Goal: Register for event/course

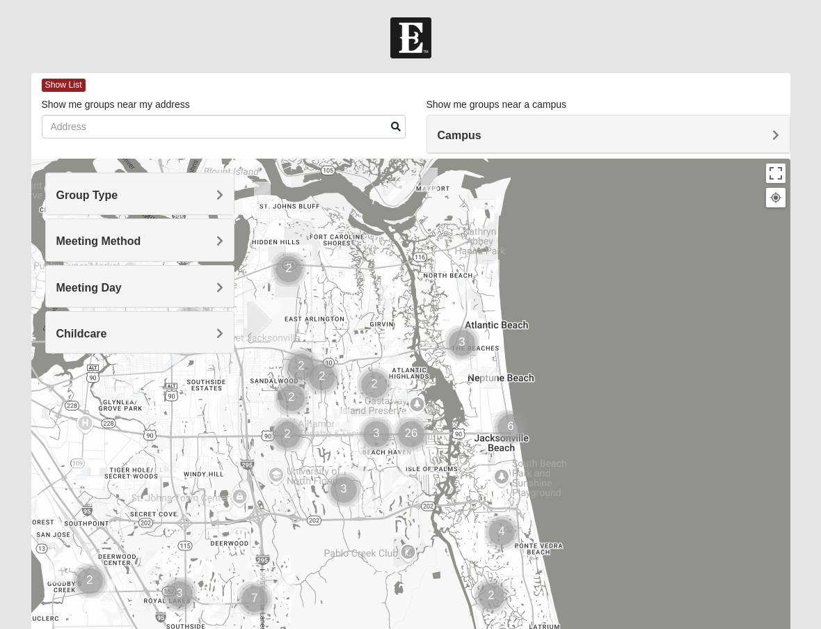
click at [154, 189] on h4 "Group Type" at bounding box center [140, 195] width 168 height 13
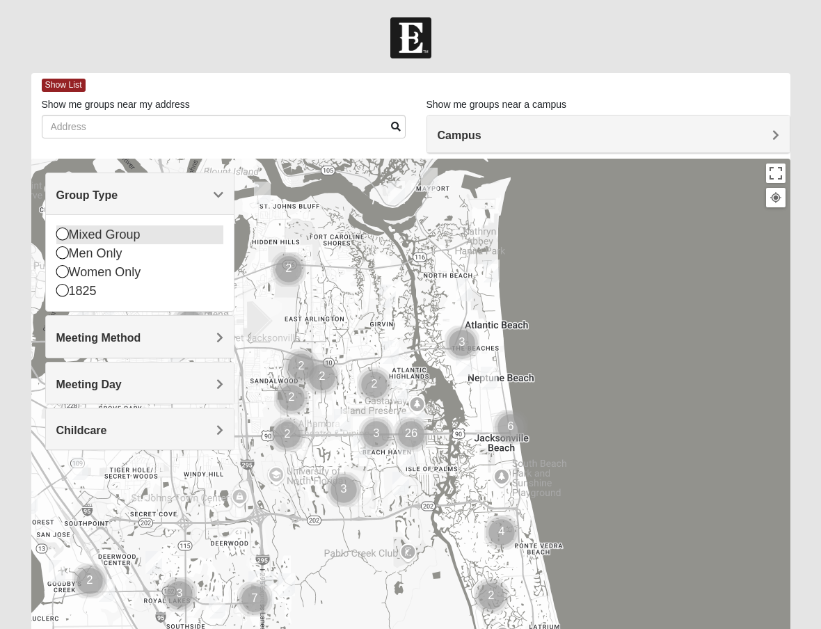
click at [61, 236] on icon at bounding box center [62, 234] width 13 height 13
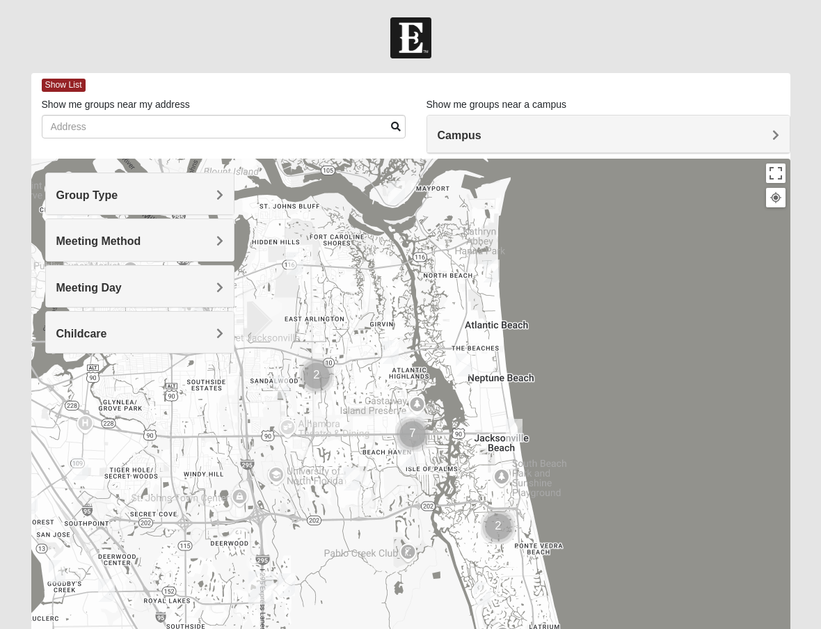
click at [99, 226] on div "Meeting Method" at bounding box center [140, 239] width 189 height 41
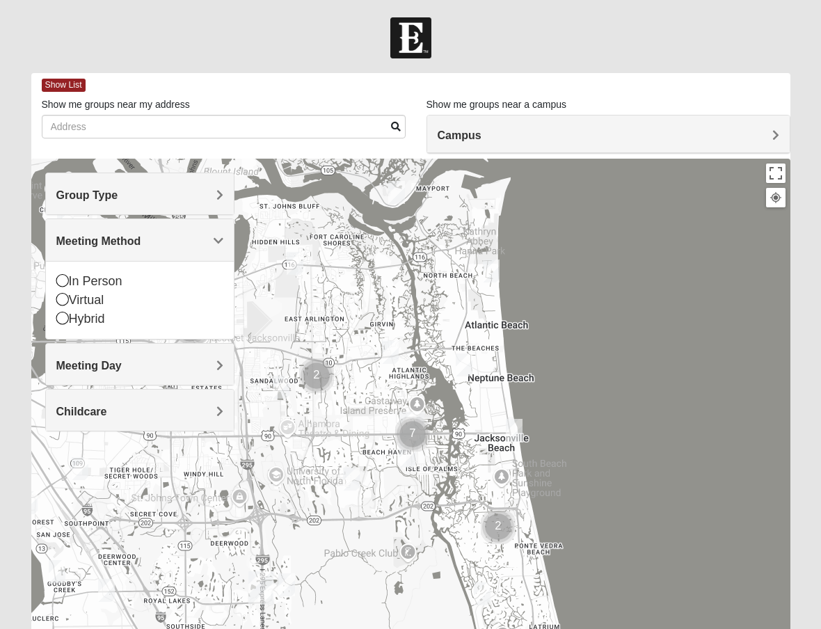
click at [97, 205] on div "Group Type" at bounding box center [140, 193] width 189 height 41
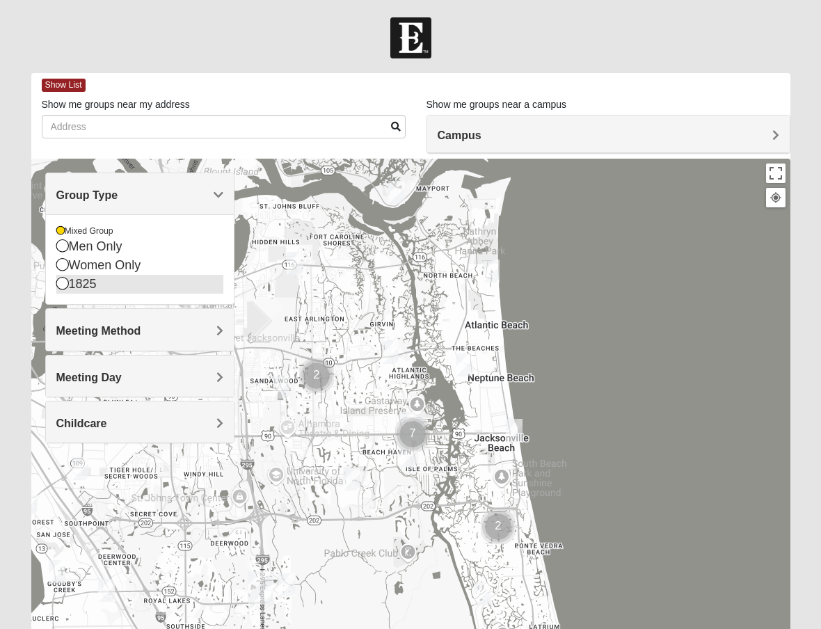
click at [61, 290] on div "1825" at bounding box center [140, 284] width 168 height 19
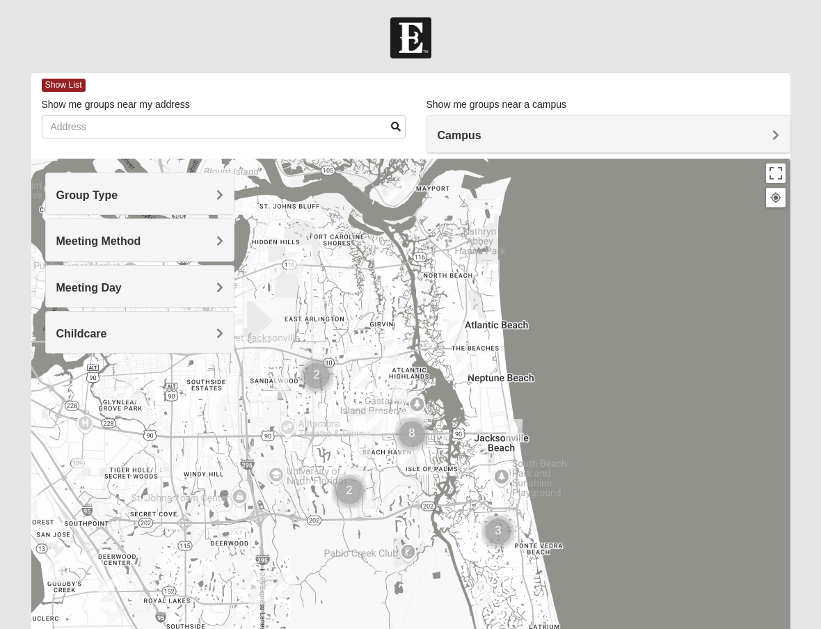
click at [113, 194] on span "Group Type" at bounding box center [87, 195] width 62 height 12
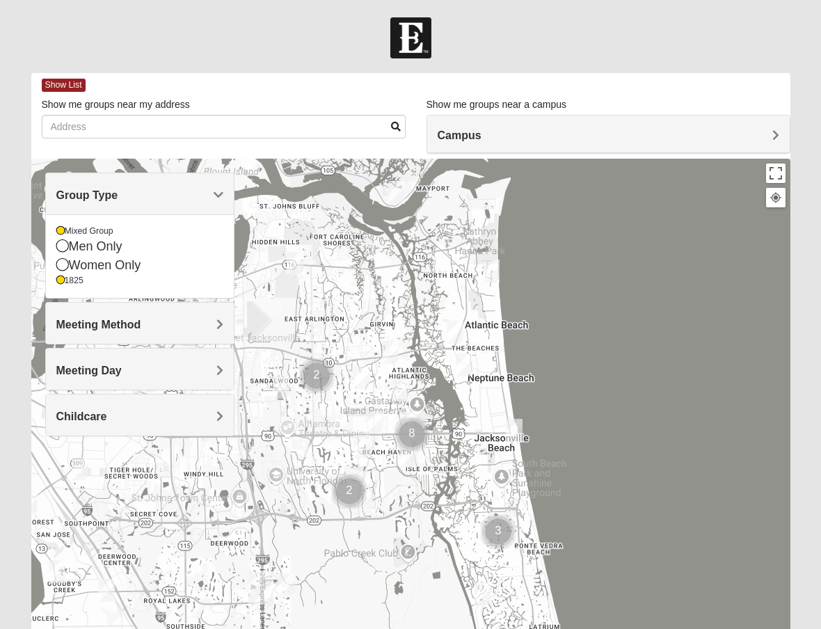
click at [120, 322] on span "Meeting Method" at bounding box center [98, 325] width 85 height 12
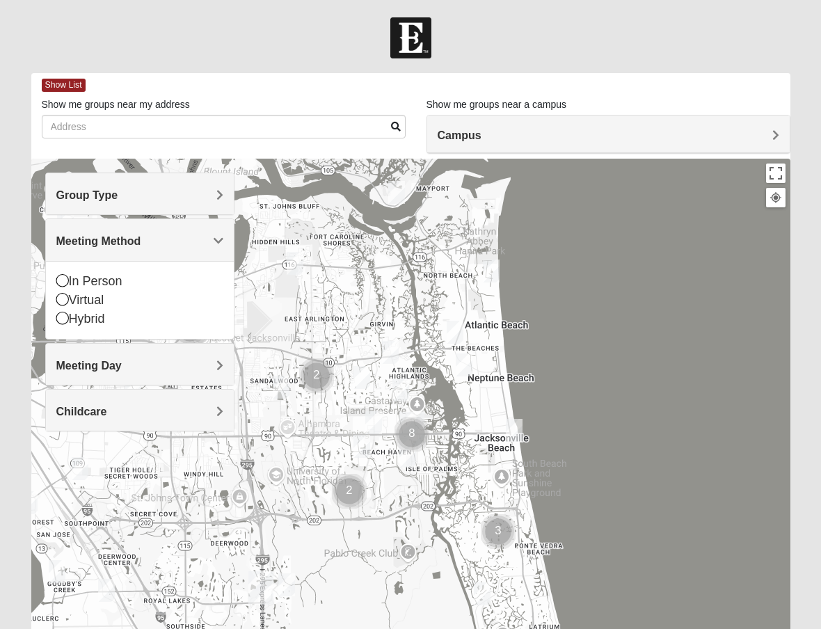
click at [134, 246] on span "Meeting Method" at bounding box center [98, 241] width 85 height 12
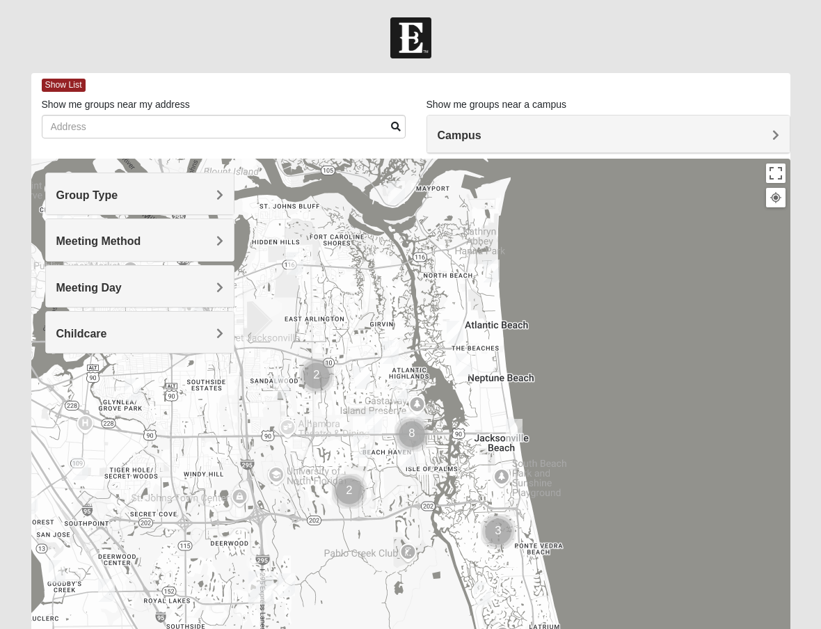
click at [121, 193] on h4 "Group Type" at bounding box center [140, 195] width 168 height 13
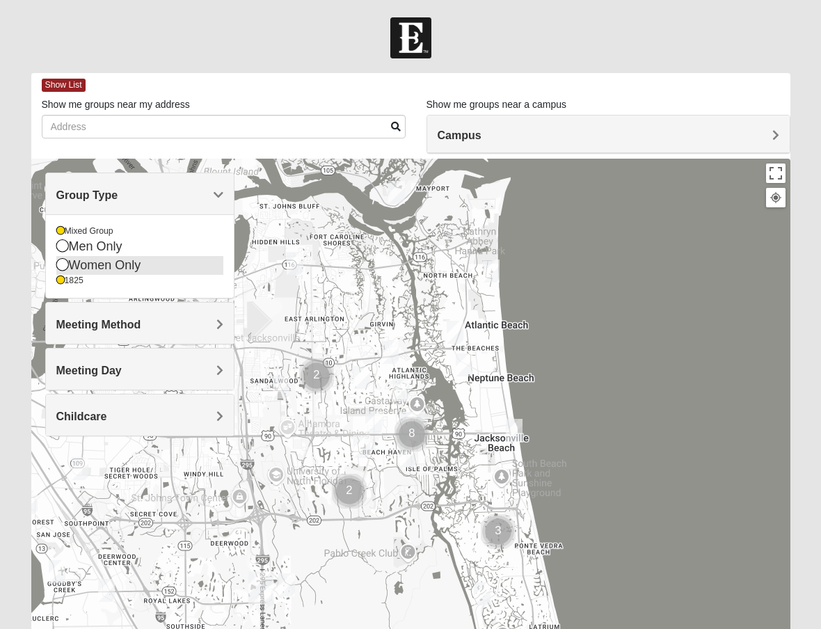
click at [77, 269] on div "Women Only" at bounding box center [140, 265] width 168 height 19
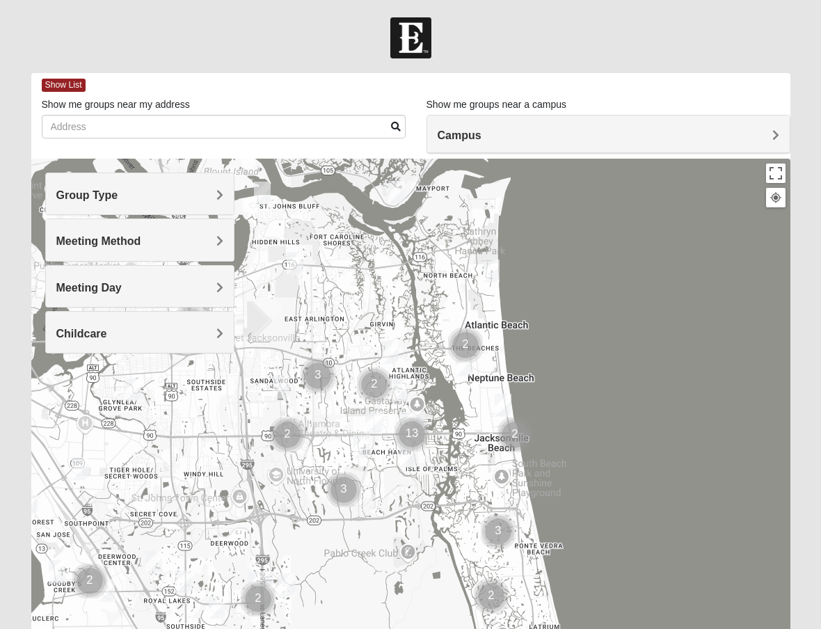
click at [124, 241] on span "Meeting Method" at bounding box center [98, 241] width 85 height 12
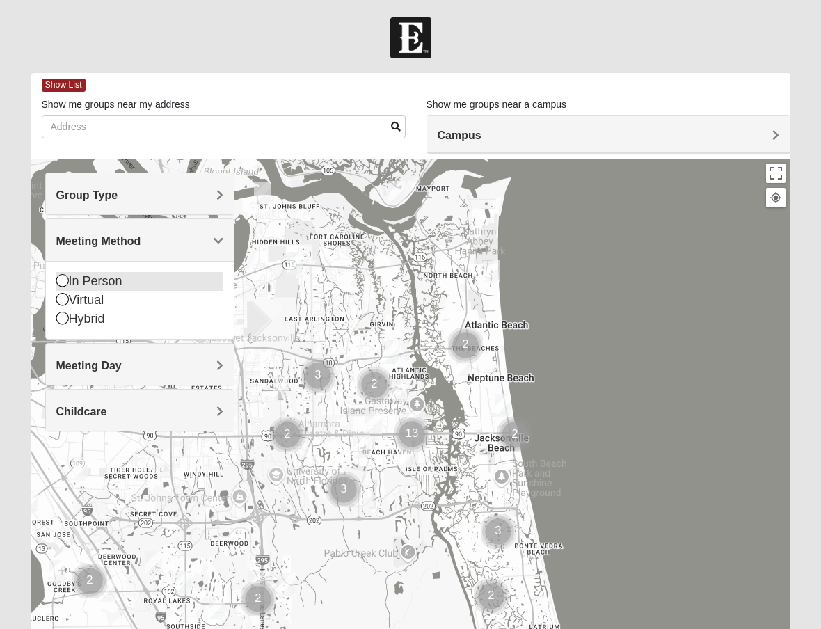
click at [97, 280] on div "In Person" at bounding box center [140, 281] width 168 height 19
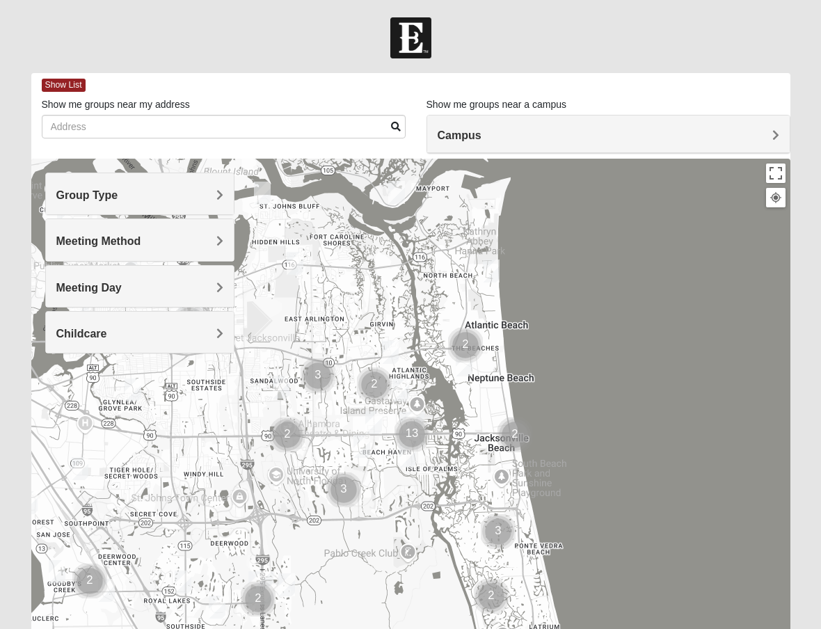
click at [127, 285] on h4 "Meeting Day" at bounding box center [140, 287] width 168 height 13
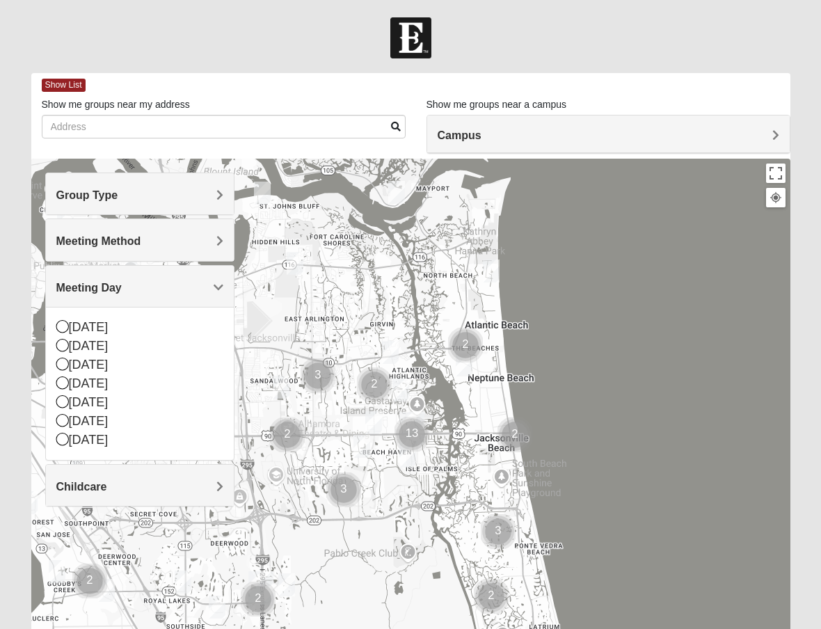
click at [127, 285] on h4 "Meeting Day" at bounding box center [140, 287] width 168 height 13
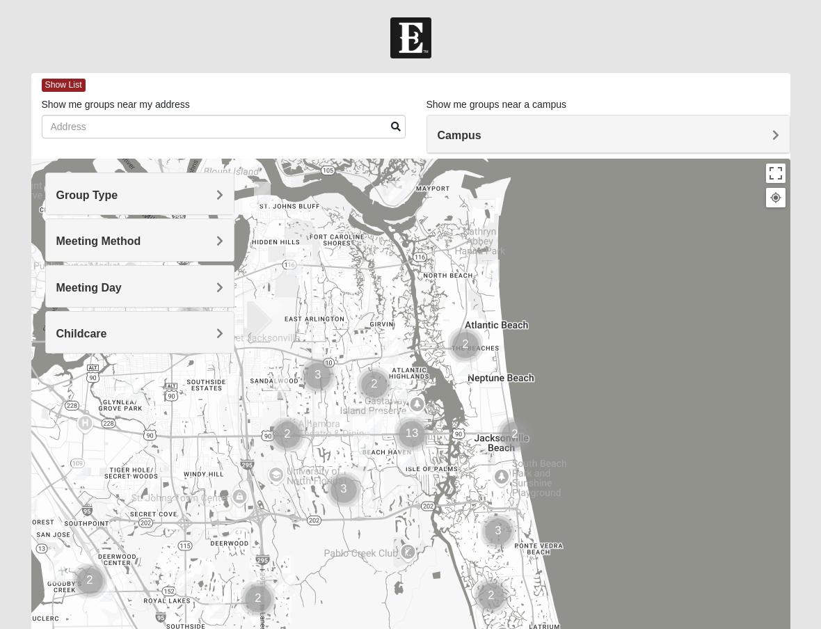
click at [127, 322] on div "Childcare" at bounding box center [140, 332] width 189 height 41
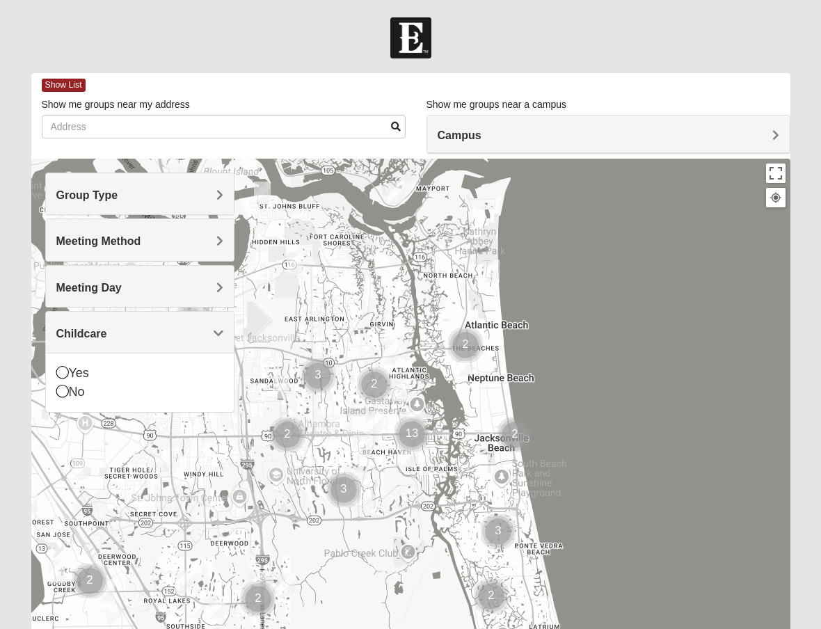
click at [123, 327] on h4 "Childcare" at bounding box center [140, 333] width 168 height 13
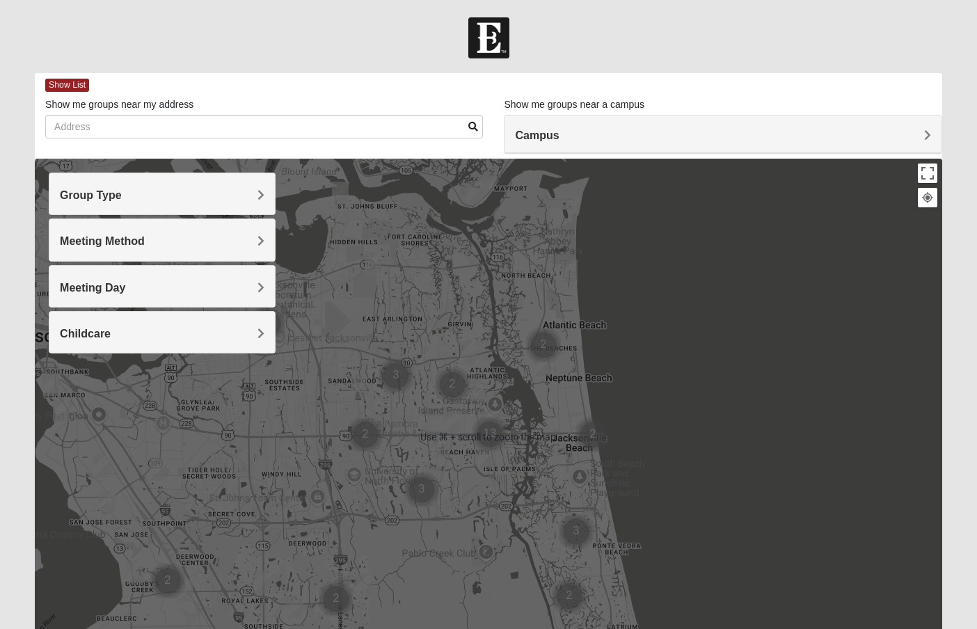
click at [462, 62] on form "Log In Find A Group Error Show List Loading Groups" at bounding box center [488, 391] width 977 height 749
click at [564, 143] on div "Campus" at bounding box center [722, 135] width 436 height 38
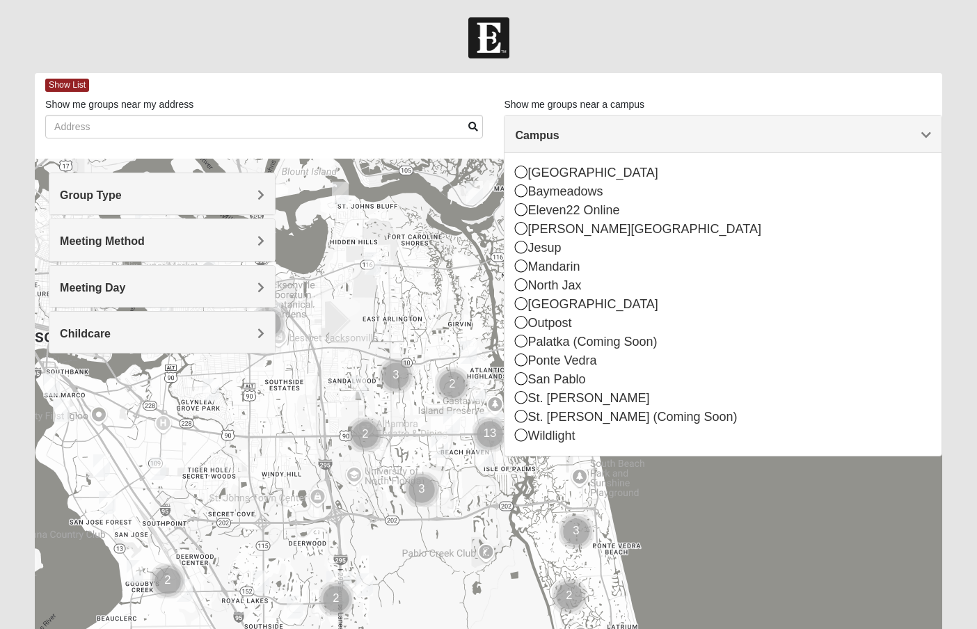
click at [559, 137] on h4 "Campus" at bounding box center [722, 135] width 415 height 13
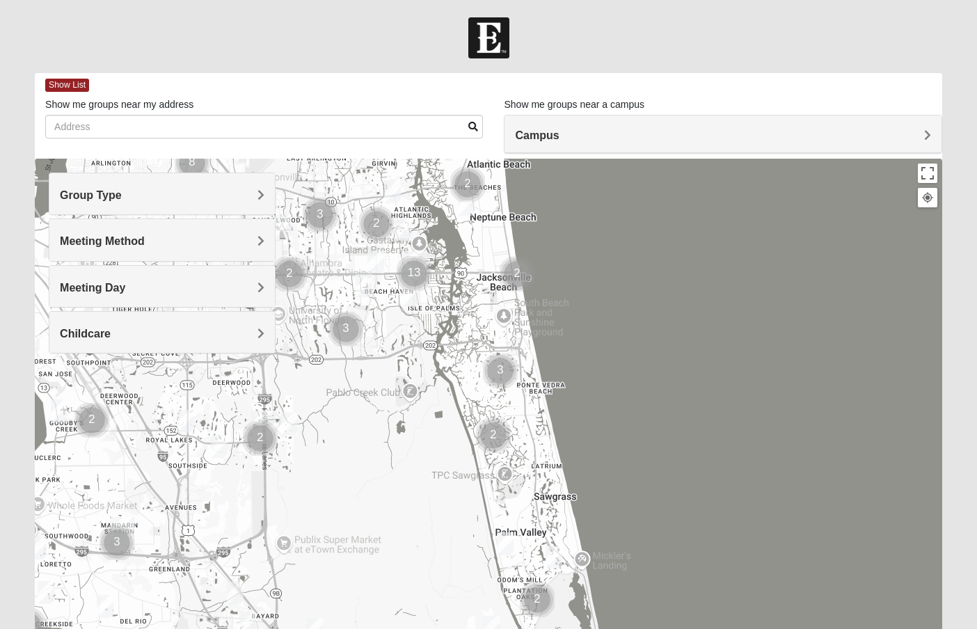
drag, startPoint x: 557, startPoint y: 443, endPoint x: 477, endPoint y: 237, distance: 221.4
click at [477, 237] on div at bounding box center [488, 437] width 907 height 557
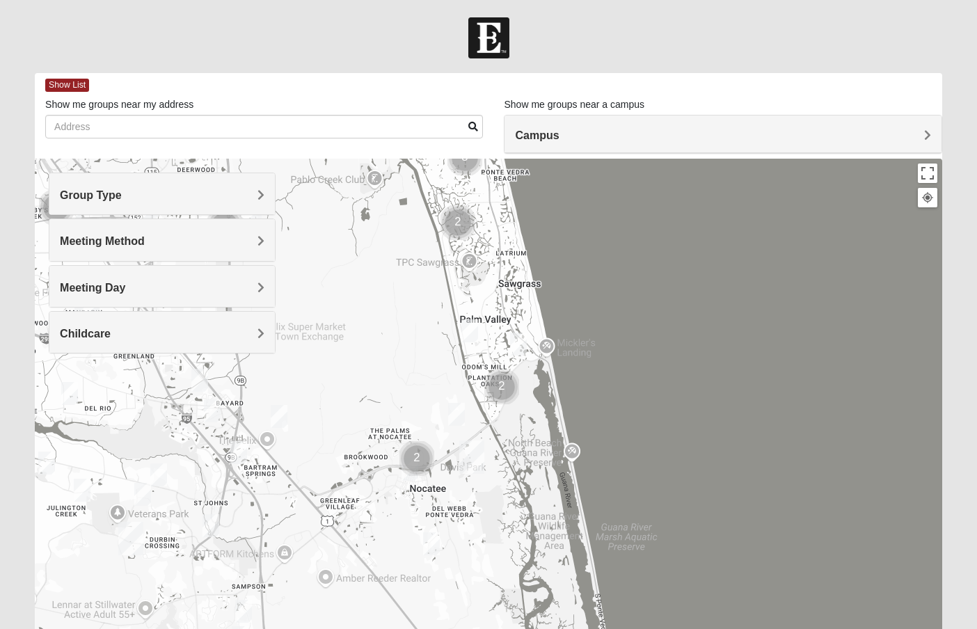
drag, startPoint x: 468, startPoint y: 441, endPoint x: 436, endPoint y: 266, distance: 178.4
click at [436, 266] on div at bounding box center [488, 437] width 907 height 557
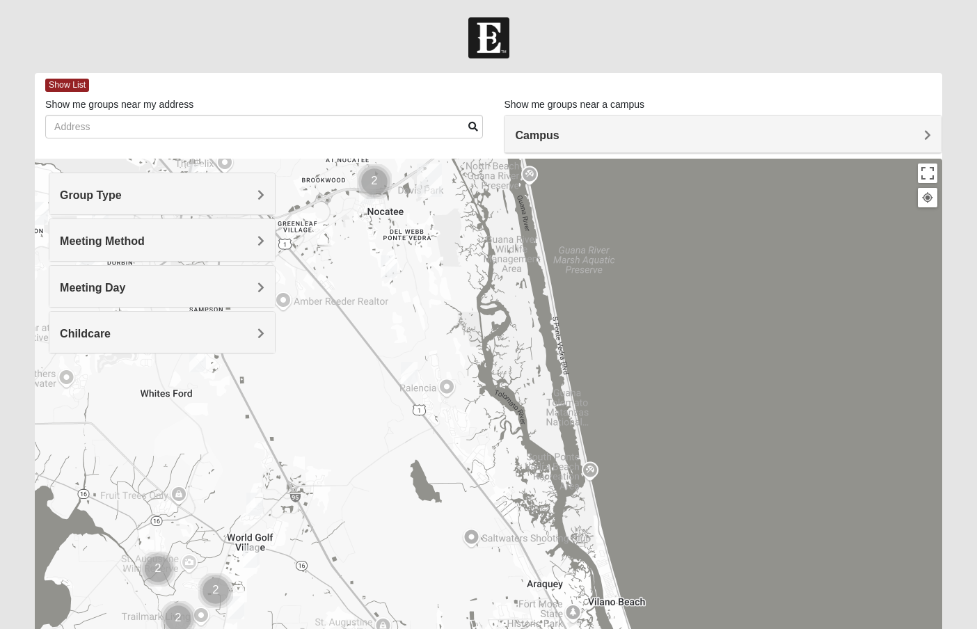
drag, startPoint x: 455, startPoint y: 416, endPoint x: 413, endPoint y: 132, distance: 287.1
click at [413, 132] on div "Show List Loading Groups Keywords Filter Additional Filters Campus [GEOGRAPHIC_…" at bounding box center [488, 394] width 907 height 642
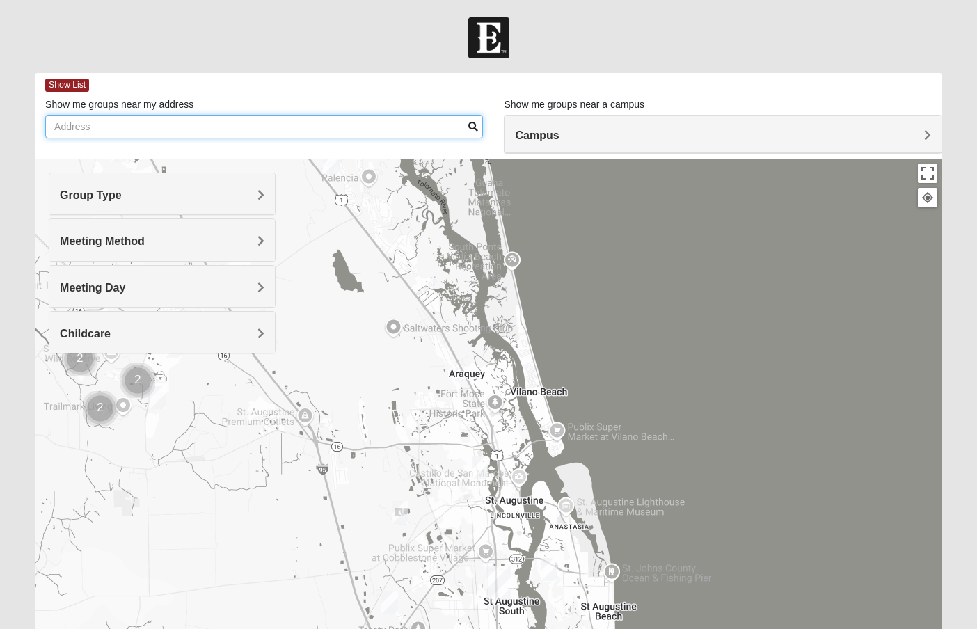
drag, startPoint x: 510, startPoint y: 346, endPoint x: 429, endPoint y: 123, distance: 236.9
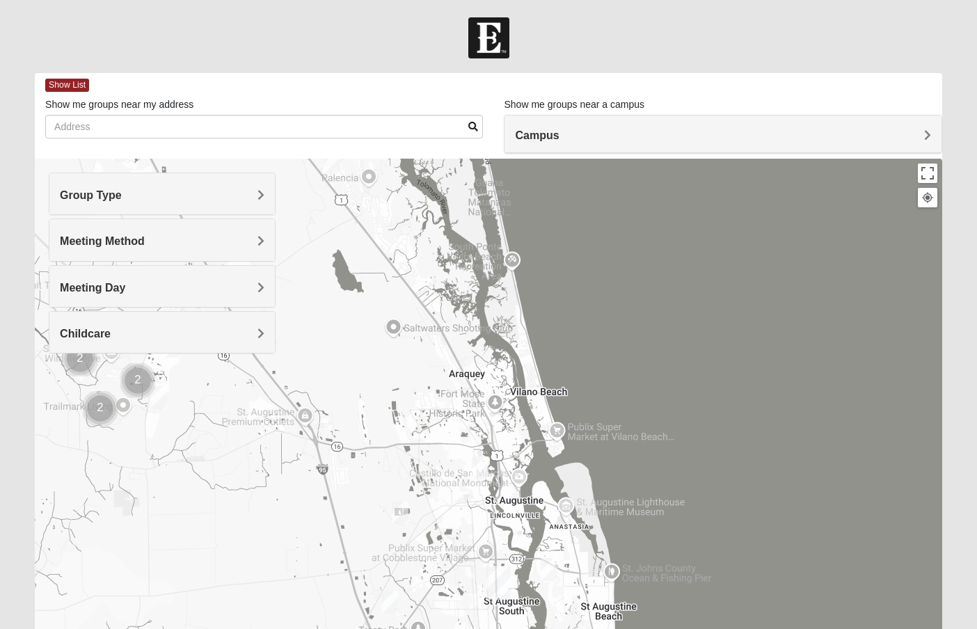
click at [430, 123] on div "Show List Loading Groups Keywords Filter Additional Filters Campus [GEOGRAPHIC_…" at bounding box center [488, 394] width 907 height 642
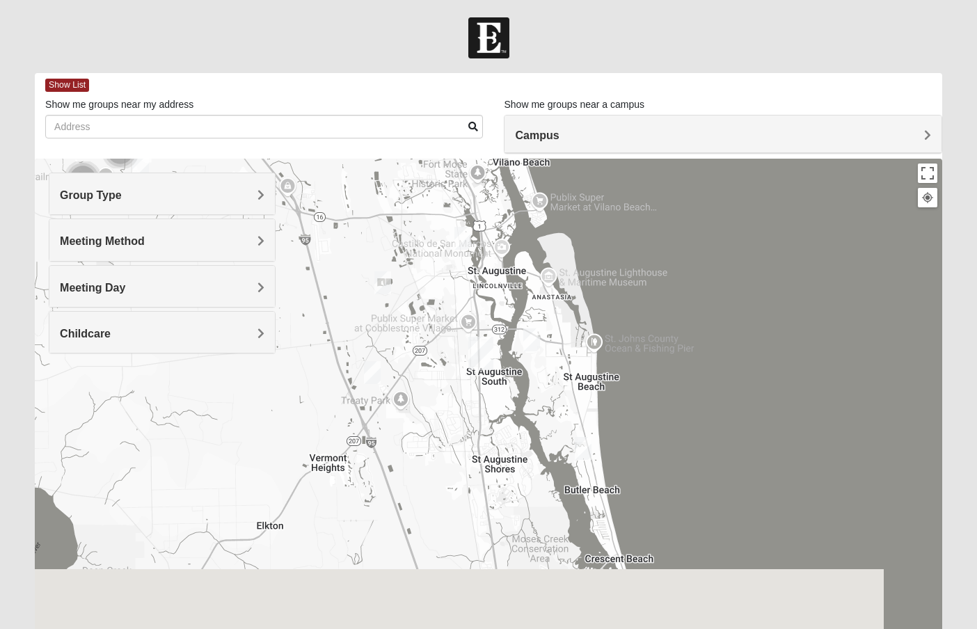
drag, startPoint x: 504, startPoint y: 474, endPoint x: 482, endPoint y: 201, distance: 273.7
click at [482, 201] on div at bounding box center [488, 437] width 907 height 557
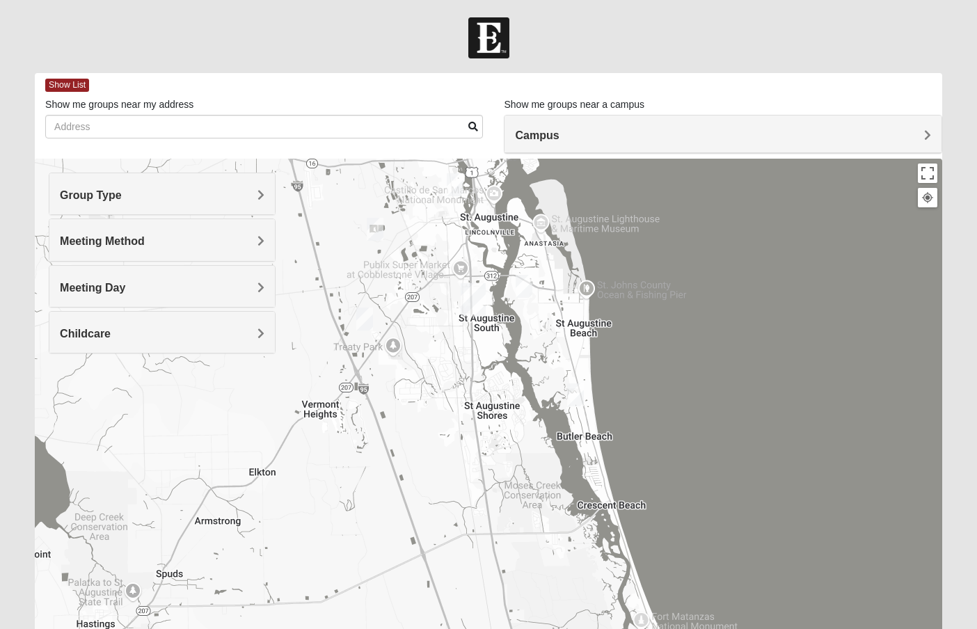
click at [522, 285] on img "1825 Mixed Lauter 32080" at bounding box center [524, 286] width 17 height 23
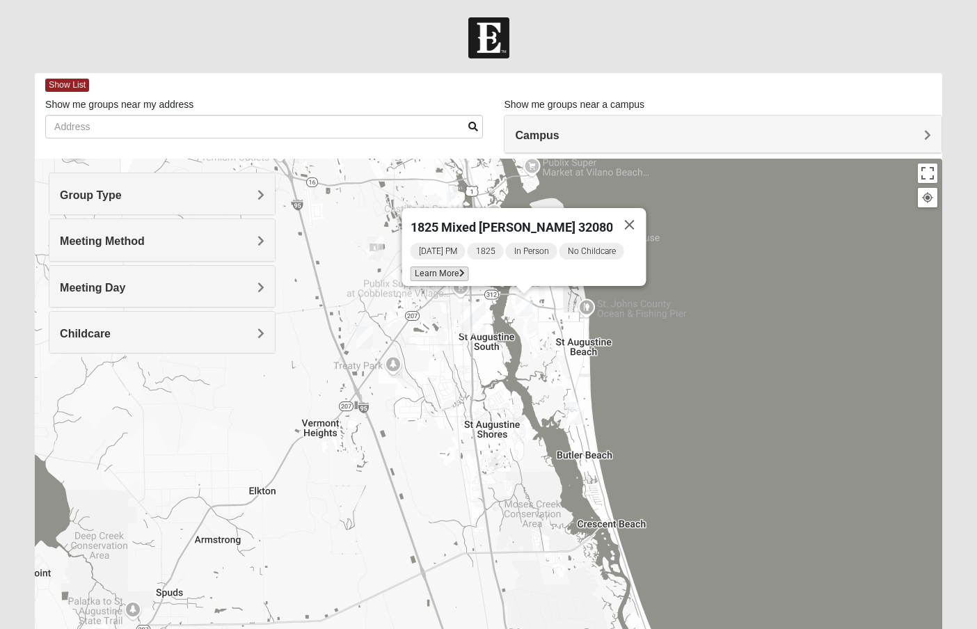
click at [461, 267] on span "Learn More" at bounding box center [439, 274] width 58 height 15
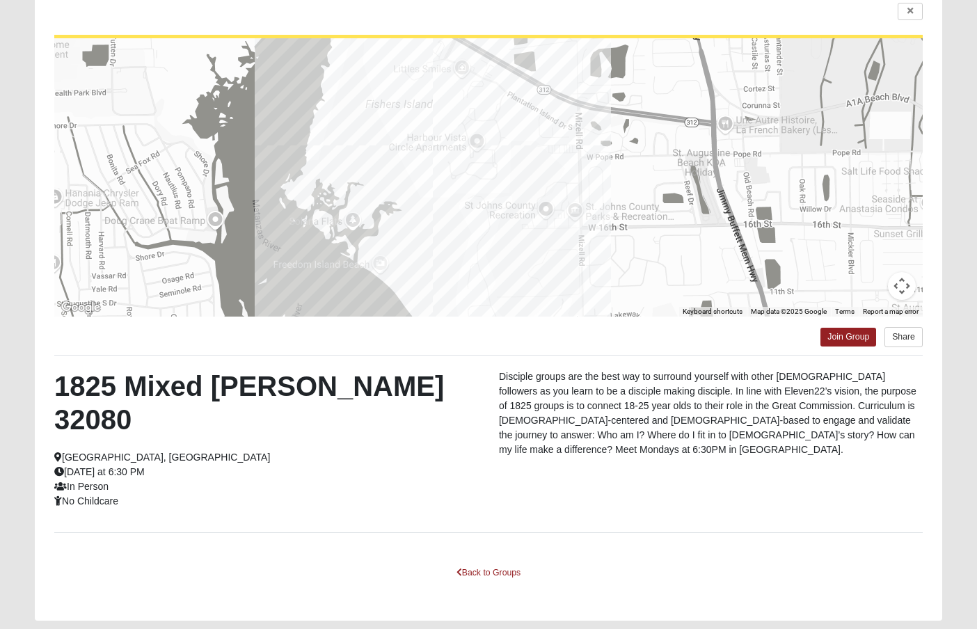
scroll to position [123, 0]
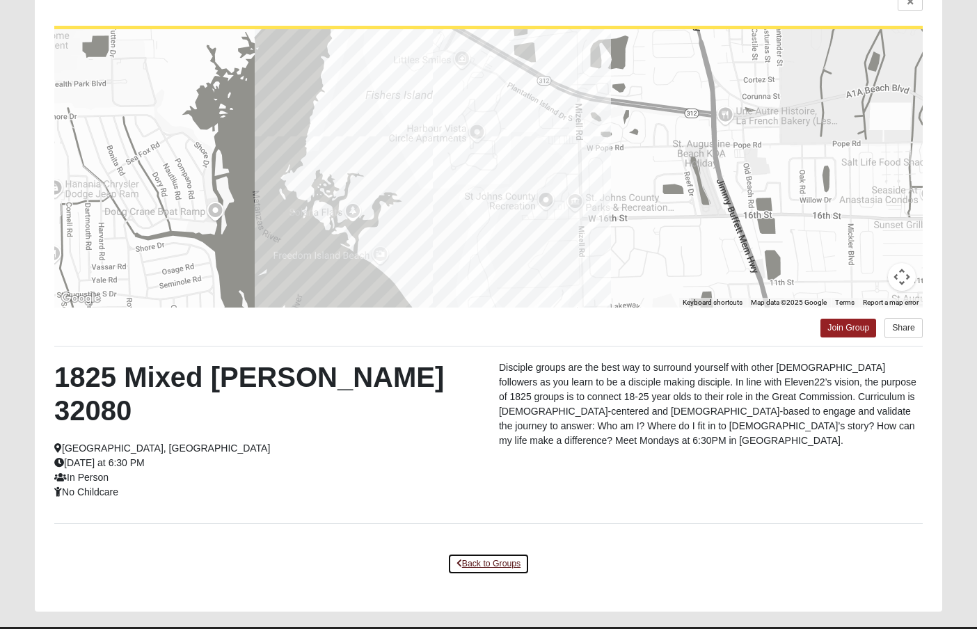
click at [492, 553] on link "Back to Groups" at bounding box center [488, 564] width 82 height 22
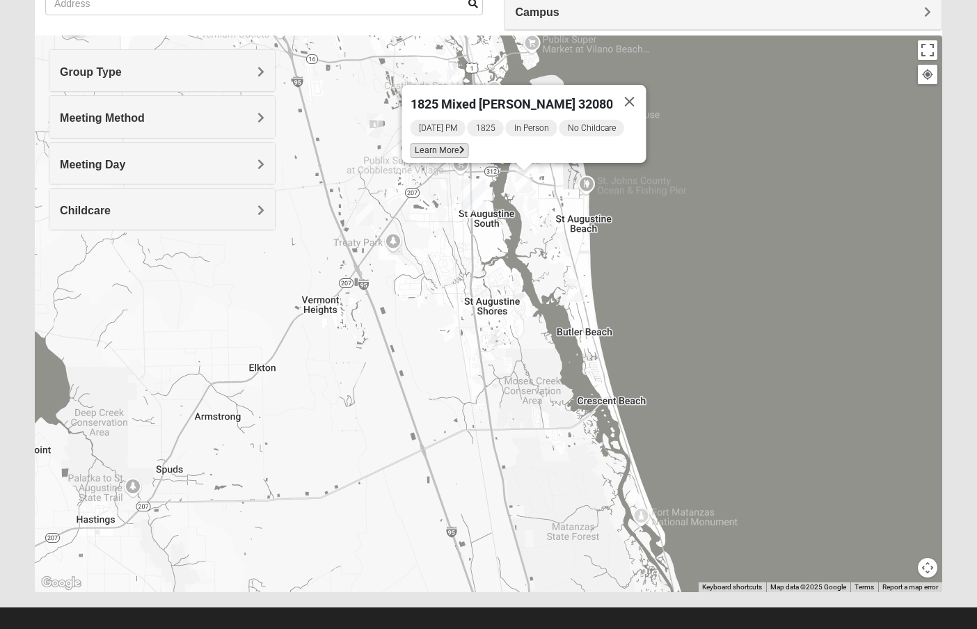
click at [461, 143] on span "Learn More" at bounding box center [439, 150] width 58 height 15
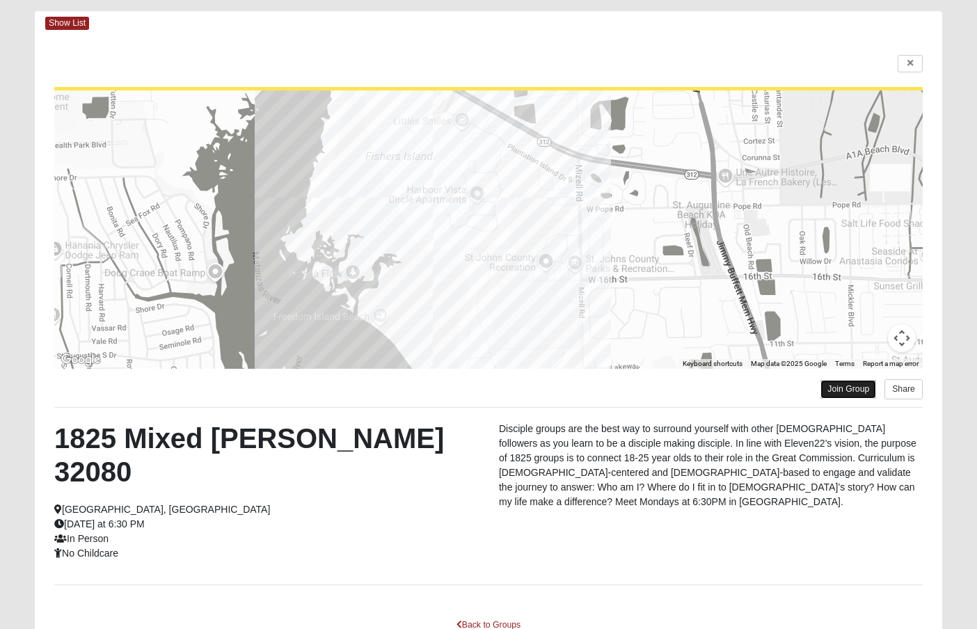
click at [820, 392] on link "Join Group" at bounding box center [848, 389] width 56 height 19
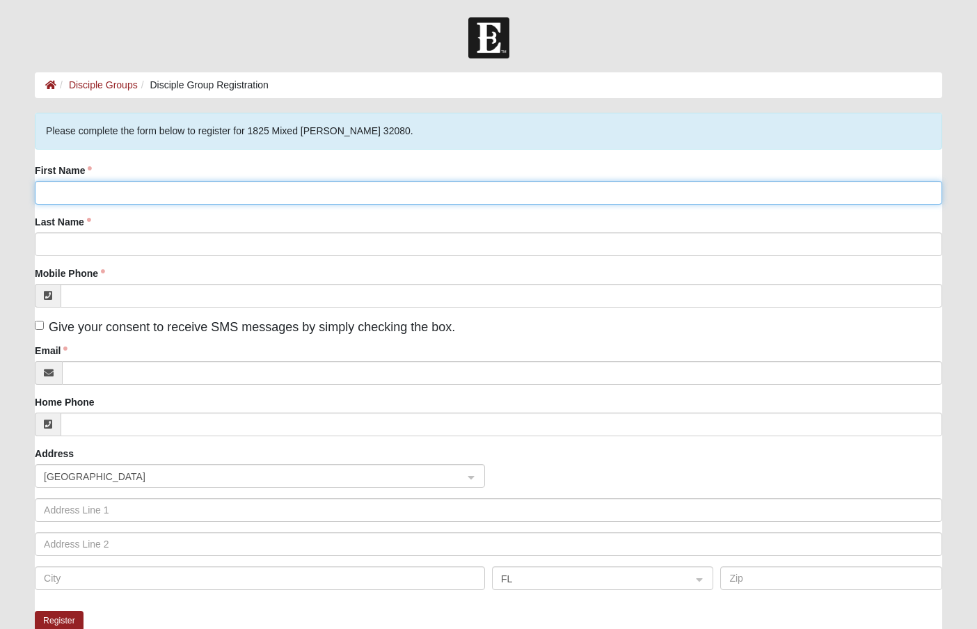
click at [218, 191] on input "First Name" at bounding box center [488, 193] width 907 height 24
type input "Sophia"
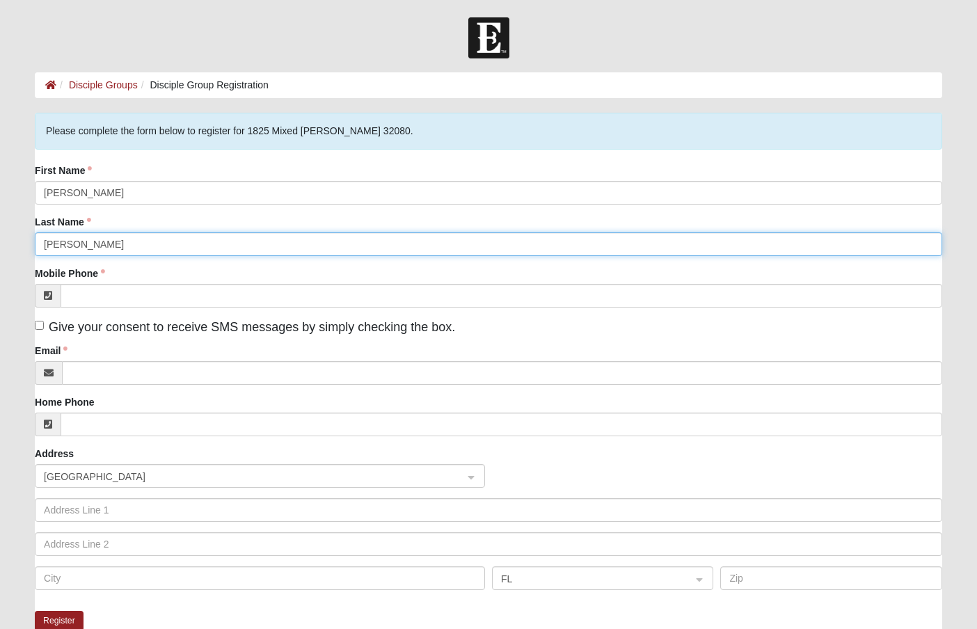
type input "Hopwood"
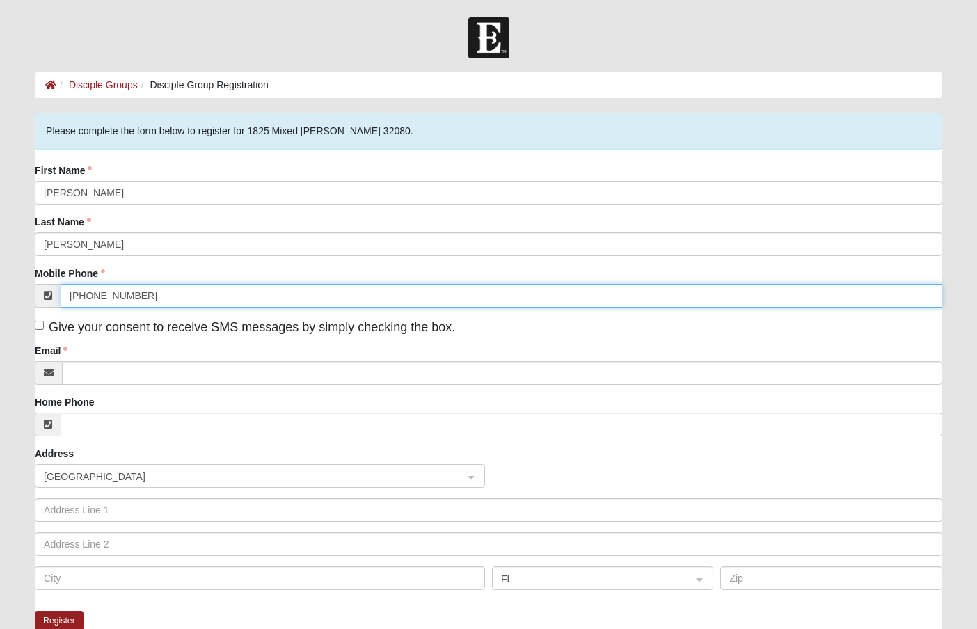
type input "(203) 414-4117"
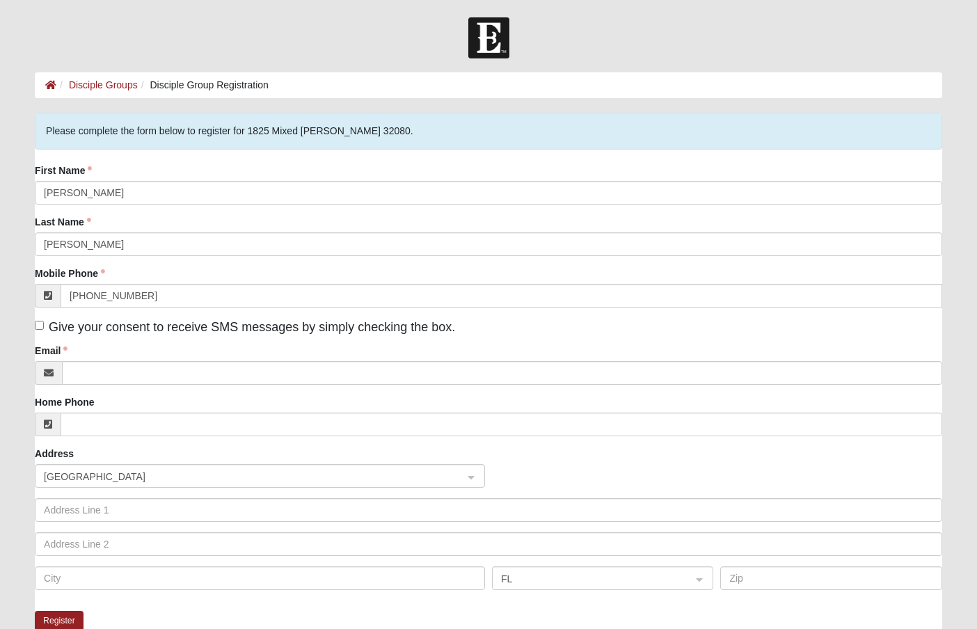
click at [232, 337] on div "First Name Sophia Last Name Hopwood Mobile Phone (203) 414-4117 Give your conse…" at bounding box center [488, 382] width 907 height 437
click at [234, 334] on label "Give your consent to receive SMS messages by simply checking the box." at bounding box center [245, 327] width 420 height 19
click at [44, 330] on input "Give your consent to receive SMS messages by simply checking the box." at bounding box center [39, 325] width 9 height 9
checkbox input "true"
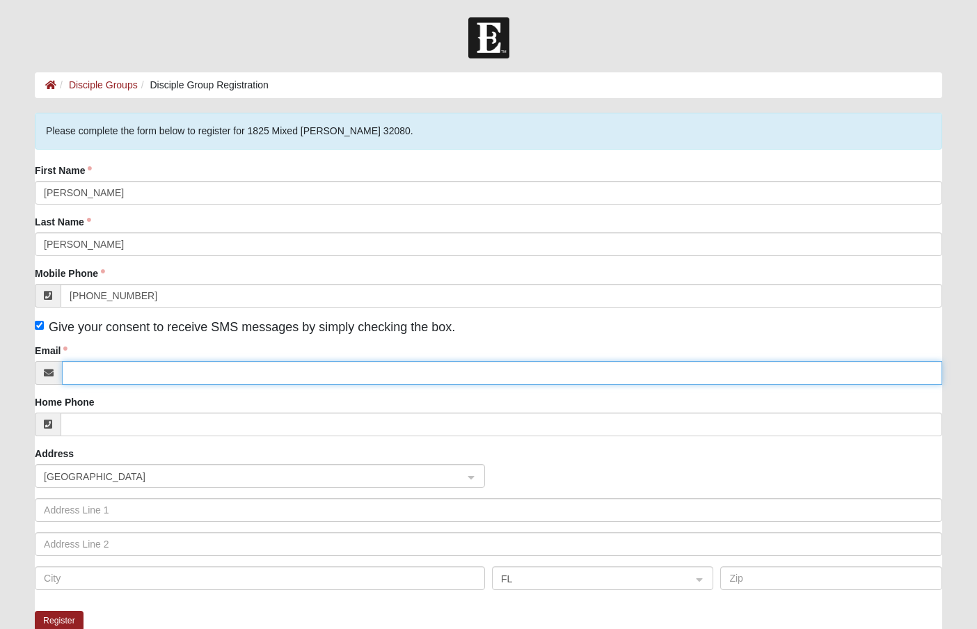
click at [230, 372] on input "Email" at bounding box center [502, 373] width 880 height 24
type input "sophia@hopwoodclan.org"
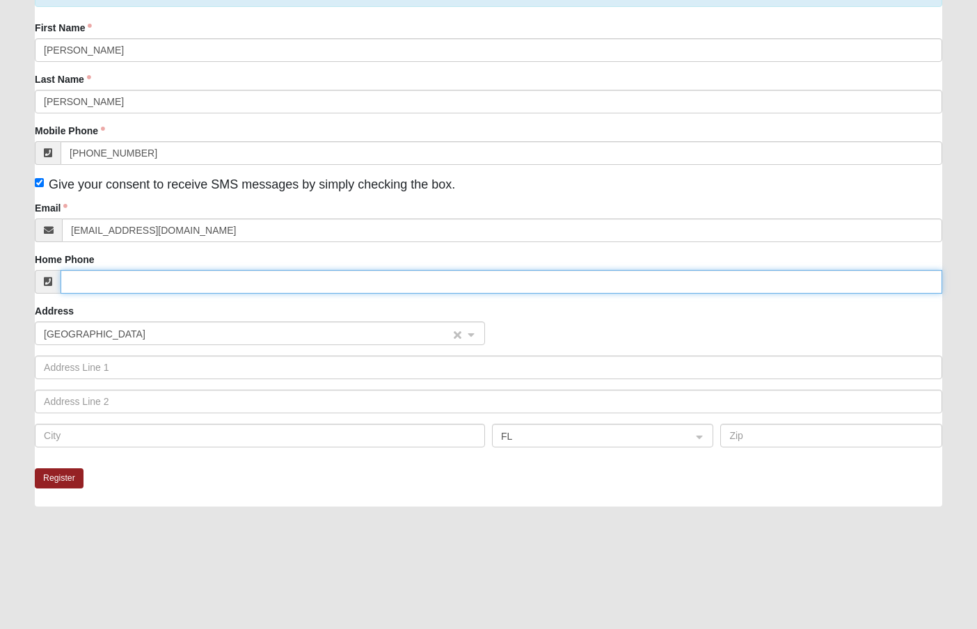
scroll to position [145, 0]
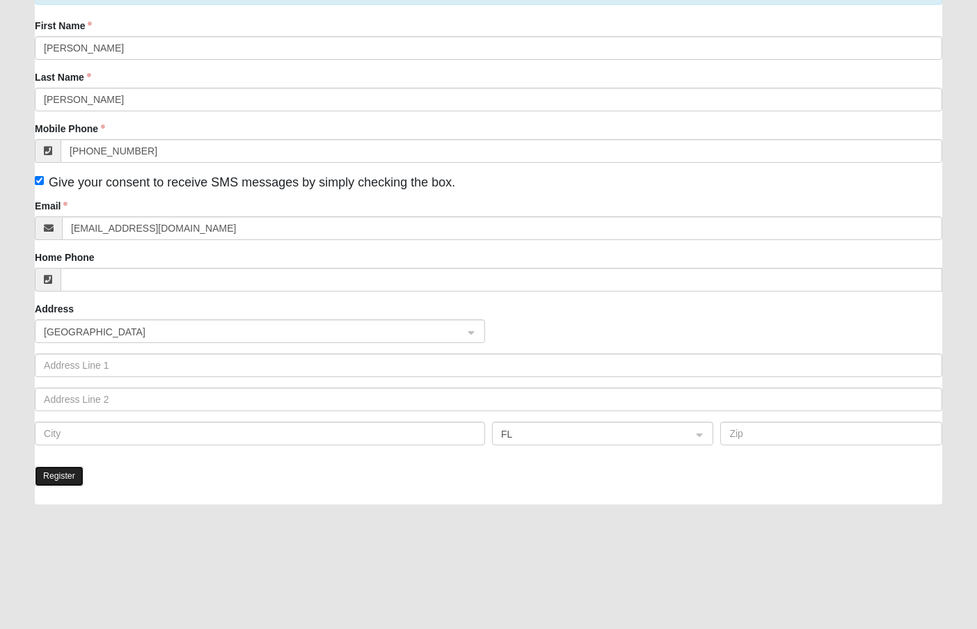
click at [49, 482] on button "Register" at bounding box center [59, 476] width 49 height 20
click at [98, 479] on div "Register" at bounding box center [488, 485] width 907 height 38
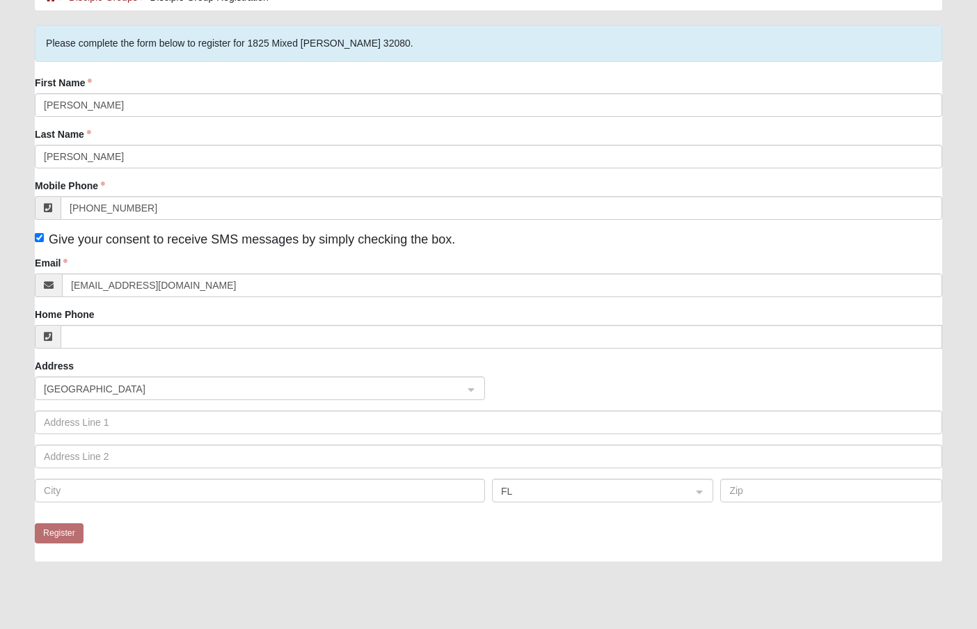
scroll to position [0, 0]
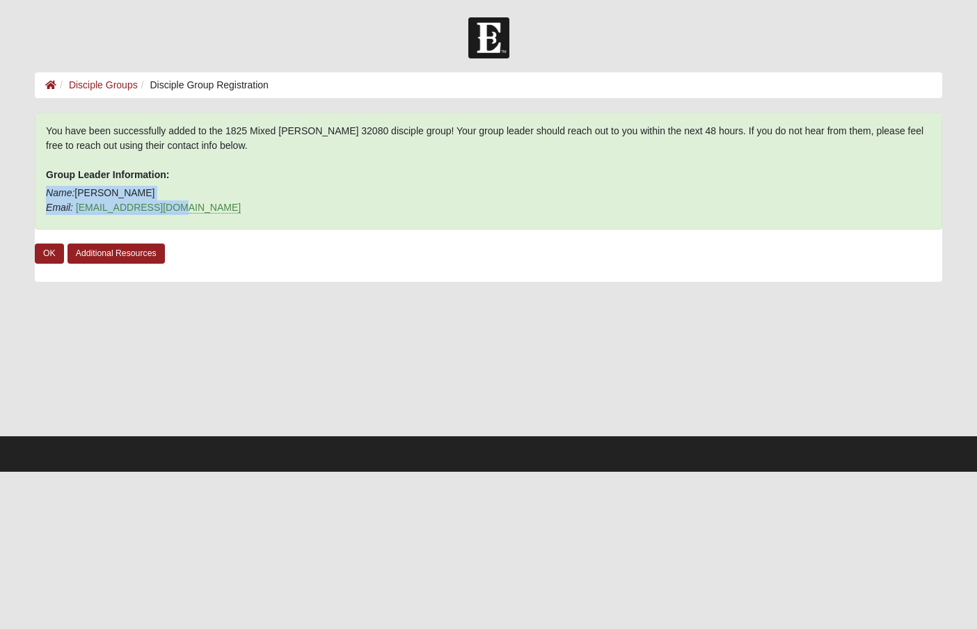
drag, startPoint x: 170, startPoint y: 208, endPoint x: 47, endPoint y: 189, distance: 125.3
click at [47, 189] on p "Name: LaVay Lauter Email: llauter@rwbaird.com" at bounding box center [488, 200] width 885 height 29
copy p "Name: LaVay Lauter Email: llauter@rwbaird.com"
click at [150, 170] on b "Group Leader Information:" at bounding box center [107, 174] width 123 height 11
click at [53, 254] on link "OK" at bounding box center [49, 254] width 29 height 20
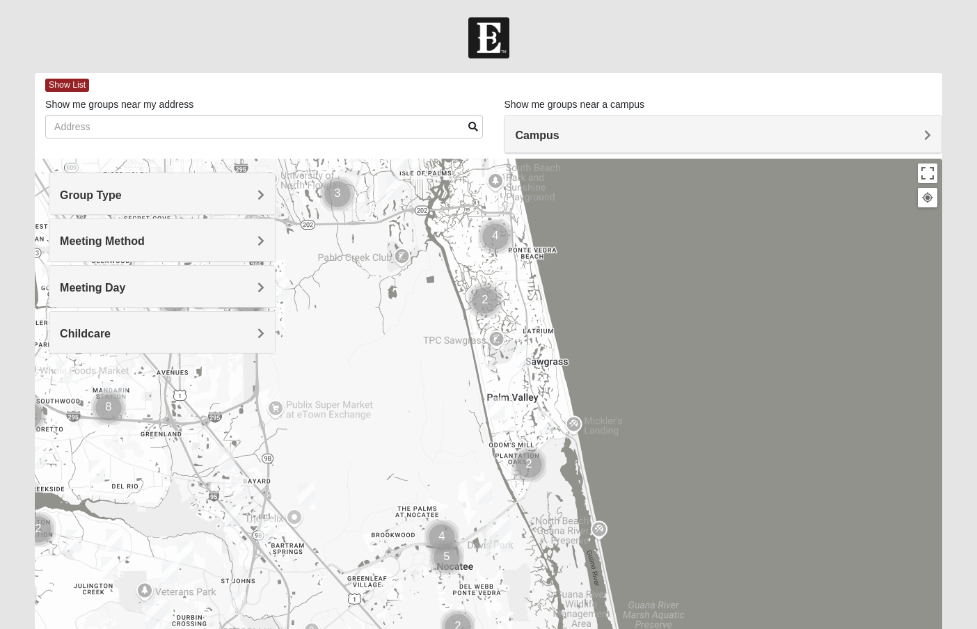
drag, startPoint x: 573, startPoint y: 366, endPoint x: 486, endPoint y: 60, distance: 318.5
click at [486, 60] on form "Log In Find A Group Error Show List Loading Groups" at bounding box center [488, 391] width 977 height 749
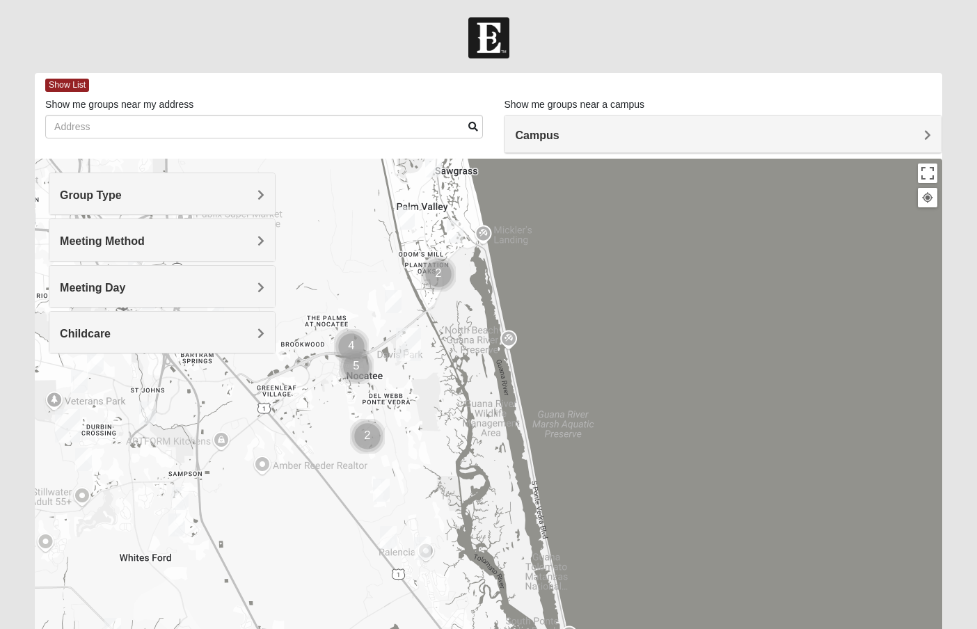
drag, startPoint x: 585, startPoint y: 357, endPoint x: 491, endPoint y: 162, distance: 216.3
click at [491, 162] on div at bounding box center [488, 437] width 907 height 557
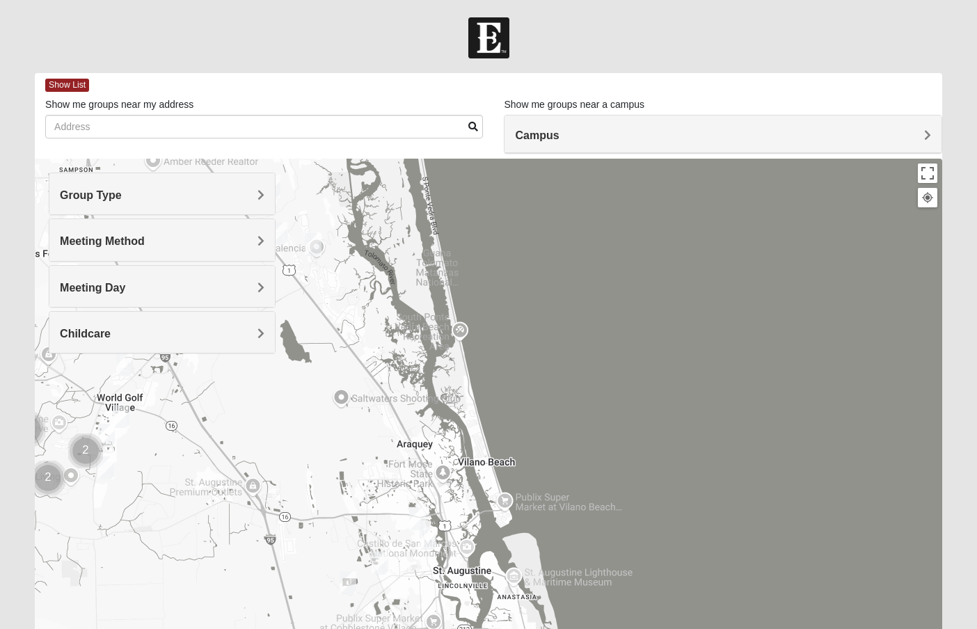
drag, startPoint x: 560, startPoint y: 414, endPoint x: 454, endPoint y: 111, distance: 321.3
click at [454, 111] on div "Show List Loading Groups Keywords Filter Additional Filters Campus [GEOGRAPHIC_…" at bounding box center [488, 394] width 907 height 642
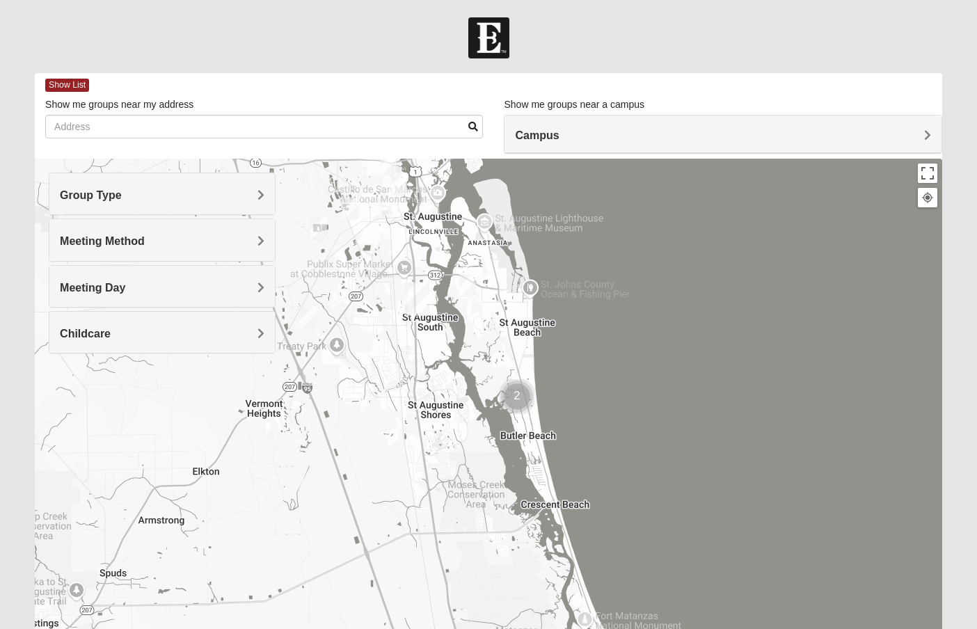
drag, startPoint x: 566, startPoint y: 504, endPoint x: 535, endPoint y: 134, distance: 371.5
click at [535, 134] on div "Show List Loading Groups Keywords Filter Additional Filters Campus [GEOGRAPHIC_…" at bounding box center [488, 394] width 907 height 642
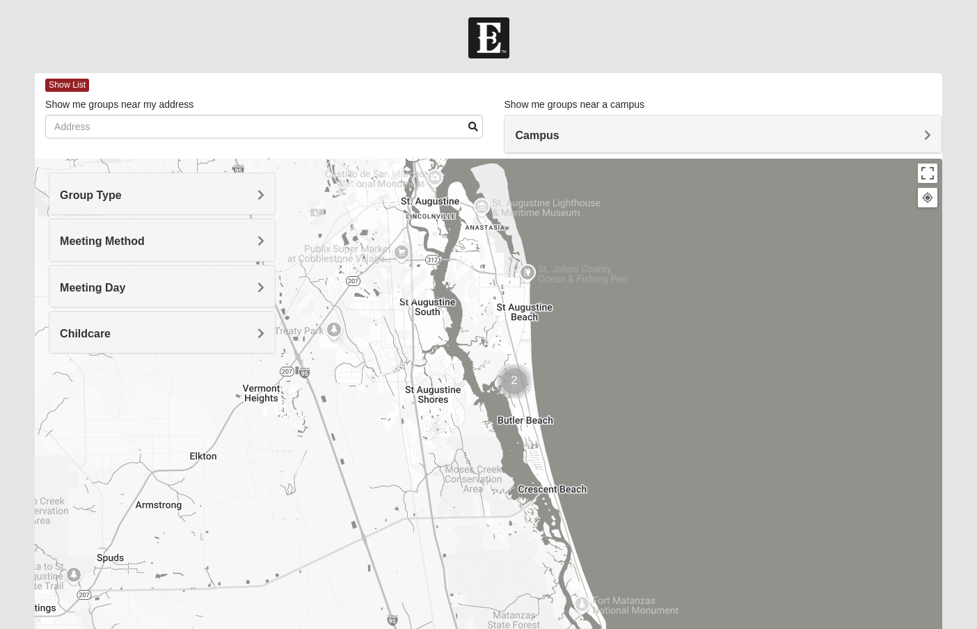
click at [467, 271] on img "1825 Mixed Lauter 32080" at bounding box center [464, 270] width 17 height 23
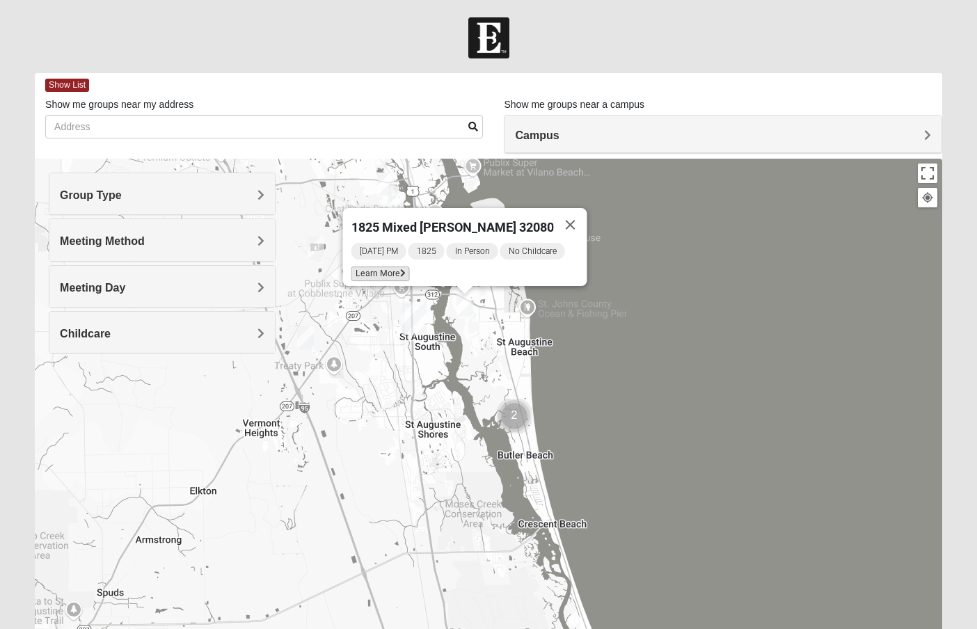
click at [394, 267] on span "Learn More" at bounding box center [380, 274] width 58 height 15
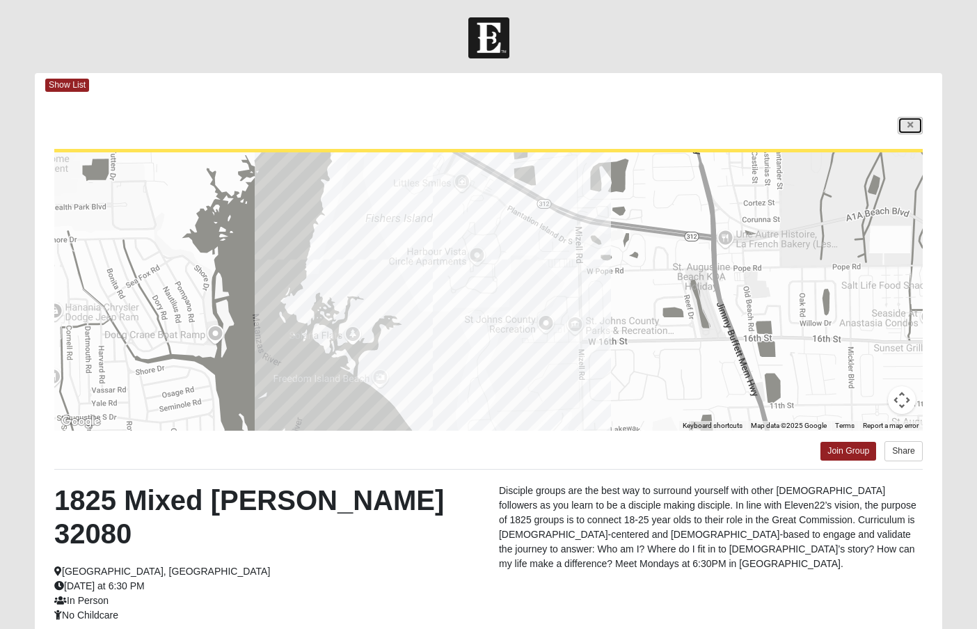
click at [914, 125] on link at bounding box center [910, 125] width 25 height 17
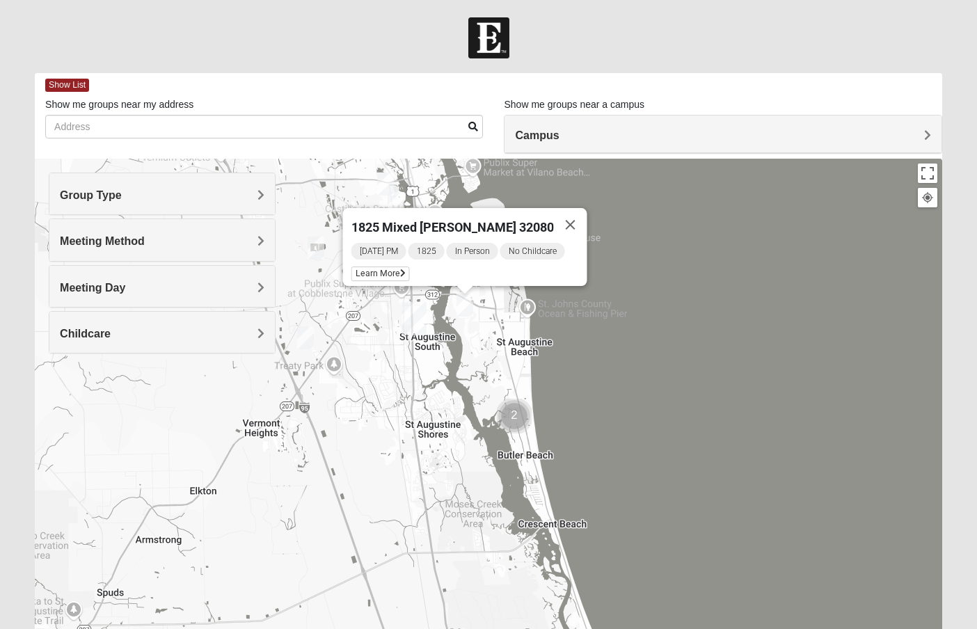
click at [524, 307] on div "1825 Mixed [PERSON_NAME] 32080 [DATE] PM 1825 In Person No Childcare Learn More" at bounding box center [488, 437] width 907 height 557
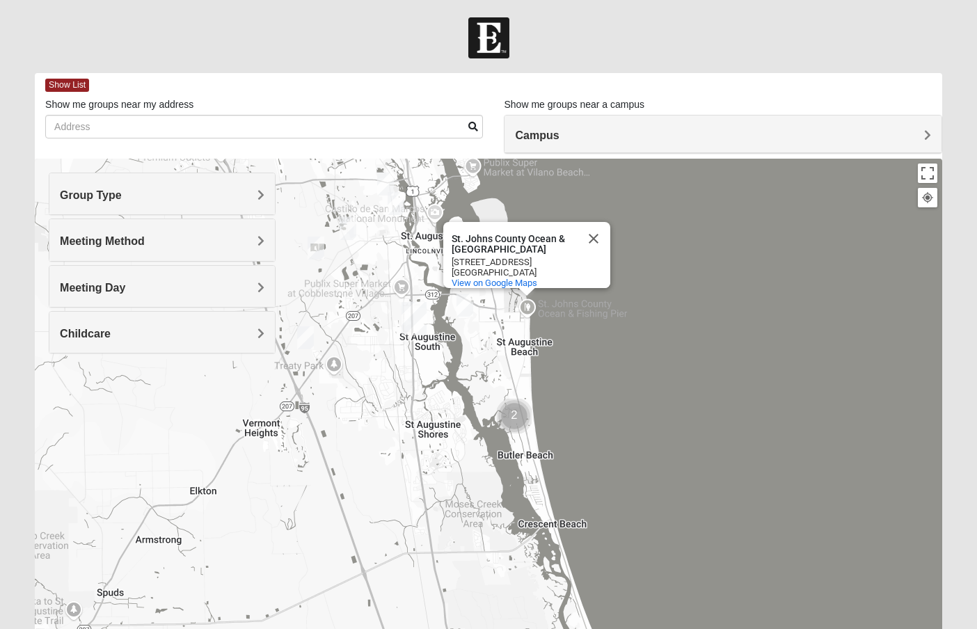
click at [517, 415] on img "Cluster of 2 groups" at bounding box center [514, 416] width 35 height 35
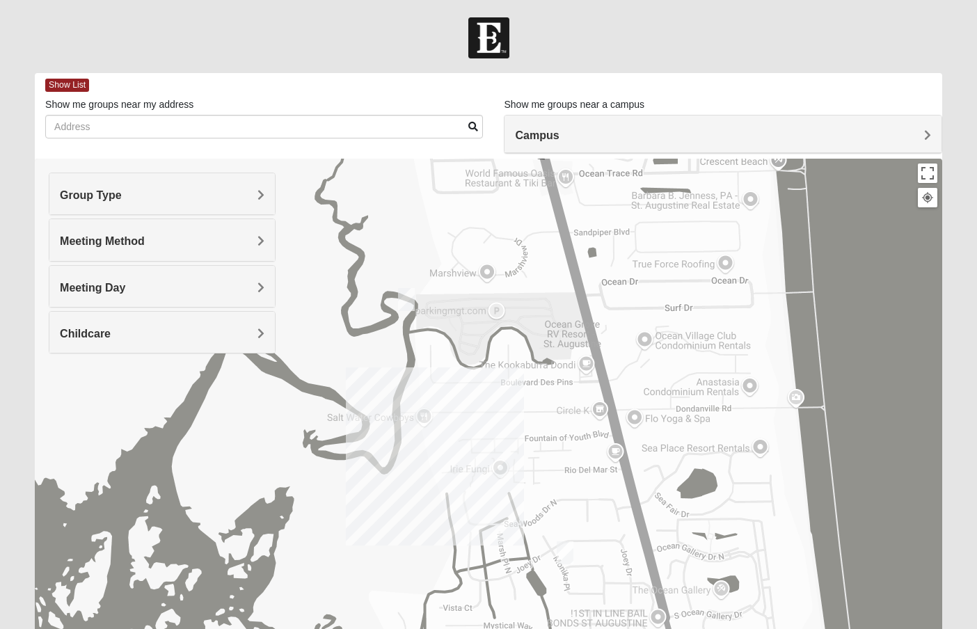
click at [407, 298] on img "Mens Day/Nettles 32080" at bounding box center [406, 299] width 17 height 23
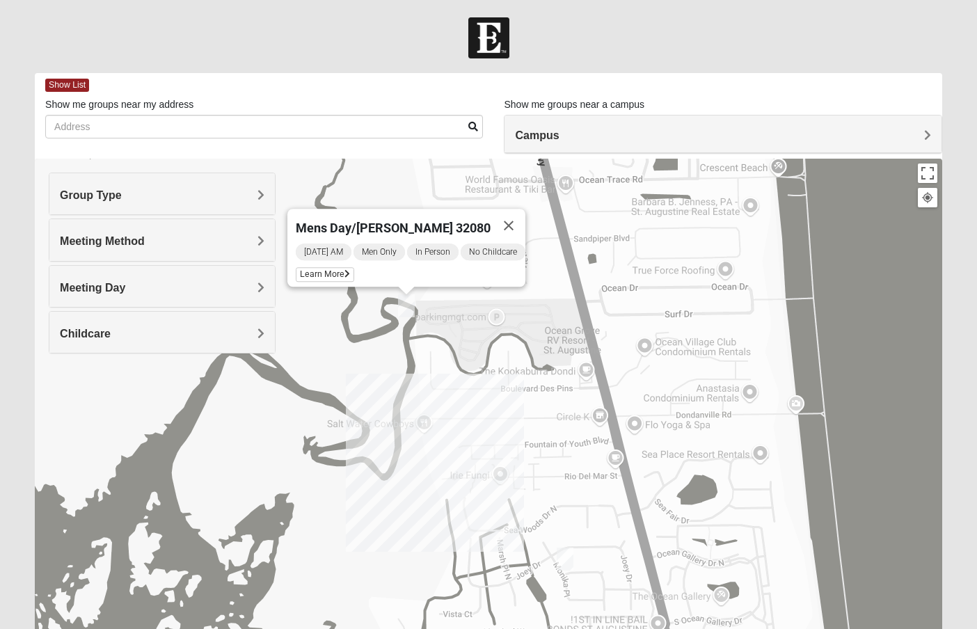
click at [567, 560] on img "Mixed Tant 32080" at bounding box center [565, 559] width 17 height 23
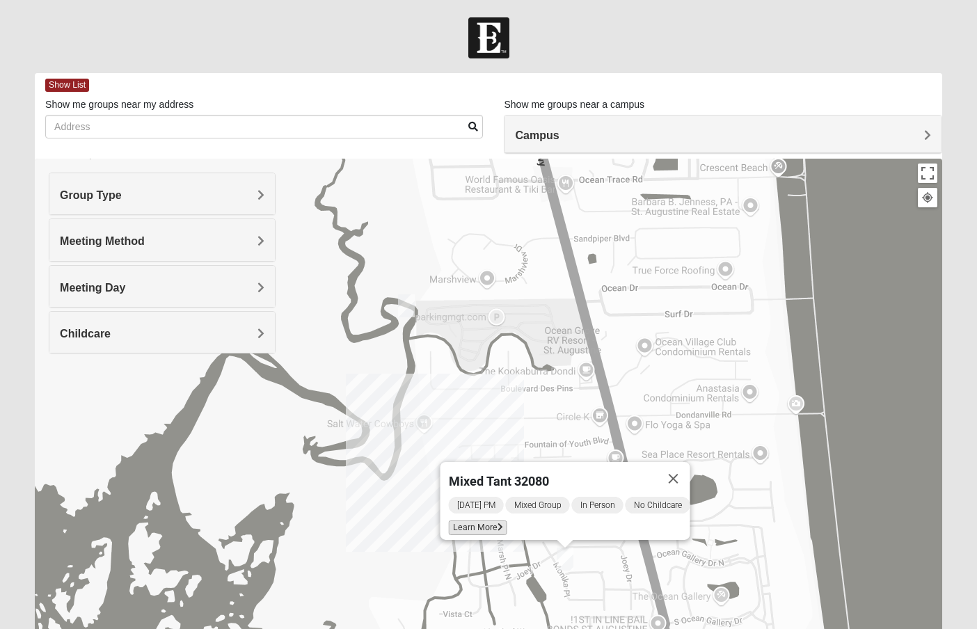
click at [497, 523] on icon at bounding box center [500, 527] width 6 height 8
click at [474, 523] on span "Learn More" at bounding box center [477, 527] width 58 height 15
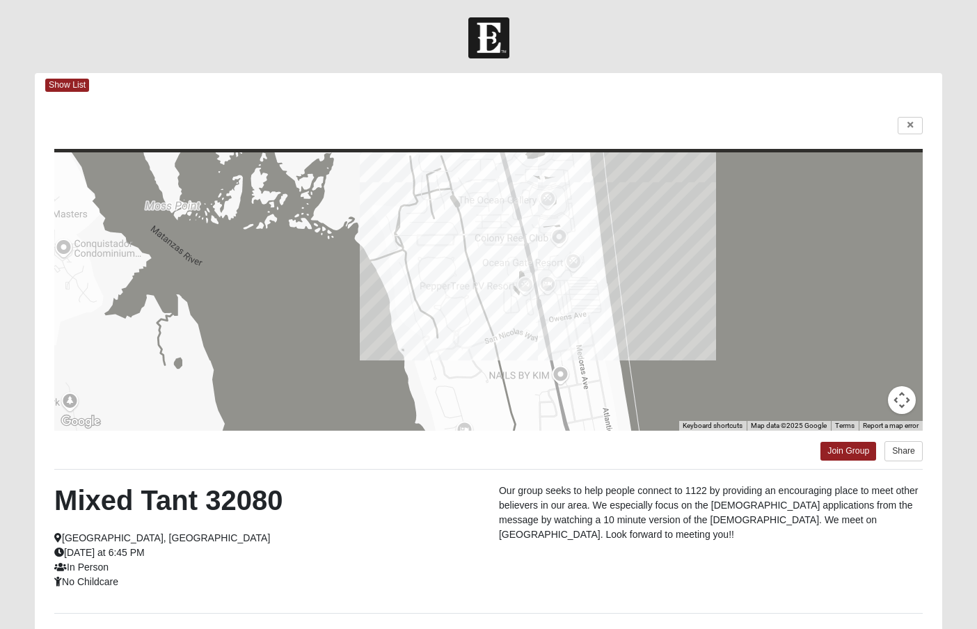
click at [501, 280] on div at bounding box center [488, 291] width 868 height 278
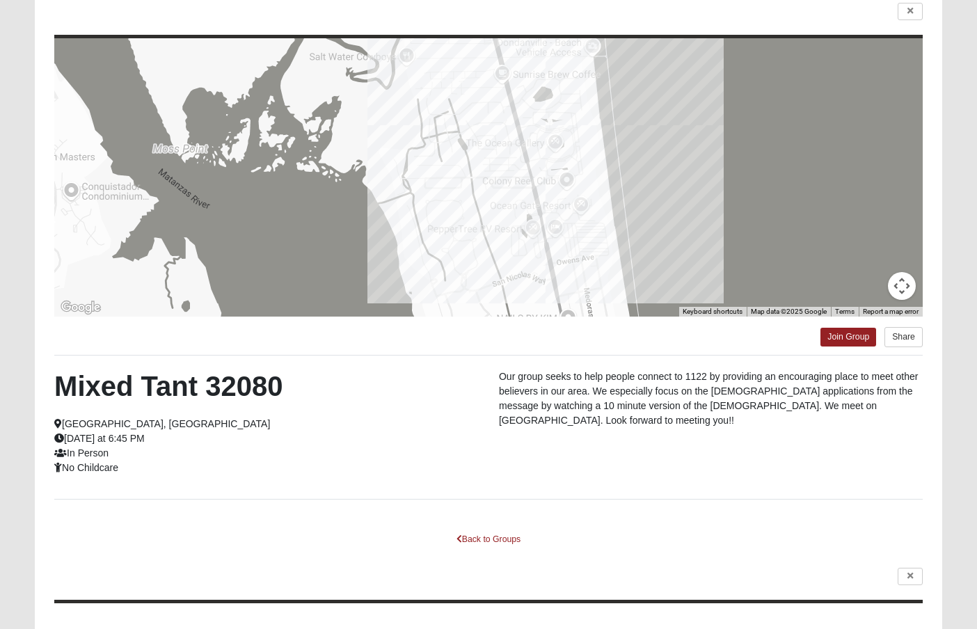
scroll to position [123, 0]
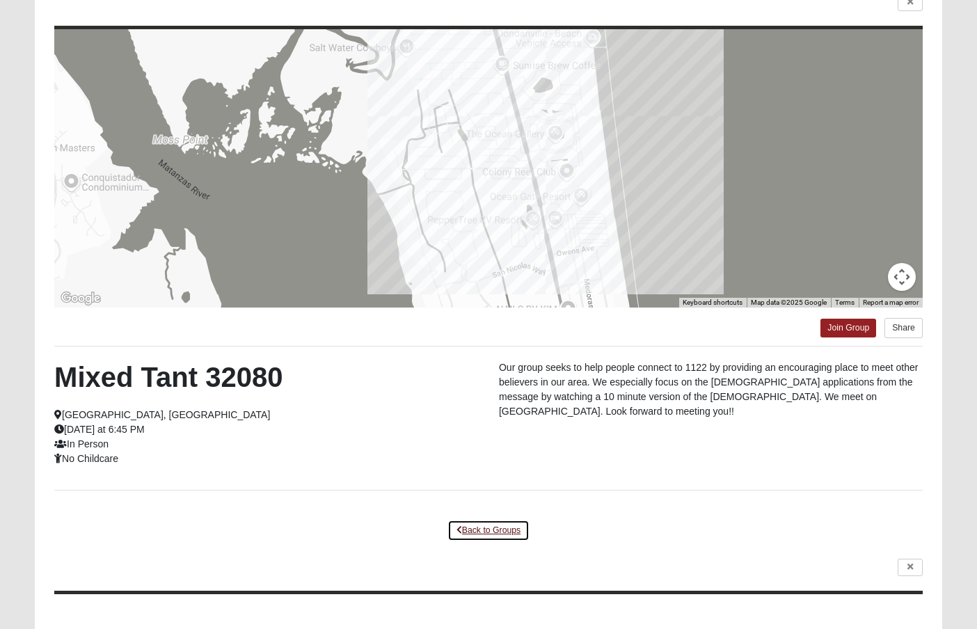
click at [485, 533] on link "Back to Groups" at bounding box center [488, 531] width 82 height 22
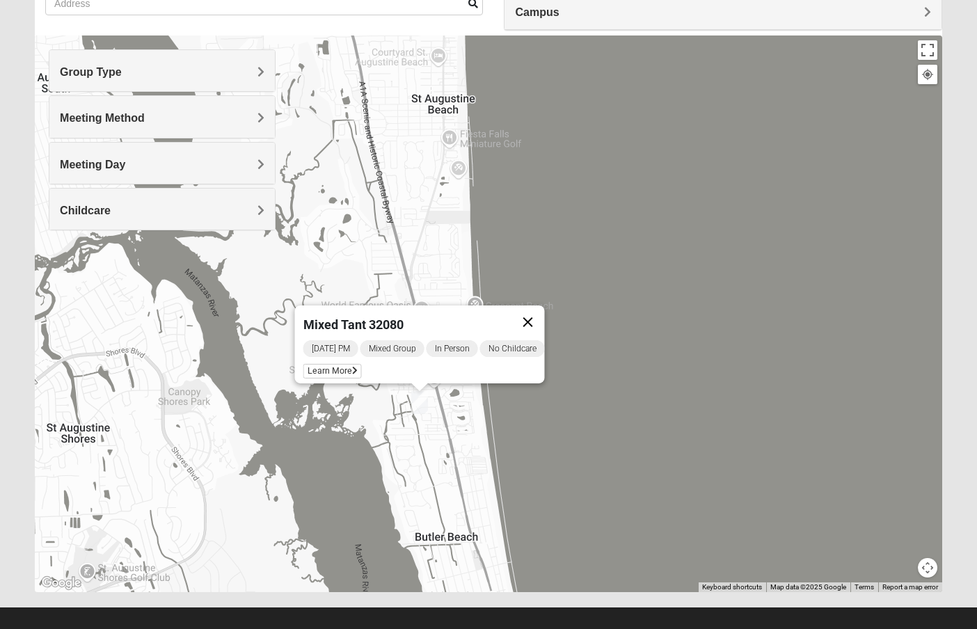
click at [544, 310] on button "Close" at bounding box center [527, 321] width 33 height 33
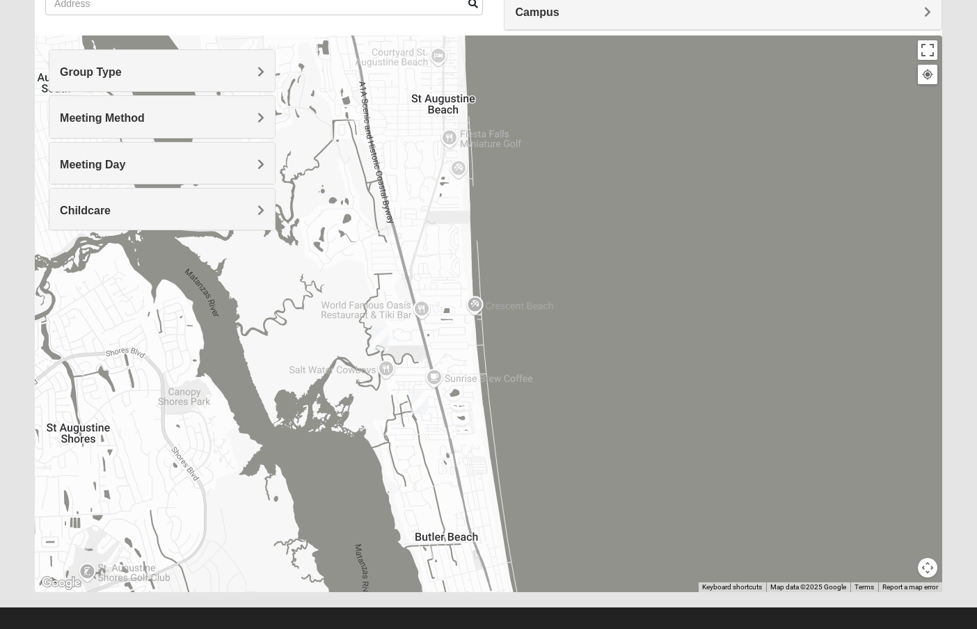
click at [519, 434] on div at bounding box center [488, 313] width 907 height 557
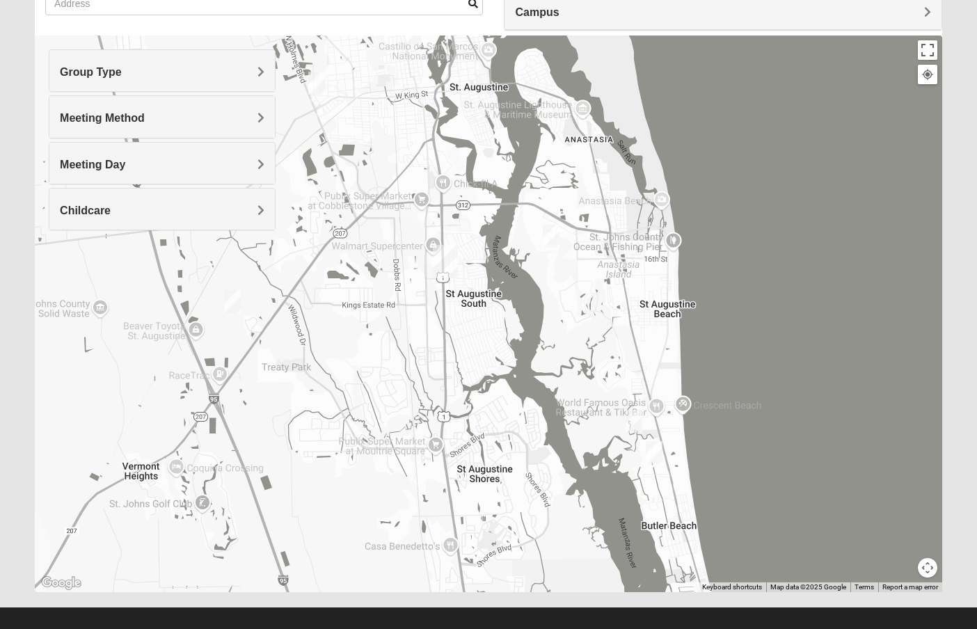
drag, startPoint x: 404, startPoint y: 261, endPoint x: 617, endPoint y: 306, distance: 217.0
click at [617, 306] on div at bounding box center [488, 313] width 907 height 557
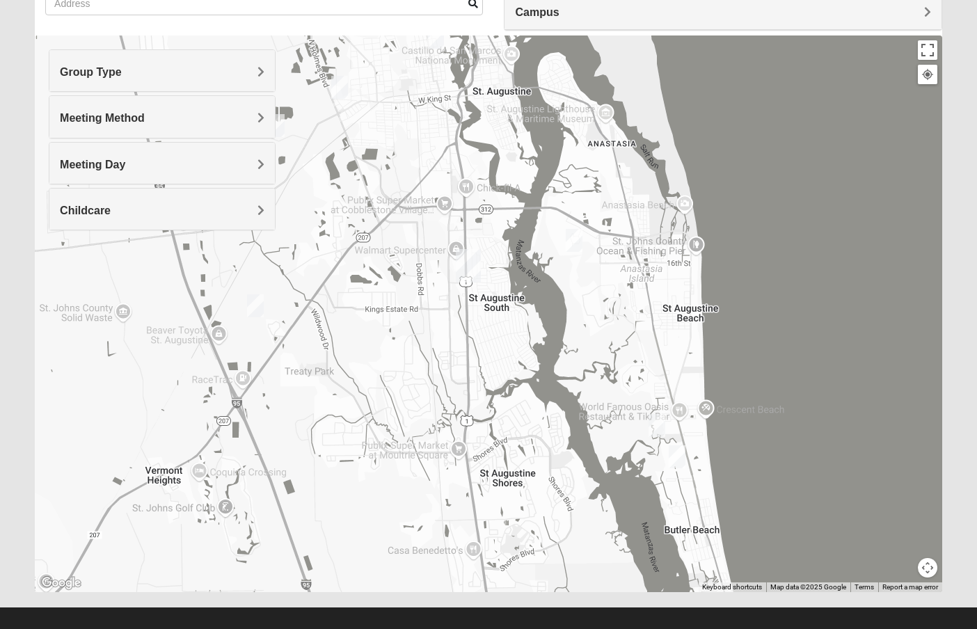
click at [470, 257] on img "St. Augustine (Coming Soon)" at bounding box center [468, 265] width 25 height 33
click at [257, 303] on img "Mixed Noteware 32084" at bounding box center [255, 305] width 17 height 23
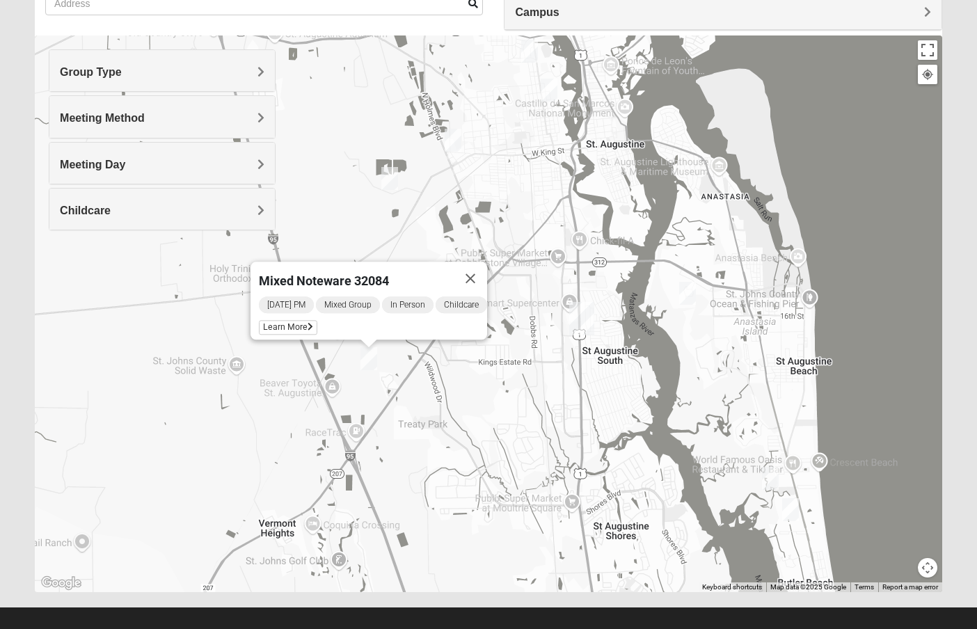
drag, startPoint x: 283, startPoint y: 336, endPoint x: 399, endPoint y: 389, distance: 127.7
click at [399, 389] on div "Mixed [PERSON_NAME] 32084 [DATE] PM Mixed Group In Person Childcare Learn More" at bounding box center [488, 313] width 907 height 557
click at [389, 177] on img "Mixed Marenco 32084" at bounding box center [389, 178] width 17 height 23
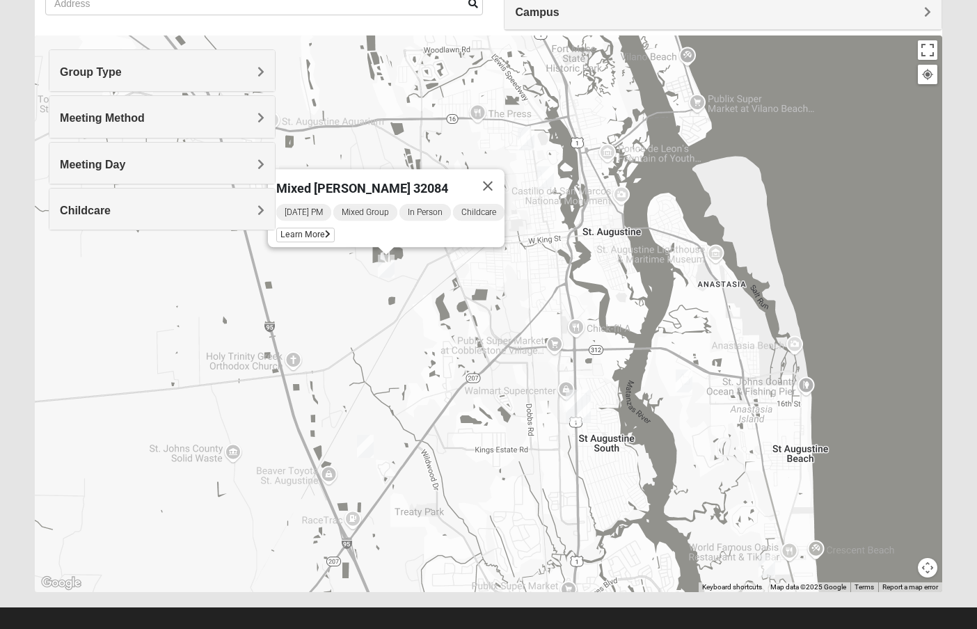
drag, startPoint x: 488, startPoint y: 212, endPoint x: 484, endPoint y: 294, distance: 82.9
click at [484, 294] on div "Mixed [PERSON_NAME] 32084 [DATE] PM Mixed Group In Person Childcare Learn More" at bounding box center [488, 313] width 907 height 557
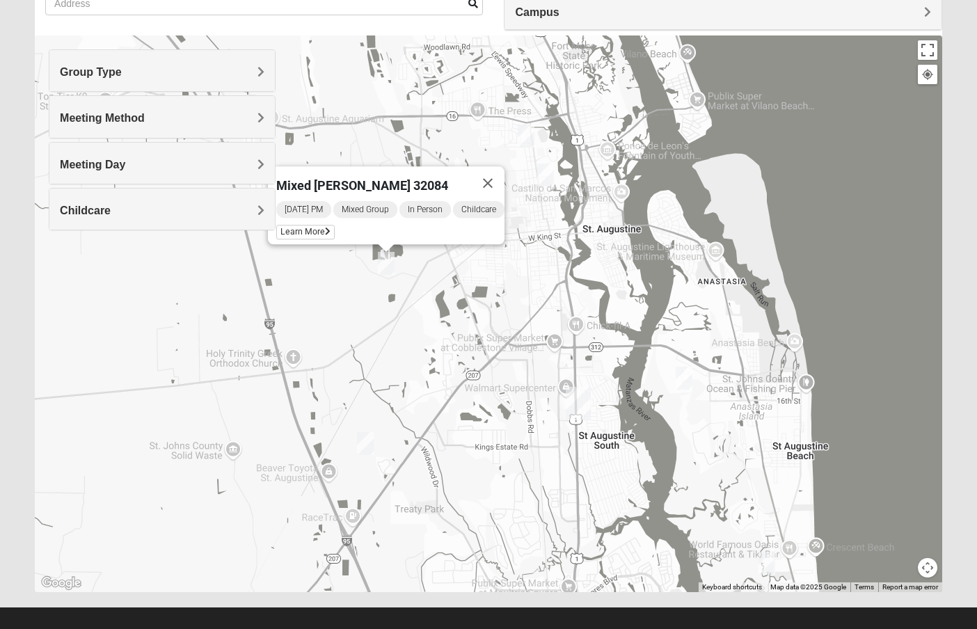
click at [544, 177] on img "Mixed Richardson 32084" at bounding box center [545, 175] width 17 height 23
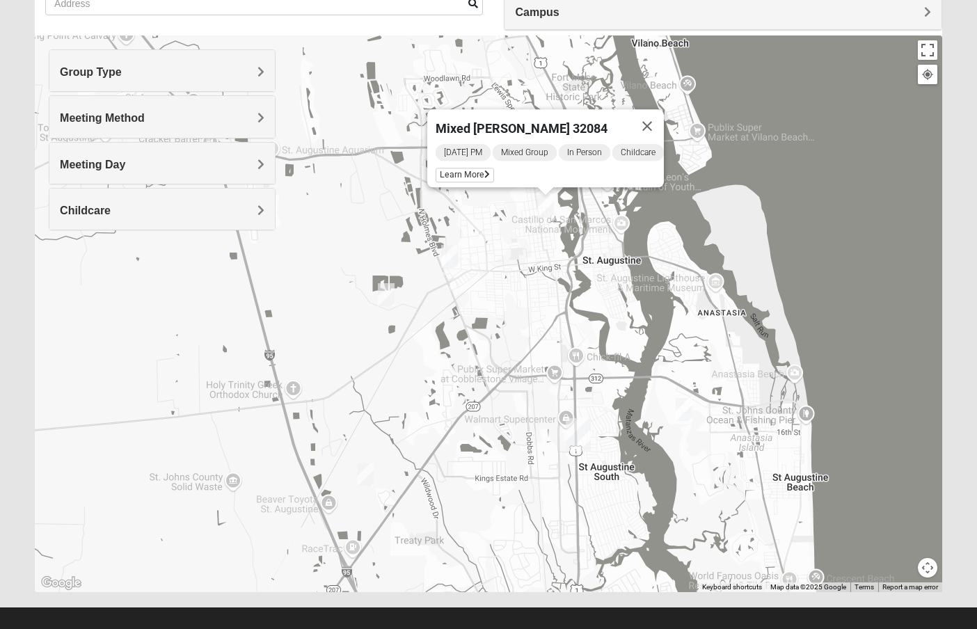
drag, startPoint x: 525, startPoint y: 188, endPoint x: 525, endPoint y: 216, distance: 27.8
click at [525, 216] on div "Mixed [PERSON_NAME] 32084 [DATE] PM Mixed Group In Person Childcare Learn More" at bounding box center [488, 313] width 907 height 557
click at [653, 119] on button "Close" at bounding box center [646, 126] width 33 height 33
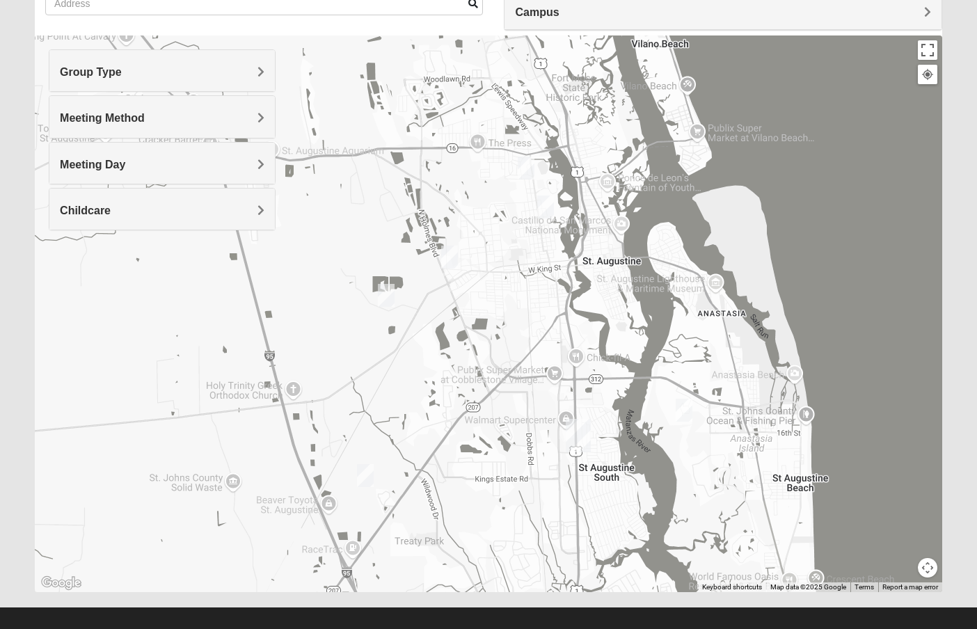
click at [530, 166] on img "Mens Griffin 32084" at bounding box center [526, 168] width 17 height 23
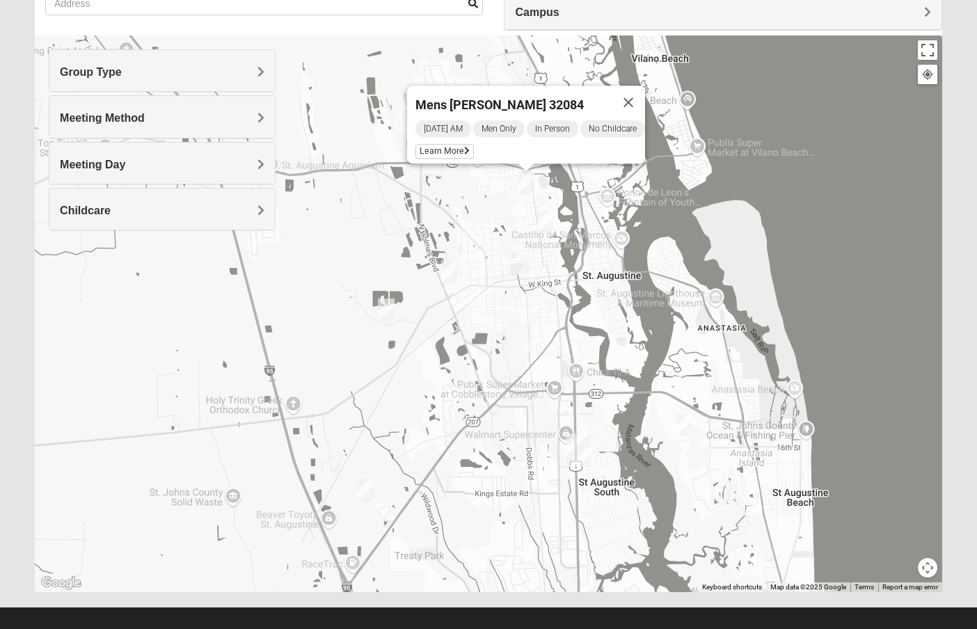
click at [452, 269] on img "Mens Edwards 32084" at bounding box center [449, 271] width 17 height 23
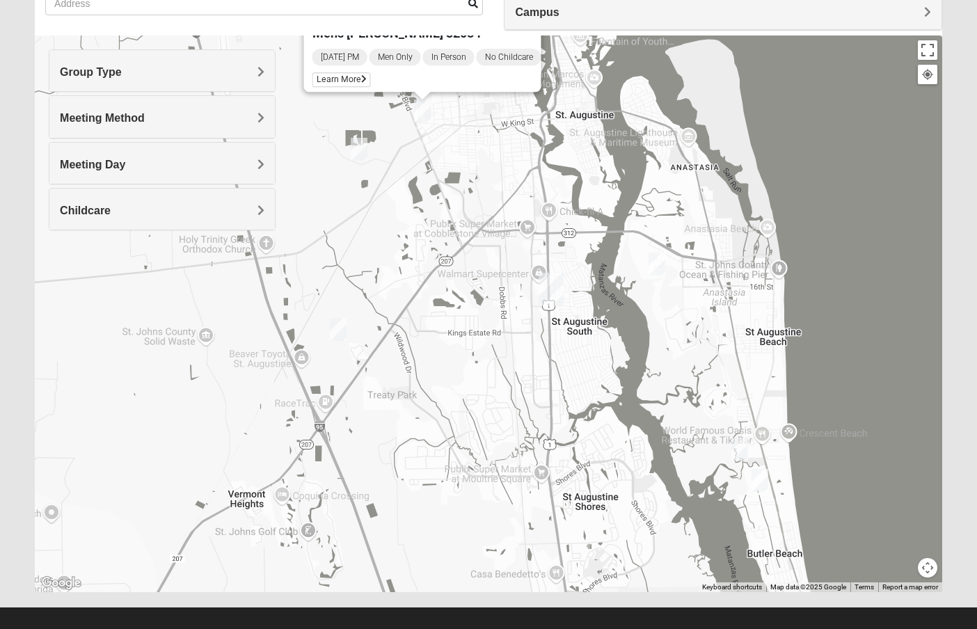
drag, startPoint x: 508, startPoint y: 299, endPoint x: 473, endPoint y: 73, distance: 228.8
click at [475, 74] on div "Mens [PERSON_NAME] 32084 [DATE] PM Men Only In Person No Childcare Learn More" at bounding box center [488, 313] width 907 height 557
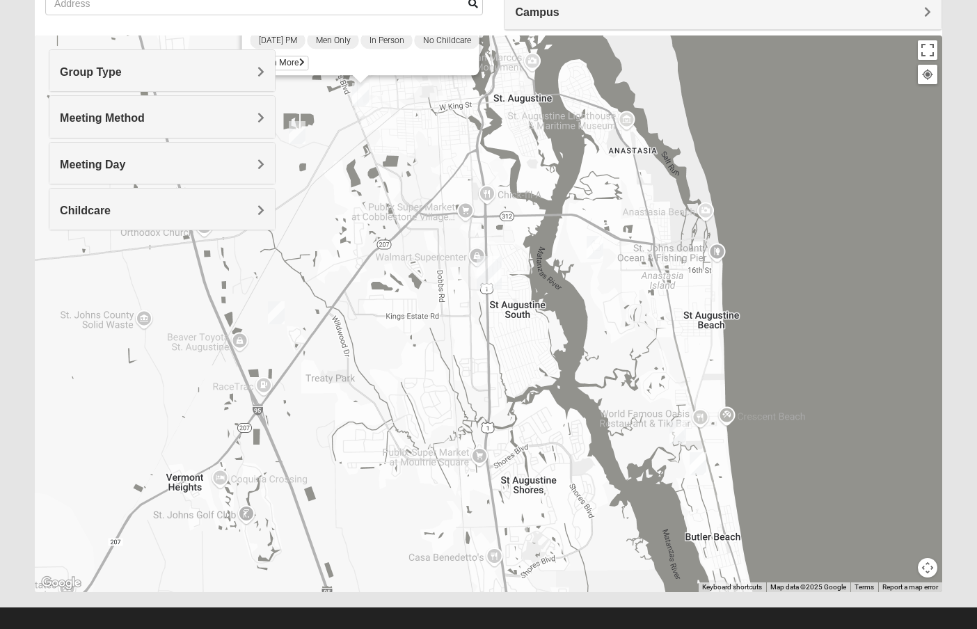
drag, startPoint x: 542, startPoint y: 290, endPoint x: 499, endPoint y: 348, distance: 72.1
click at [499, 348] on div "Mens [PERSON_NAME] 32084 [DATE] PM Men Only In Person No Childcare Learn More" at bounding box center [488, 313] width 907 height 557
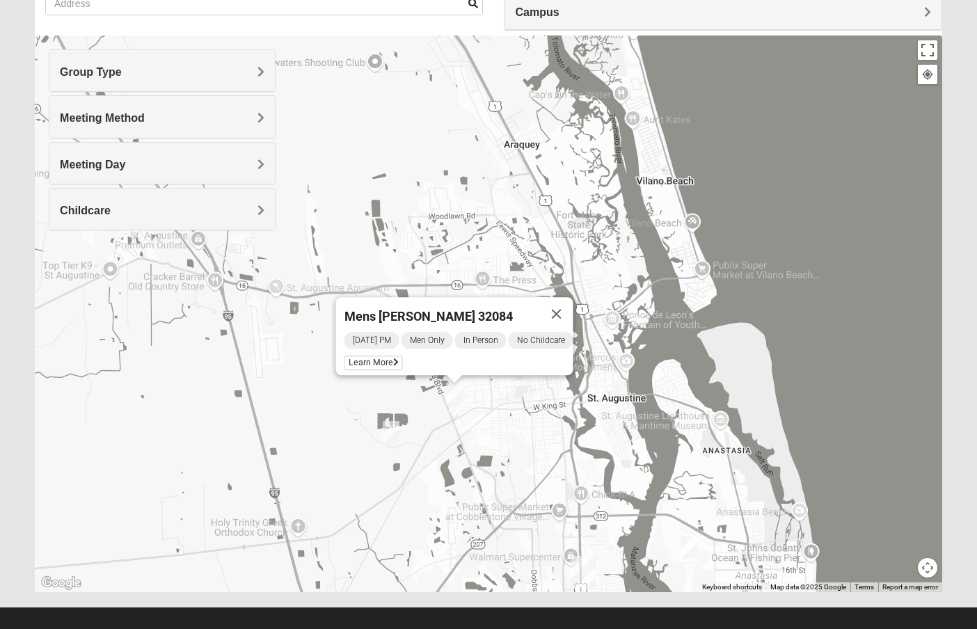
drag, startPoint x: 482, startPoint y: 218, endPoint x: 559, endPoint y: 511, distance: 303.8
click at [559, 511] on div "Mens [PERSON_NAME] 32084 [DATE] PM Men Only In Person No Childcare Learn More" at bounding box center [488, 313] width 907 height 557
click at [572, 308] on button "Close" at bounding box center [555, 313] width 33 height 33
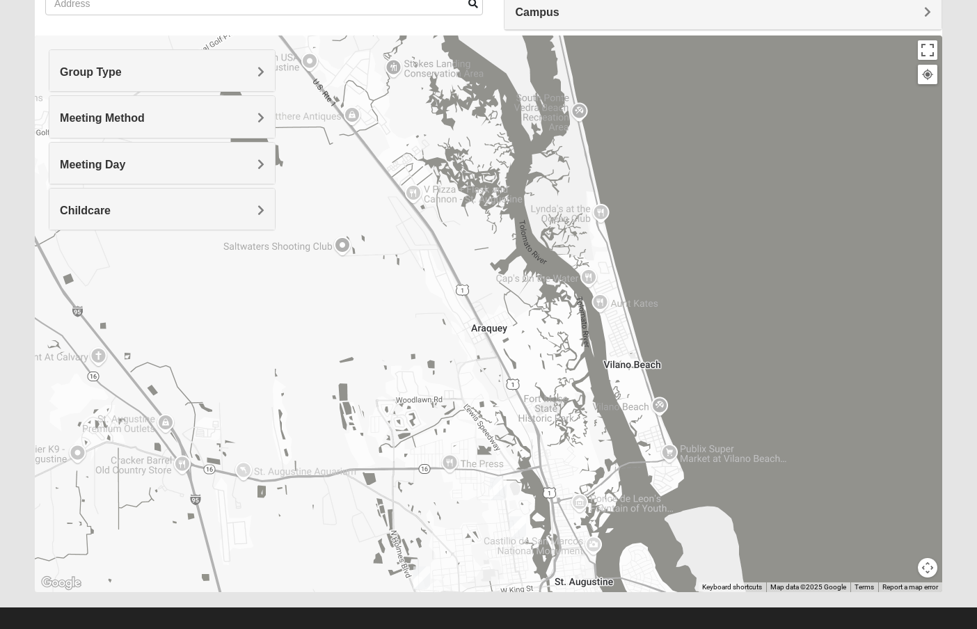
drag, startPoint x: 589, startPoint y: 213, endPoint x: 556, endPoint y: 402, distance: 192.1
click at [556, 404] on div at bounding box center [488, 313] width 907 height 557
click at [497, 482] on img "Mens Griffin 32084" at bounding box center [497, 486] width 17 height 23
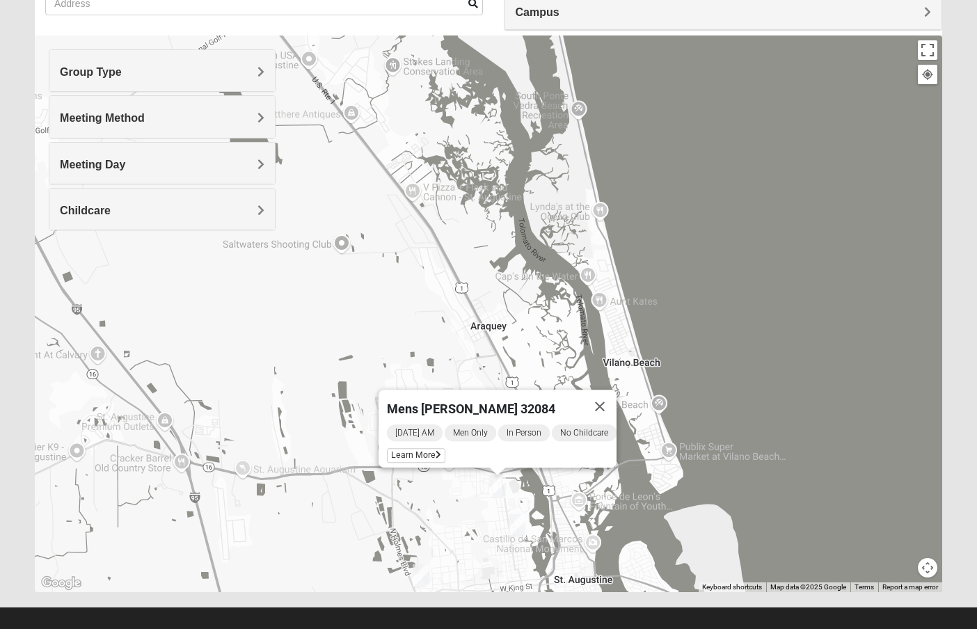
click at [520, 523] on img "Mixed Richardson 32084" at bounding box center [517, 525] width 17 height 23
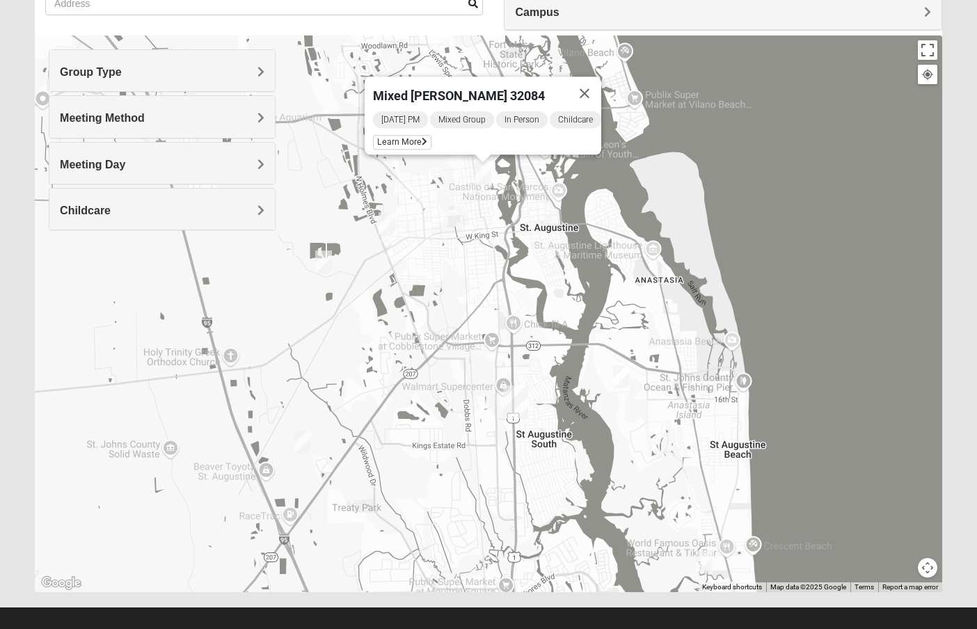
drag, startPoint x: 546, startPoint y: 382, endPoint x: 516, endPoint y: 7, distance: 376.3
click at [516, 7] on div "Show List Loading Groups Keywords Filter Additional Filters Campus [GEOGRAPHIC_…" at bounding box center [488, 271] width 907 height 642
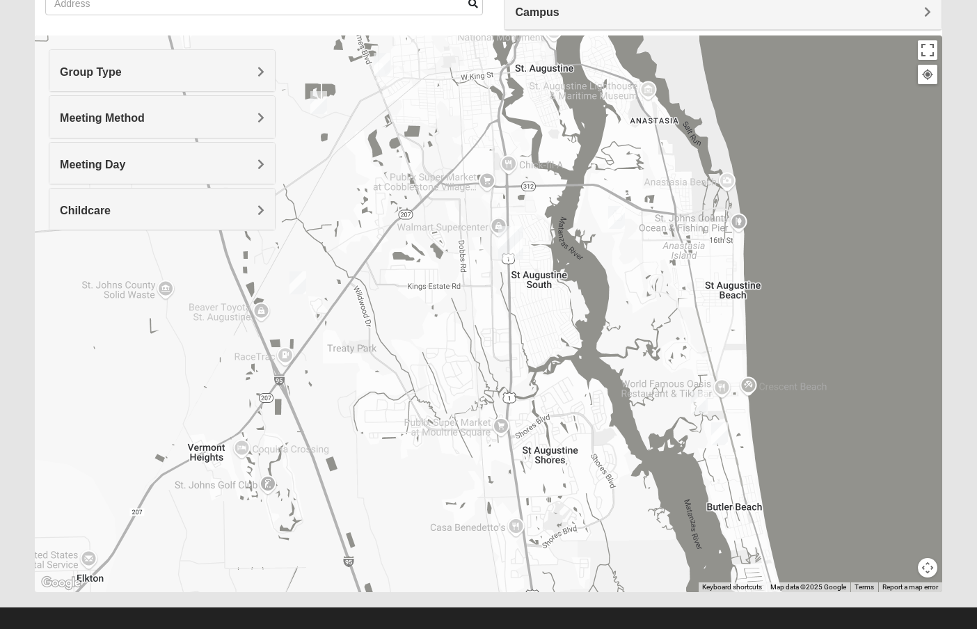
drag, startPoint x: 468, startPoint y: 295, endPoint x: 458, endPoint y: 157, distance: 138.8
click at [458, 157] on div "Mixed [PERSON_NAME] 32084 [DATE] PM Mixed Group In Person Childcare Learn More" at bounding box center [488, 313] width 907 height 557
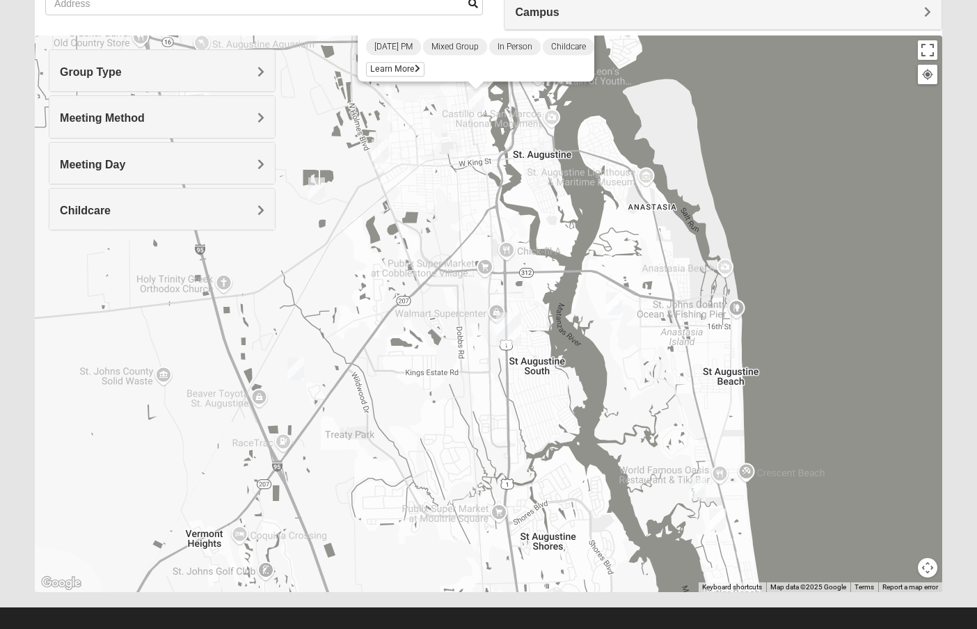
drag, startPoint x: 489, startPoint y: 171, endPoint x: 487, endPoint y: 275, distance: 103.7
click at [487, 275] on div "Mixed [PERSON_NAME] 32084 [DATE] PM Mixed Group In Person Childcare Learn More" at bounding box center [488, 313] width 907 height 557
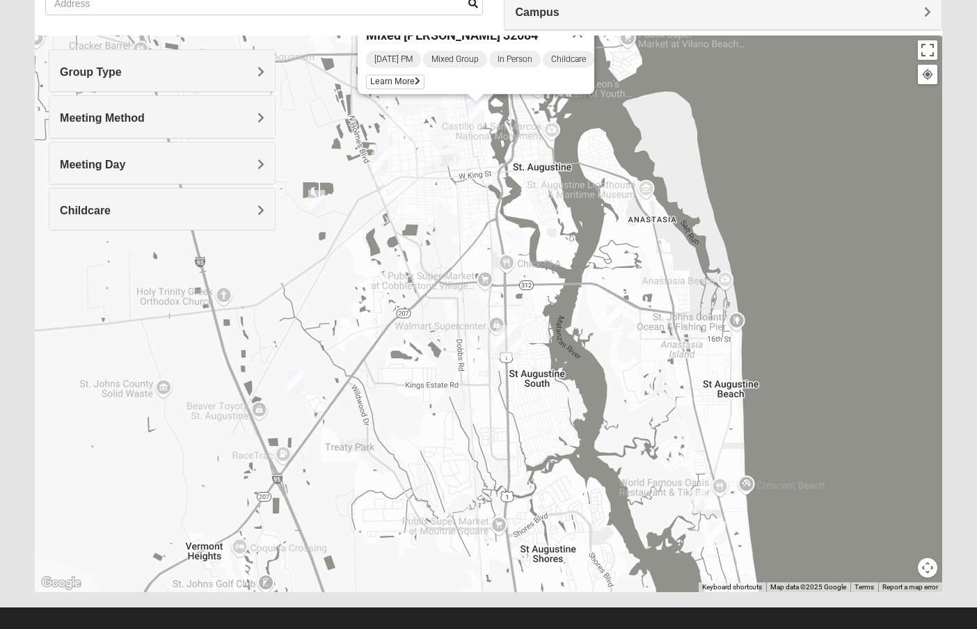
click at [386, 161] on img "Mens Edwards 32084" at bounding box center [380, 163] width 17 height 23
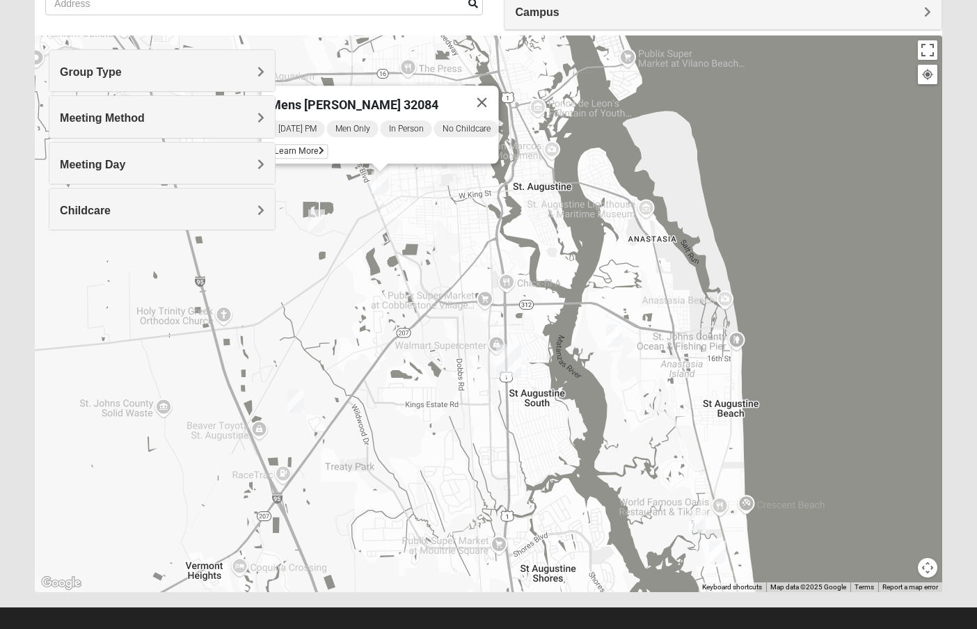
drag, startPoint x: 416, startPoint y: 192, endPoint x: 447, endPoint y: 191, distance: 30.6
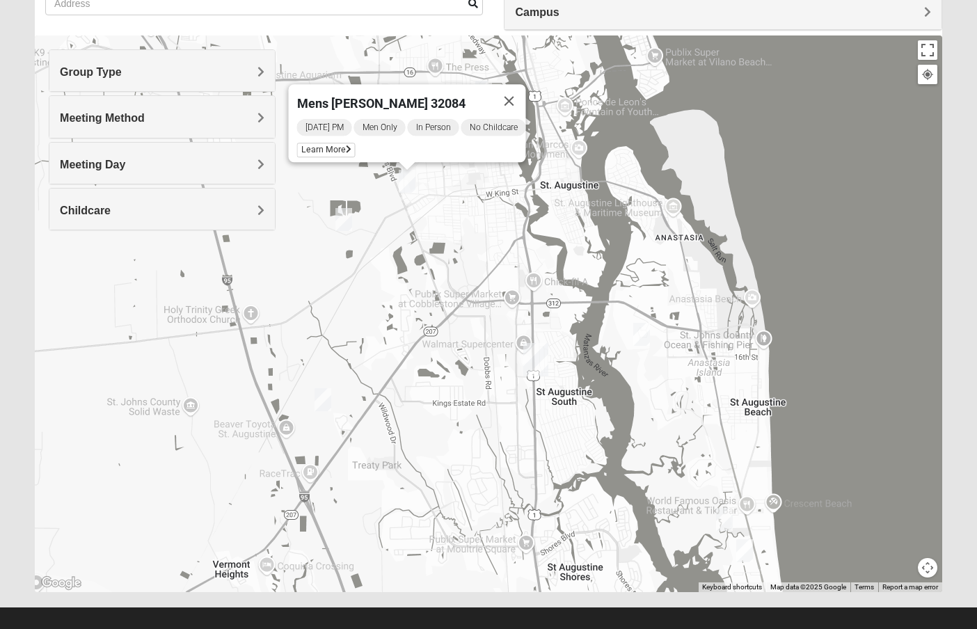
click at [447, 191] on div "Mens [PERSON_NAME] 32084 [DATE] PM Men Only In Person No Childcare Learn More" at bounding box center [488, 313] width 907 height 557
click at [348, 217] on img "Mixed Marenco 32084" at bounding box center [343, 219] width 17 height 23
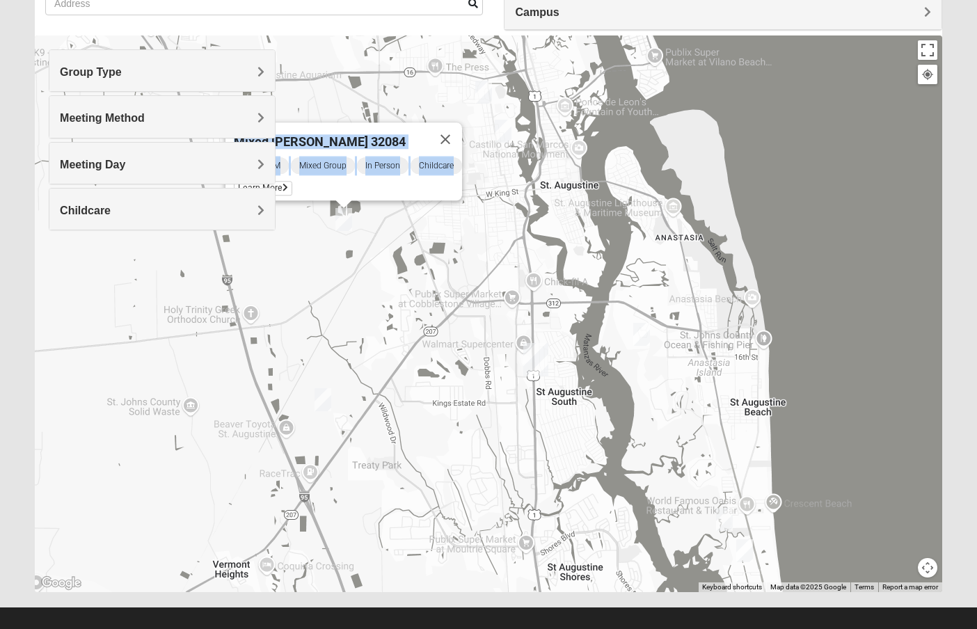
drag, startPoint x: 462, startPoint y: 193, endPoint x: 547, endPoint y: 206, distance: 85.8
click at [555, 206] on div "Mixed [PERSON_NAME] 32084 [DATE] PM Mixed Group In Person Childcare Learn More" at bounding box center [488, 313] width 907 height 557
click at [525, 218] on div "Mixed [PERSON_NAME] 32084 [DATE] PM Mixed Group In Person Childcare Learn More" at bounding box center [488, 313] width 907 height 557
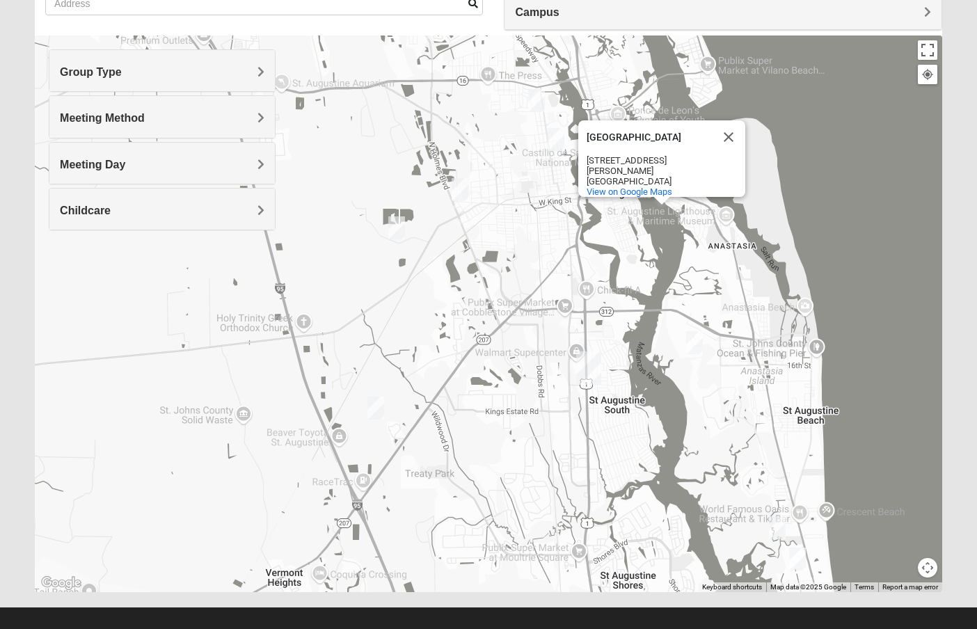
drag, startPoint x: 443, startPoint y: 214, endPoint x: 493, endPoint y: 218, distance: 51.0
click at [495, 219] on div "[GEOGRAPHIC_DATA] [GEOGRAPHIC_DATA] [STREET_ADDRESS][PERSON_NAME] View on Googl…" at bounding box center [488, 313] width 907 height 557
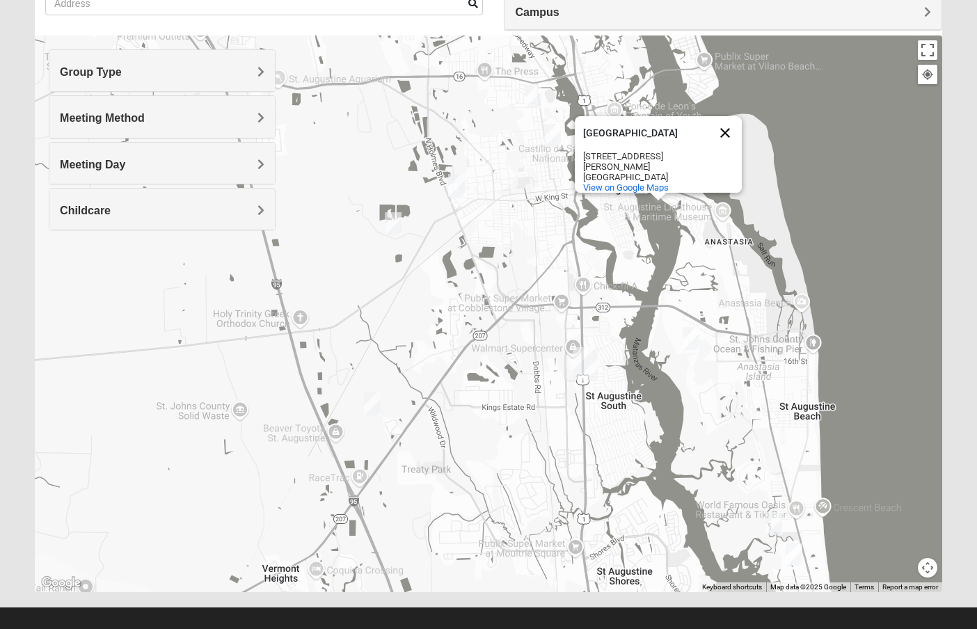
click at [726, 126] on button "Close" at bounding box center [724, 132] width 33 height 33
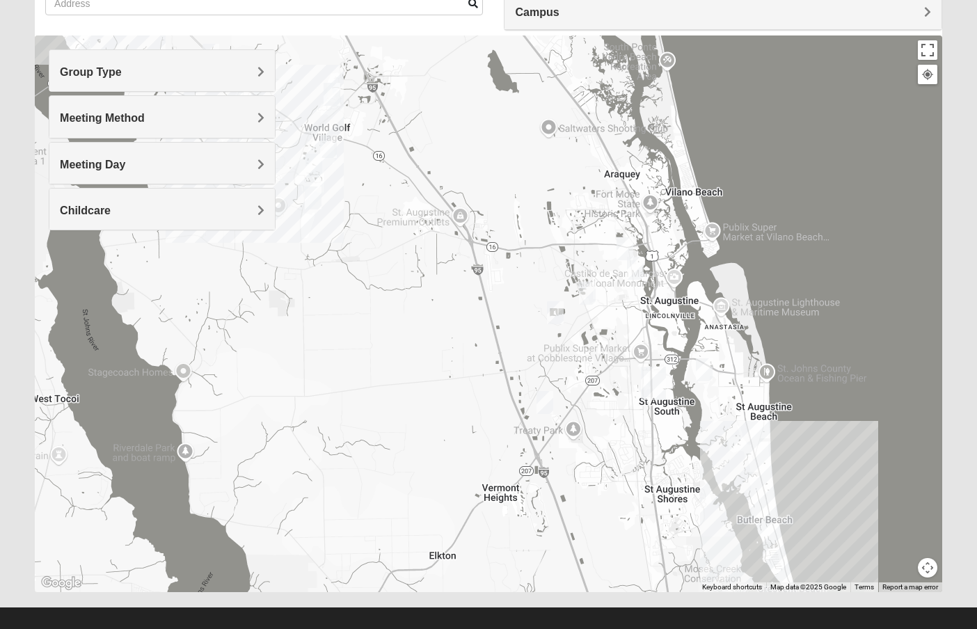
click at [326, 141] on img "Womens Shesterenko 32092" at bounding box center [328, 146] width 17 height 23
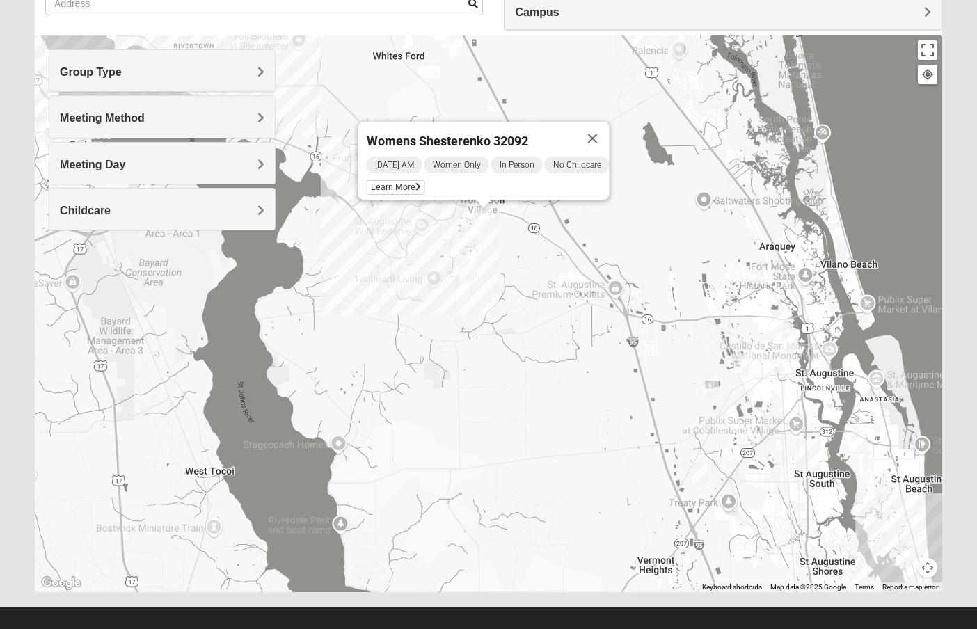
drag, startPoint x: 360, startPoint y: 185, endPoint x: 516, endPoint y: 221, distance: 160.0
click at [516, 221] on div "Womens Shesterenko 32092 [DATE] AM Women Only In Person No Childcare Learn More" at bounding box center [488, 313] width 907 height 557
click at [468, 230] on img "Mens Ledbury 32092" at bounding box center [468, 237] width 17 height 23
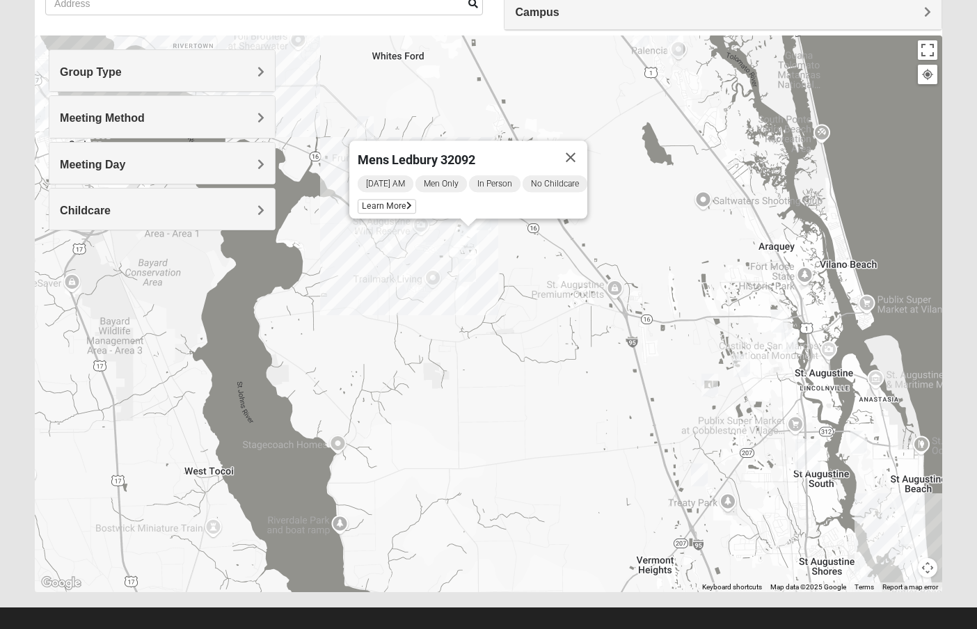
click at [470, 270] on img "Mixed Longacre 32092" at bounding box center [467, 270] width 17 height 23
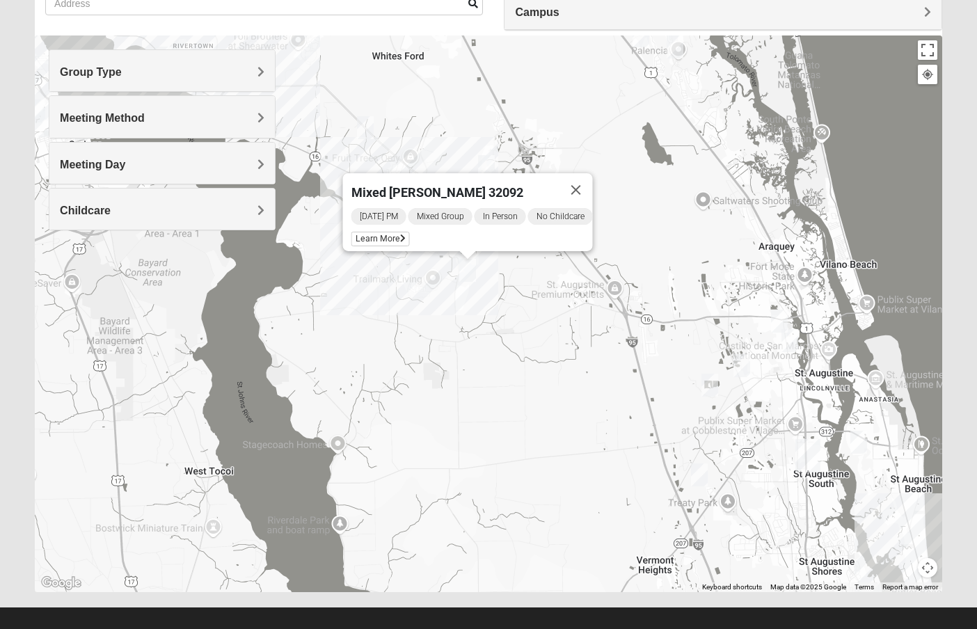
click at [365, 120] on img "Mens Dixon/Monday 32092" at bounding box center [365, 127] width 17 height 23
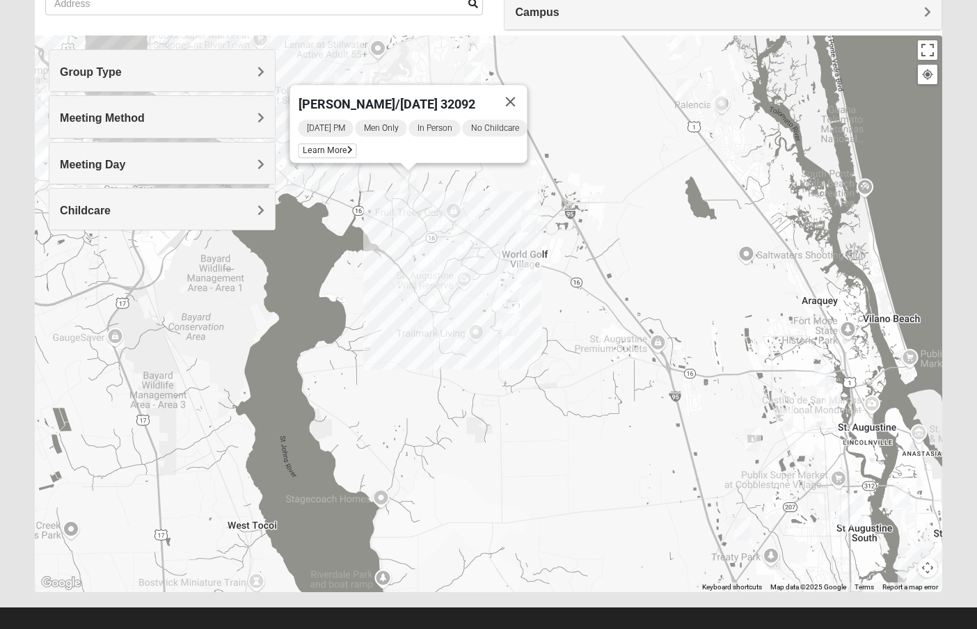
drag, startPoint x: 434, startPoint y: 178, endPoint x: 475, endPoint y: 175, distance: 40.5
click at [476, 175] on div "[PERSON_NAME]/[DATE] 32092 [DATE] PM Men Only In Person No Childcare Learn More" at bounding box center [488, 313] width 907 height 557
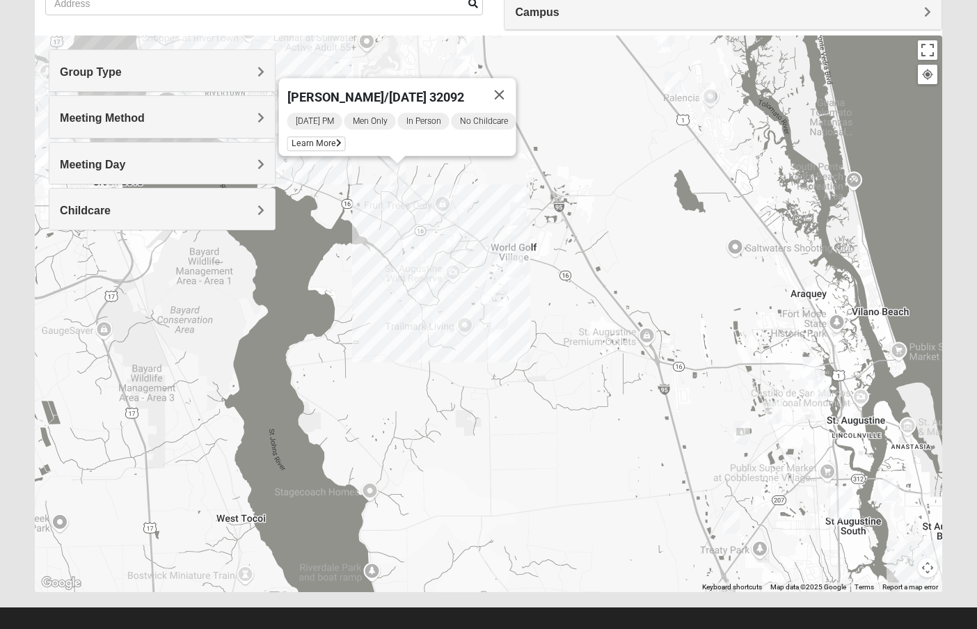
click at [523, 217] on img "1825 Mixed Barfield 32092" at bounding box center [518, 213] width 17 height 23
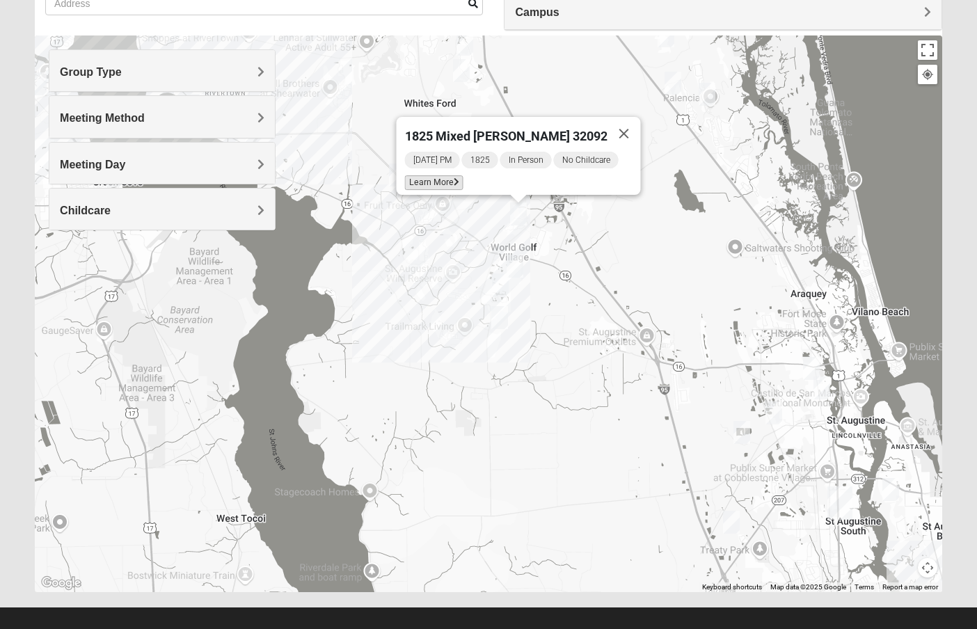
click at [432, 175] on span "Learn More" at bounding box center [433, 182] width 58 height 15
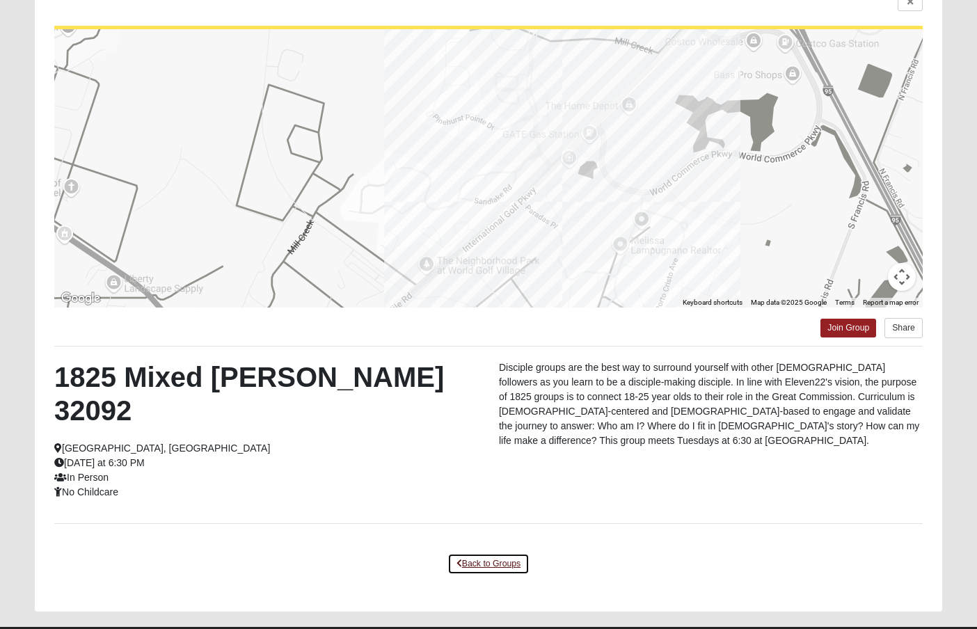
click at [498, 553] on link "Back to Groups" at bounding box center [488, 564] width 82 height 22
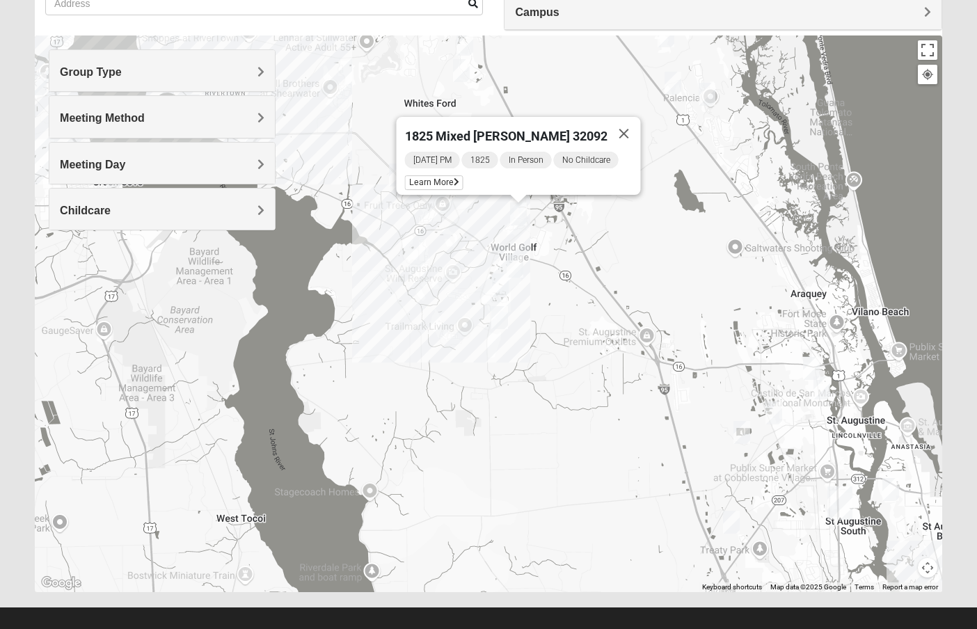
click at [513, 256] on img "Womens Shesterenko 32092" at bounding box center [515, 266] width 17 height 23
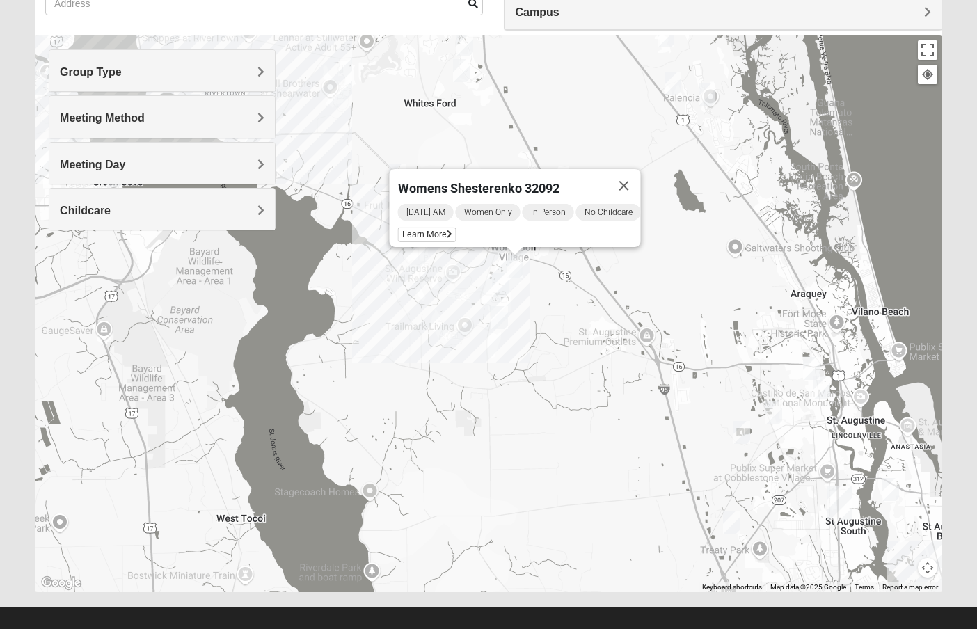
click at [709, 97] on img "Mens Holtz 32095" at bounding box center [707, 94] width 17 height 23
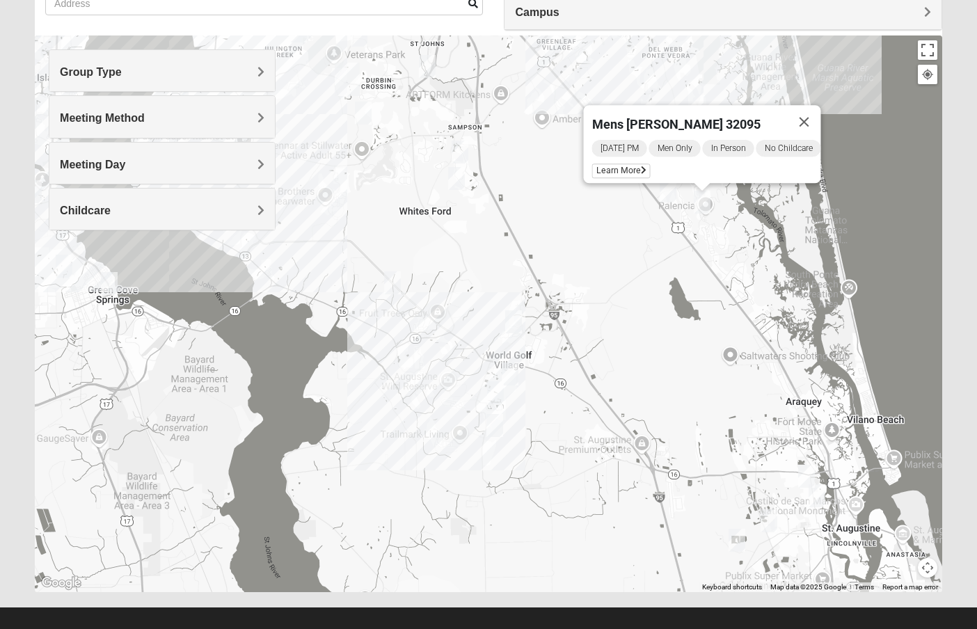
drag, startPoint x: 737, startPoint y: 202, endPoint x: 731, endPoint y: 235, distance: 32.6
click at [731, 235] on div "Mens [PERSON_NAME] 32095 [DATE] PM Men Only In Person No Childcare Learn More" at bounding box center [488, 313] width 907 height 557
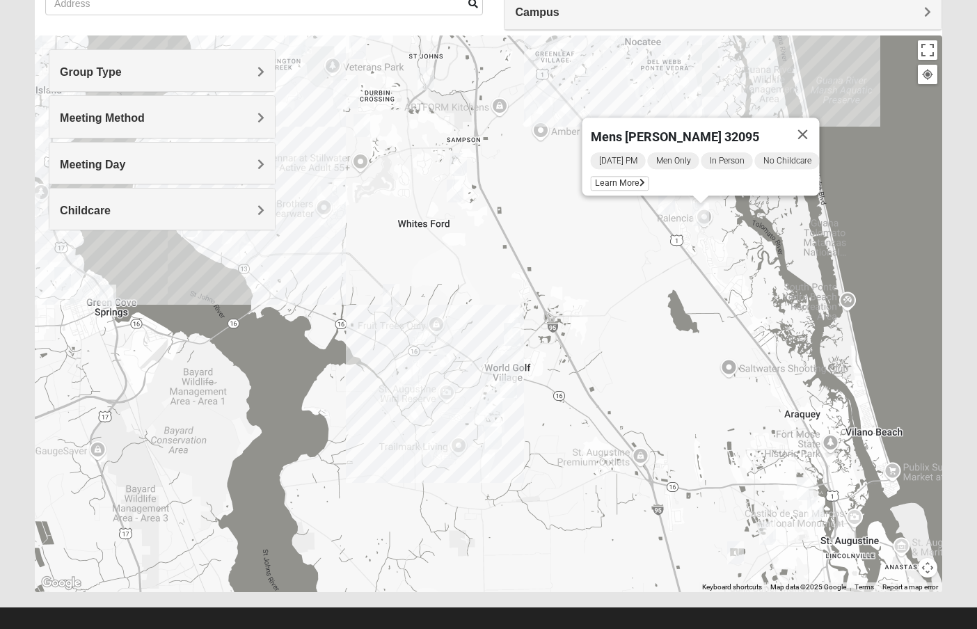
click at [456, 195] on img "Mixed Stevens 32092" at bounding box center [455, 191] width 17 height 23
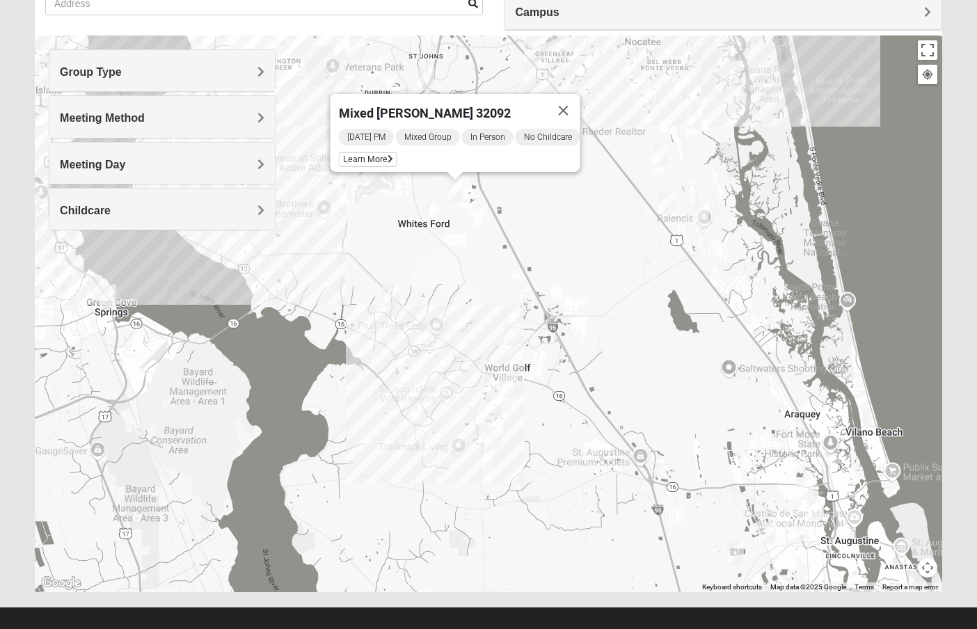
click at [663, 157] on img "Mens Mountford 32081" at bounding box center [659, 156] width 17 height 23
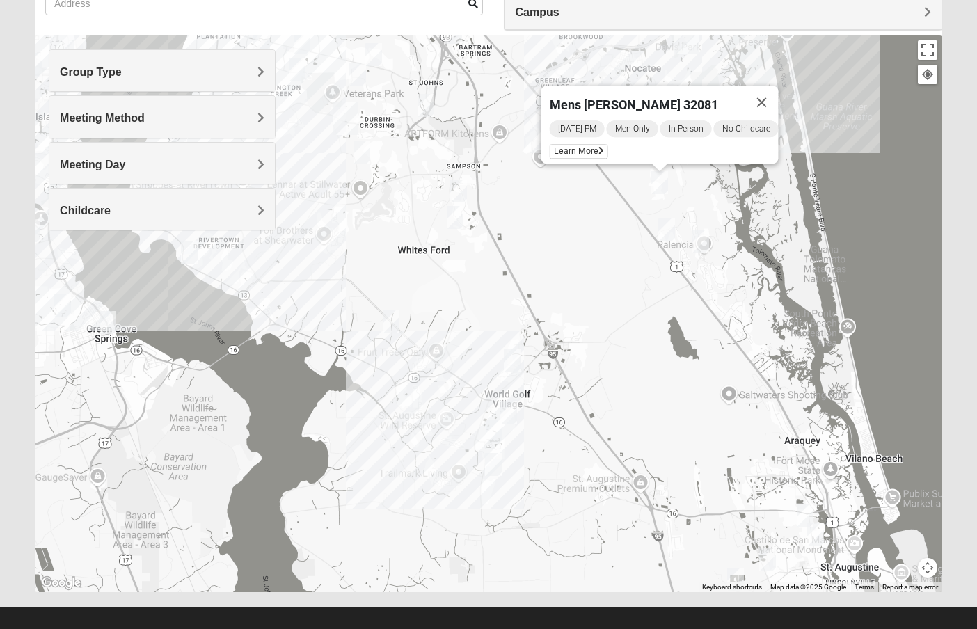
click at [665, 233] on img "Mixed Gerville-Reache 32095" at bounding box center [666, 229] width 17 height 23
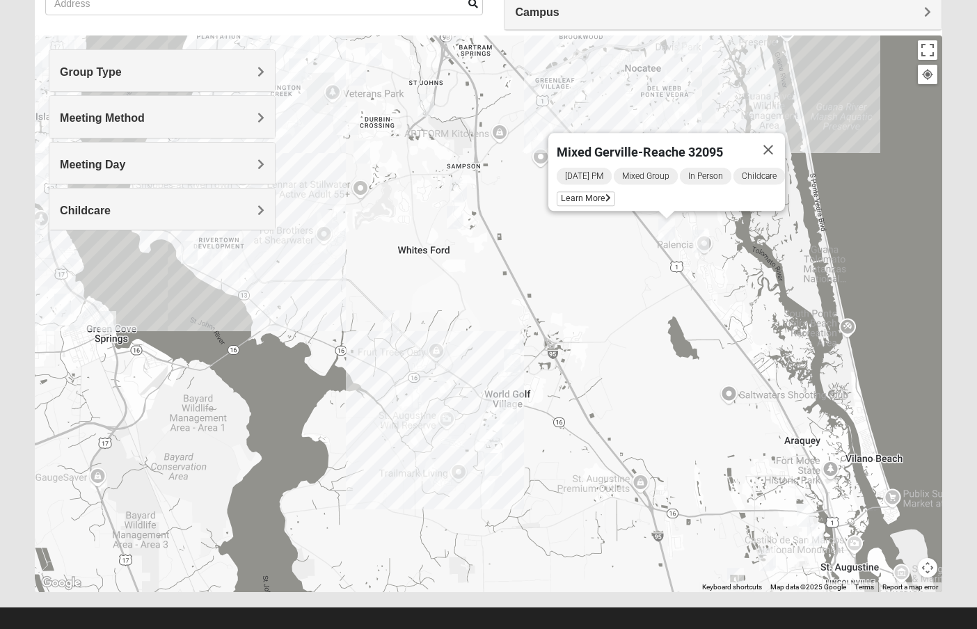
click at [703, 238] on img "Mens Holtz 32095" at bounding box center [700, 241] width 17 height 23
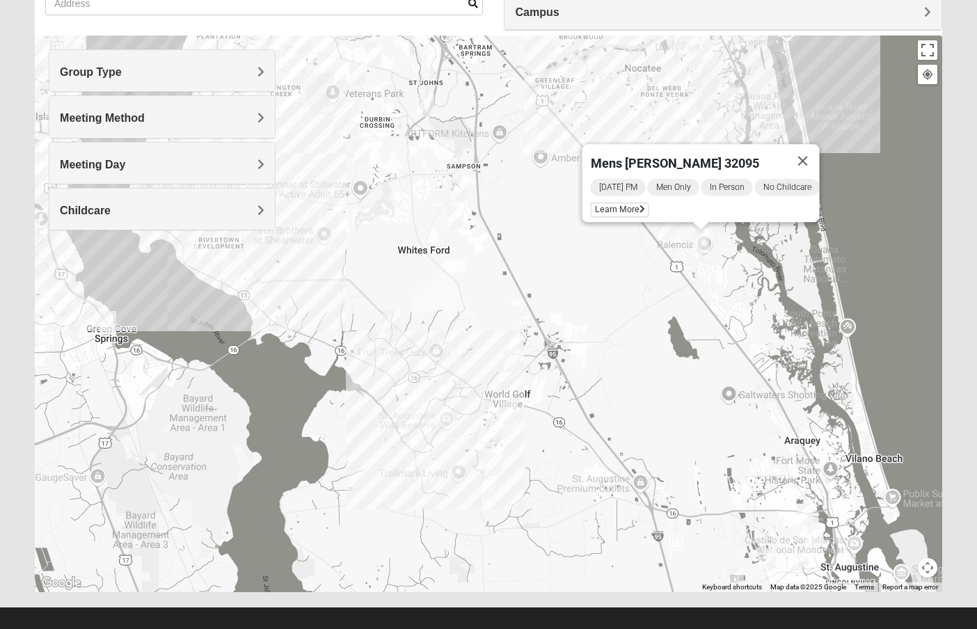
click at [456, 193] on img "1825 Mixed Lovin/Hale 32092" at bounding box center [458, 191] width 17 height 23
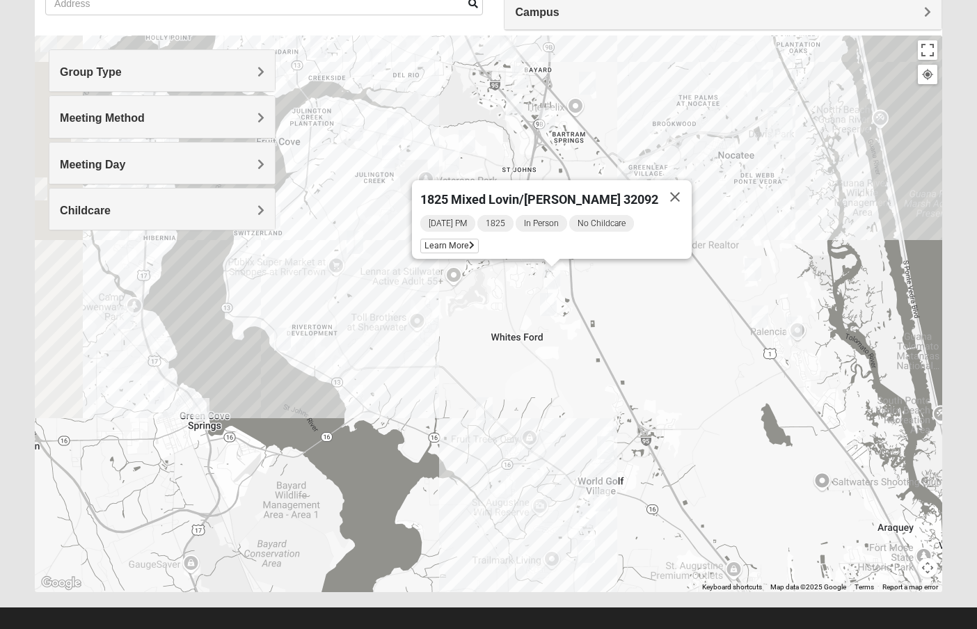
drag, startPoint x: 410, startPoint y: 196, endPoint x: 507, endPoint y: 284, distance: 131.0
click at [509, 285] on div "1825 Mixed Lovin/[PERSON_NAME] 32092 [DATE] PM 1825 In Person No Childcare Lear…" at bounding box center [488, 313] width 907 height 557
click at [767, 80] on img "Womens Masulli 32081" at bounding box center [765, 81] width 17 height 23
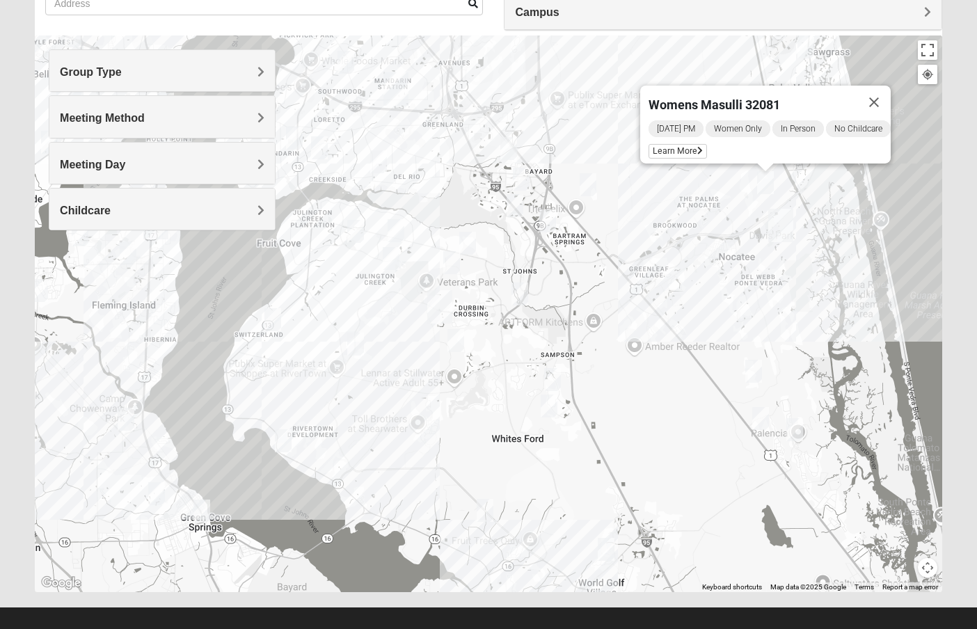
click at [506, 141] on img "1825 Mixed Cutshall 32258" at bounding box center [508, 148] width 17 height 23
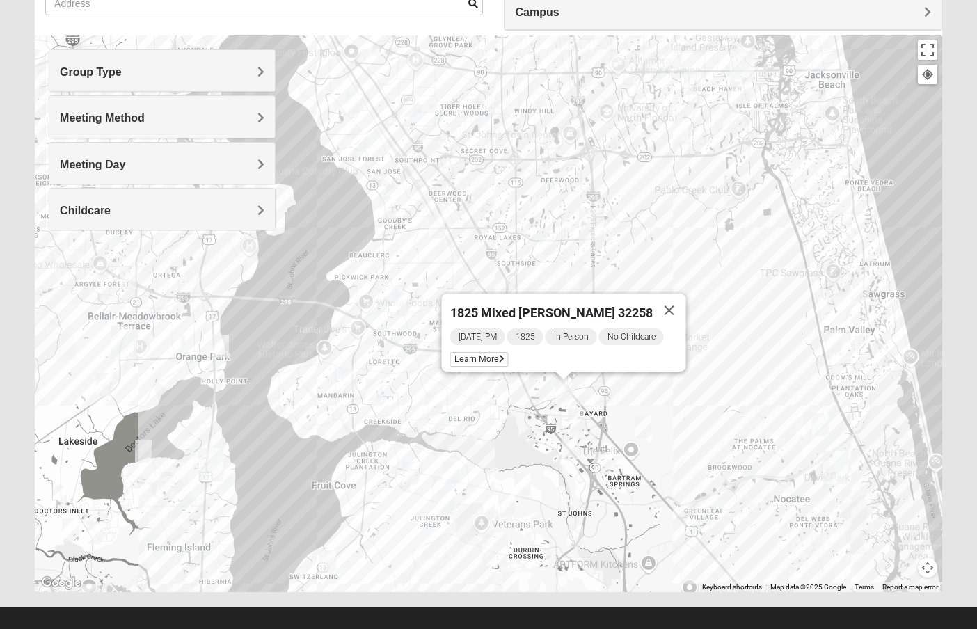
drag, startPoint x: 482, startPoint y: 319, endPoint x: 445, endPoint y: 361, distance: 56.2
click at [445, 361] on div "1825 Mixed [PERSON_NAME] 32258 [DATE] PM 1825 In Person No Childcare Learn More" at bounding box center [488, 313] width 907 height 557
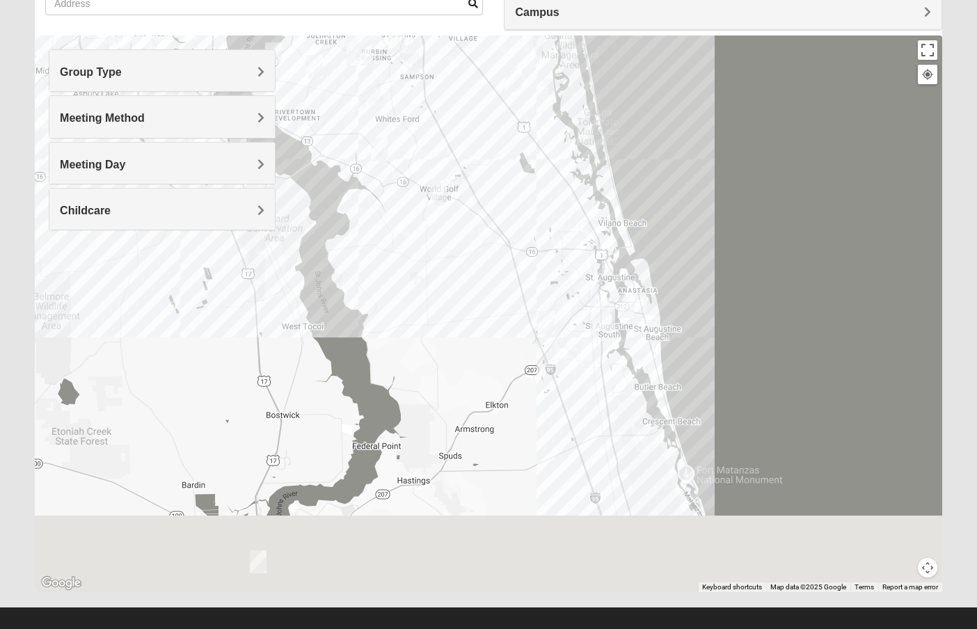
drag, startPoint x: 491, startPoint y: 374, endPoint x: 440, endPoint y: 52, distance: 326.2
click at [440, 52] on div at bounding box center [488, 313] width 907 height 557
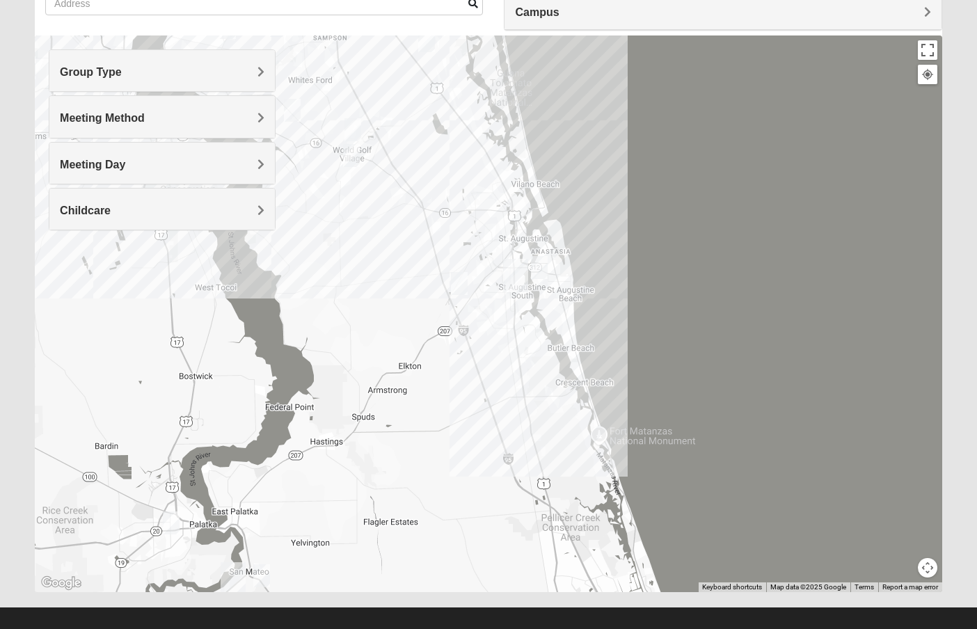
drag, startPoint x: 571, startPoint y: 248, endPoint x: 482, endPoint y: 221, distance: 92.2
click at [483, 223] on div at bounding box center [488, 313] width 907 height 557
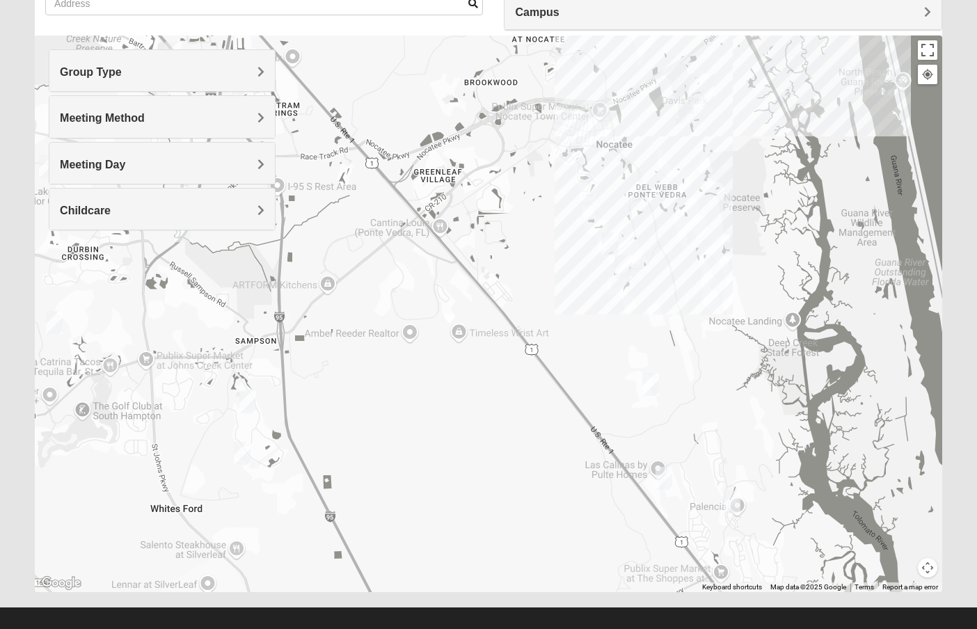
drag, startPoint x: 675, startPoint y: 340, endPoint x: 630, endPoint y: 85, distance: 259.4
click at [630, 85] on div "1825 Mixed [PERSON_NAME] 32258 [DATE] PM 1825 In Person No Childcare Learn More" at bounding box center [488, 313] width 907 height 557
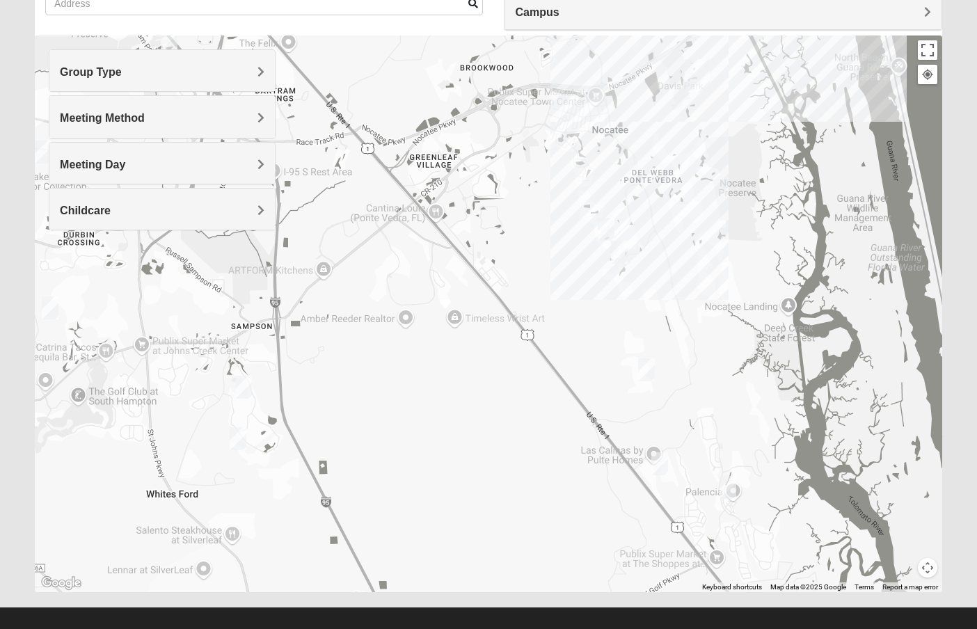
click at [243, 385] on img "1825 Mixed Lovin/Hale 32092" at bounding box center [243, 387] width 17 height 23
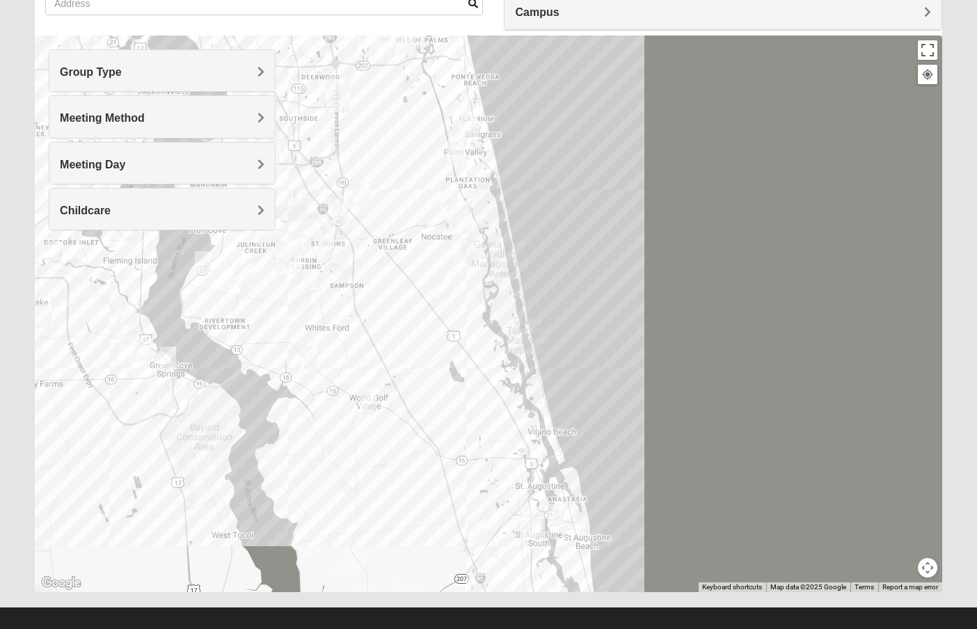
drag, startPoint x: 456, startPoint y: 469, endPoint x: 413, endPoint y: 353, distance: 124.0
click at [413, 353] on div at bounding box center [488, 313] width 907 height 557
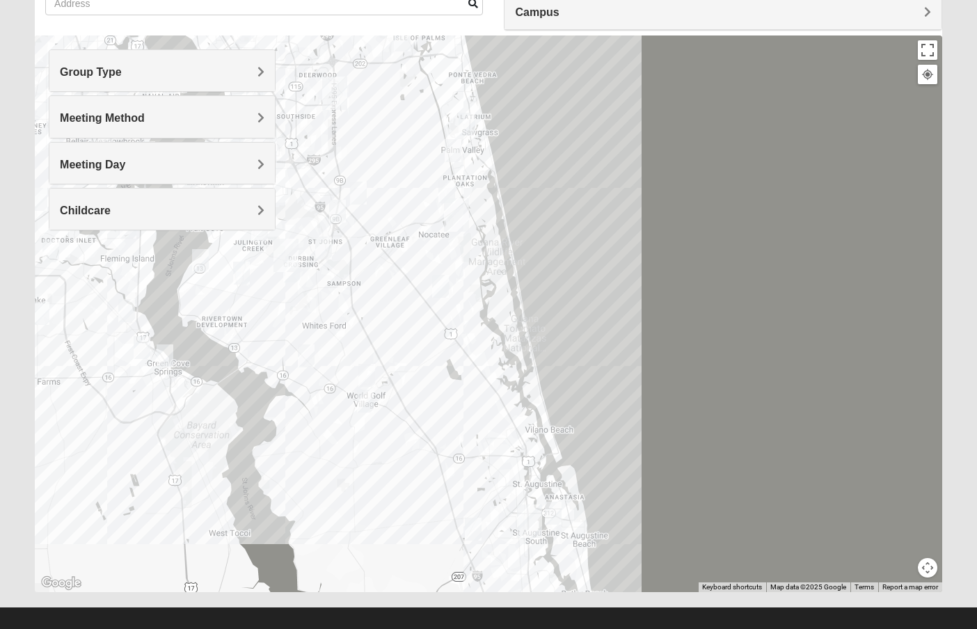
drag, startPoint x: 413, startPoint y: 353, endPoint x: 368, endPoint y: 111, distance: 245.5
click at [368, 111] on div at bounding box center [488, 313] width 907 height 557
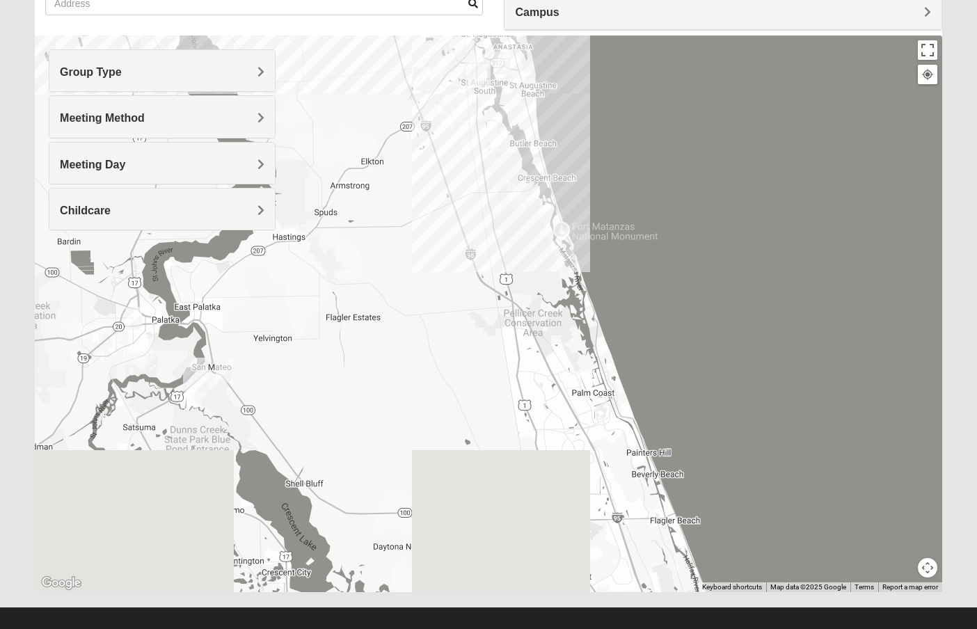
drag, startPoint x: 515, startPoint y: 399, endPoint x: 512, endPoint y: 213, distance: 186.5
click at [512, 213] on div at bounding box center [488, 313] width 907 height 557
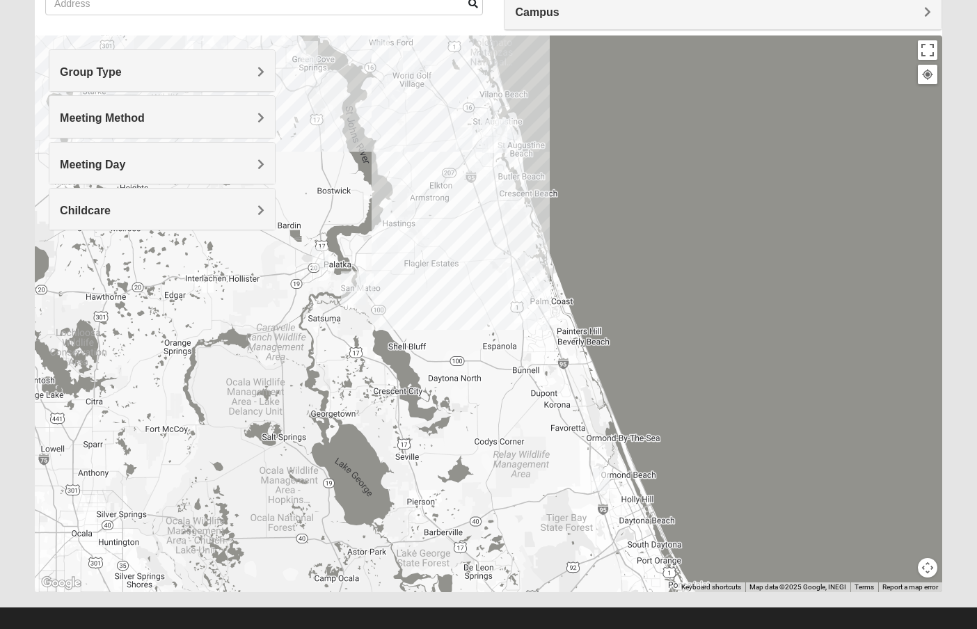
click at [603, 478] on img "Mixed Tracy 32714" at bounding box center [601, 479] width 17 height 23
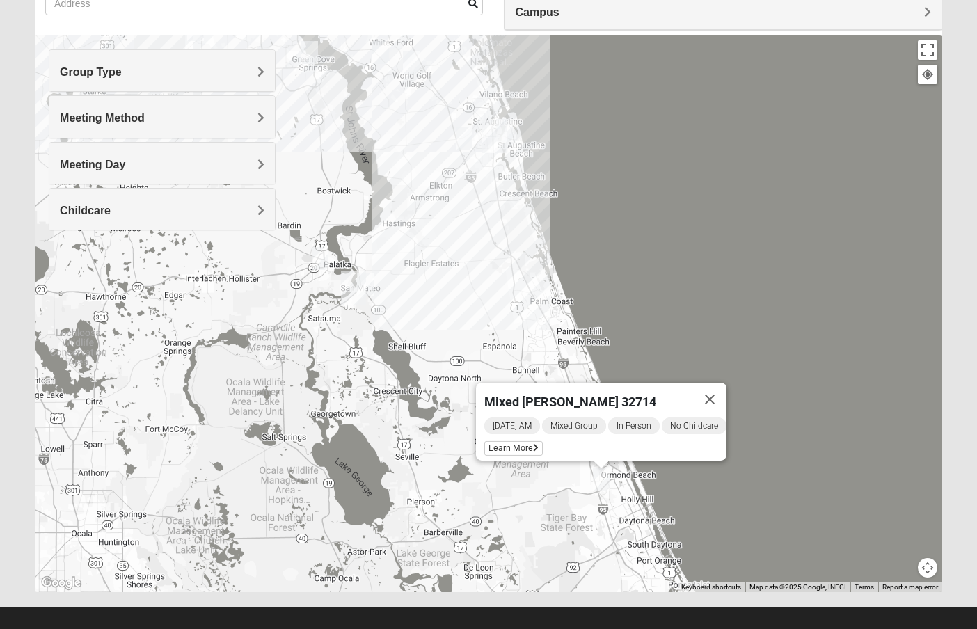
click at [370, 282] on img "Mixed Gett 32189" at bounding box center [365, 284] width 17 height 23
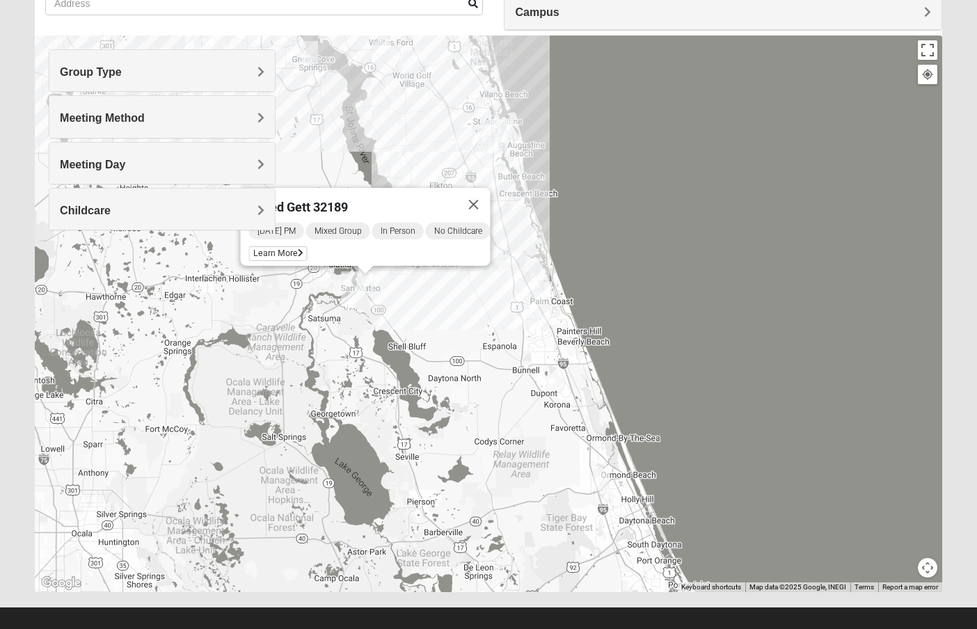
click at [350, 296] on img "Palatka (Coming Soon)" at bounding box center [353, 287] width 25 height 33
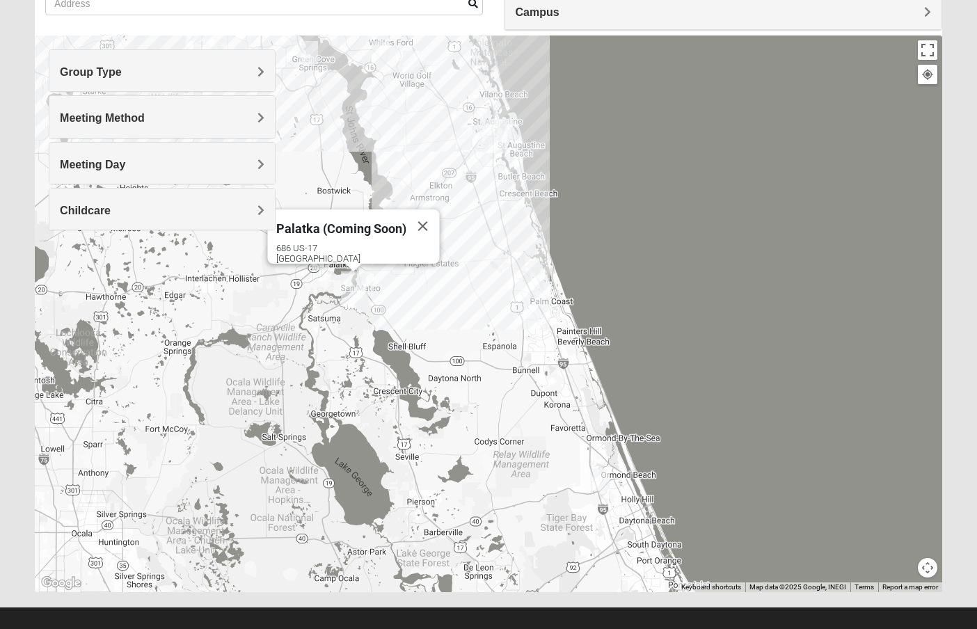
click at [507, 127] on img "1825 Mixed Lauter 32080" at bounding box center [504, 130] width 17 height 23
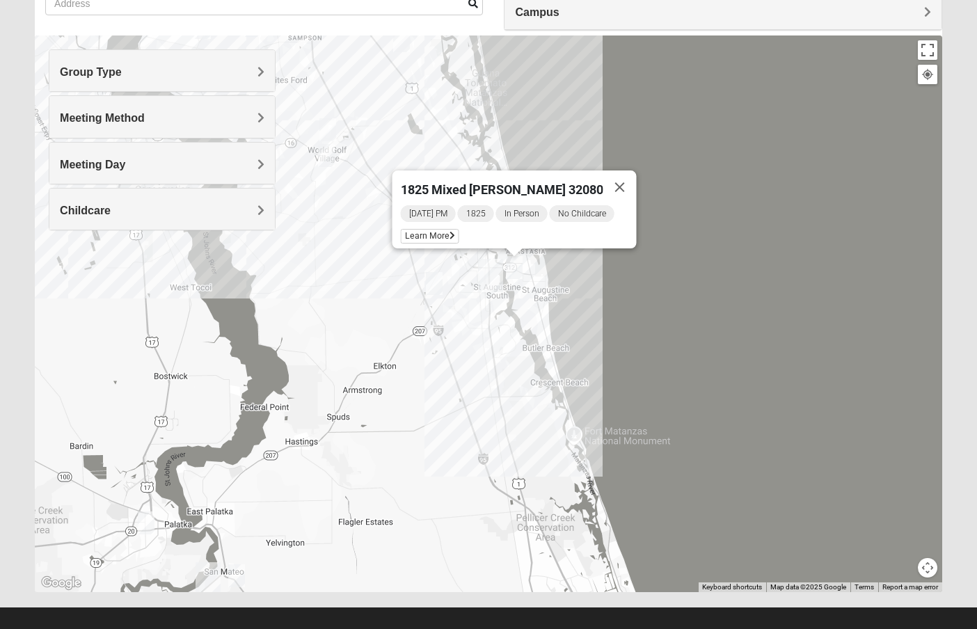
drag, startPoint x: 484, startPoint y: 237, endPoint x: 484, endPoint y: 315, distance: 77.2
click at [484, 318] on div "1825 Mixed [PERSON_NAME] 32080 [DATE] PM 1825 In Person No Childcare Learn More" at bounding box center [488, 313] width 907 height 557
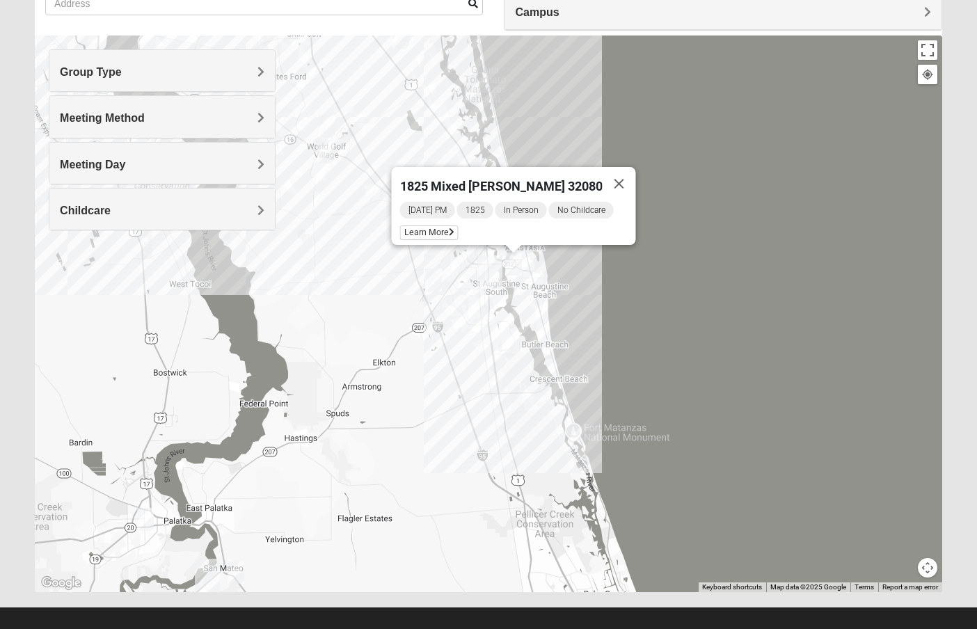
click at [440, 279] on img "Mixed Noteware 32084" at bounding box center [433, 280] width 17 height 23
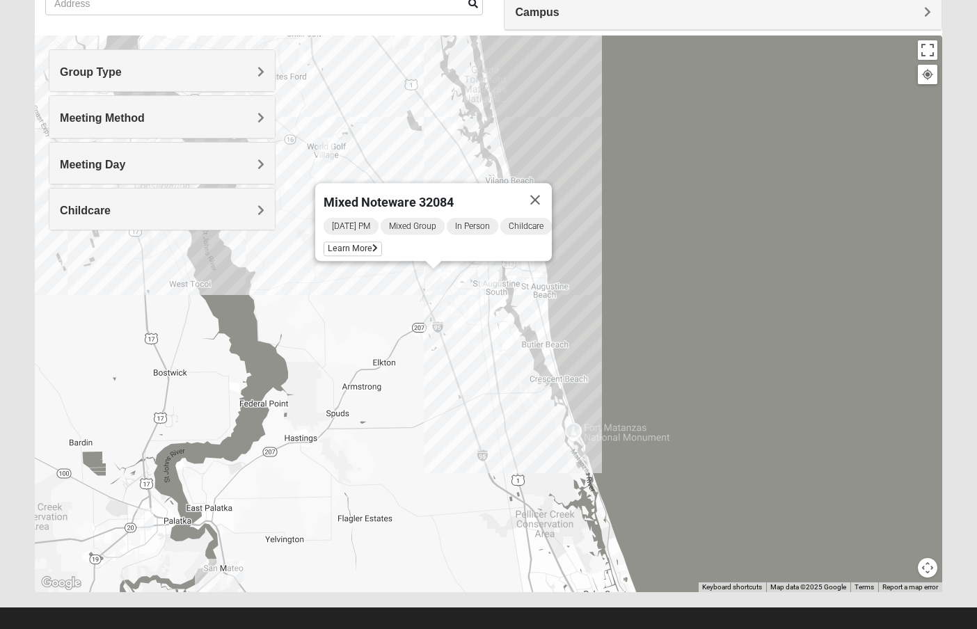
click at [463, 319] on div "Mixed [PERSON_NAME] 32084 [DATE] PM Mixed Group In Person Childcare Learn More" at bounding box center [488, 313] width 907 height 557
click at [544, 193] on button "Close" at bounding box center [534, 199] width 33 height 33
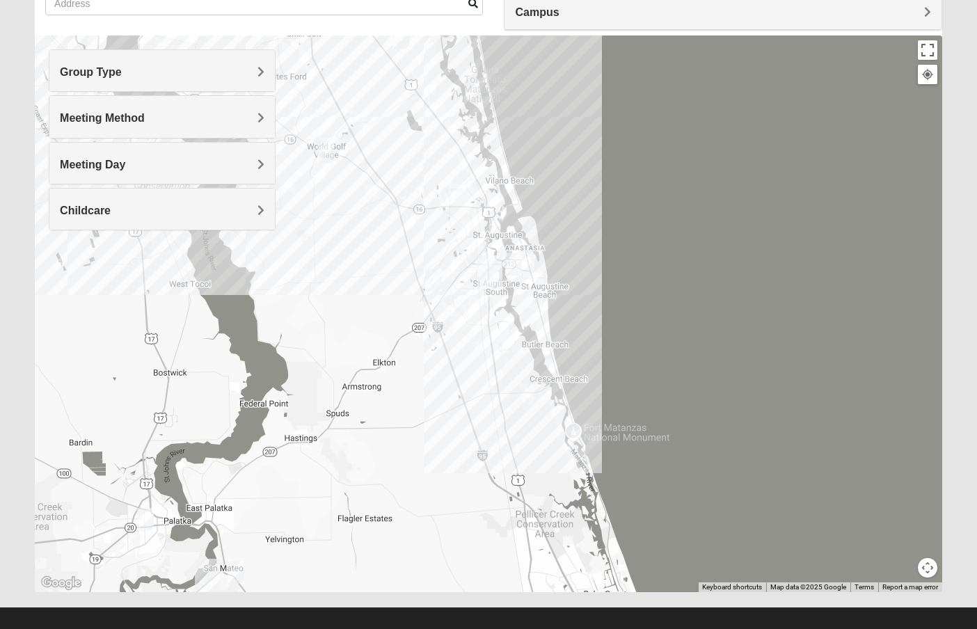
click at [331, 129] on img "1825 Mixed Barfield 32092" at bounding box center [327, 126] width 17 height 23
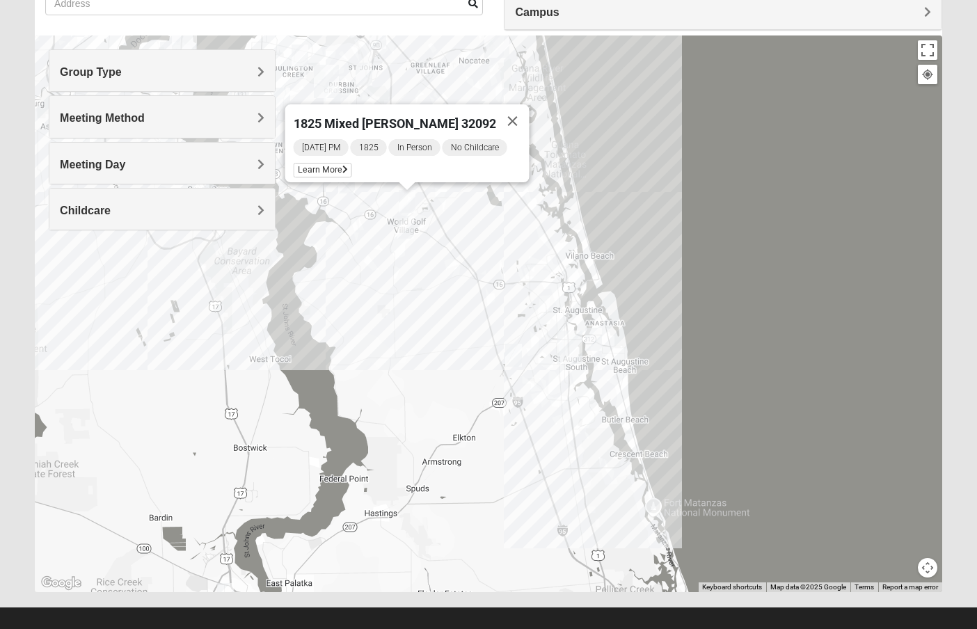
drag, startPoint x: 362, startPoint y: 187, endPoint x: 436, endPoint y: 207, distance: 76.3
click at [436, 207] on div "1825 Mixed [PERSON_NAME] 32092 [DATE] PM 1825 In Person No Childcare Learn More" at bounding box center [488, 313] width 907 height 557
click at [518, 118] on button "Close" at bounding box center [511, 120] width 33 height 33
